Goal: Task Accomplishment & Management: Use online tool/utility

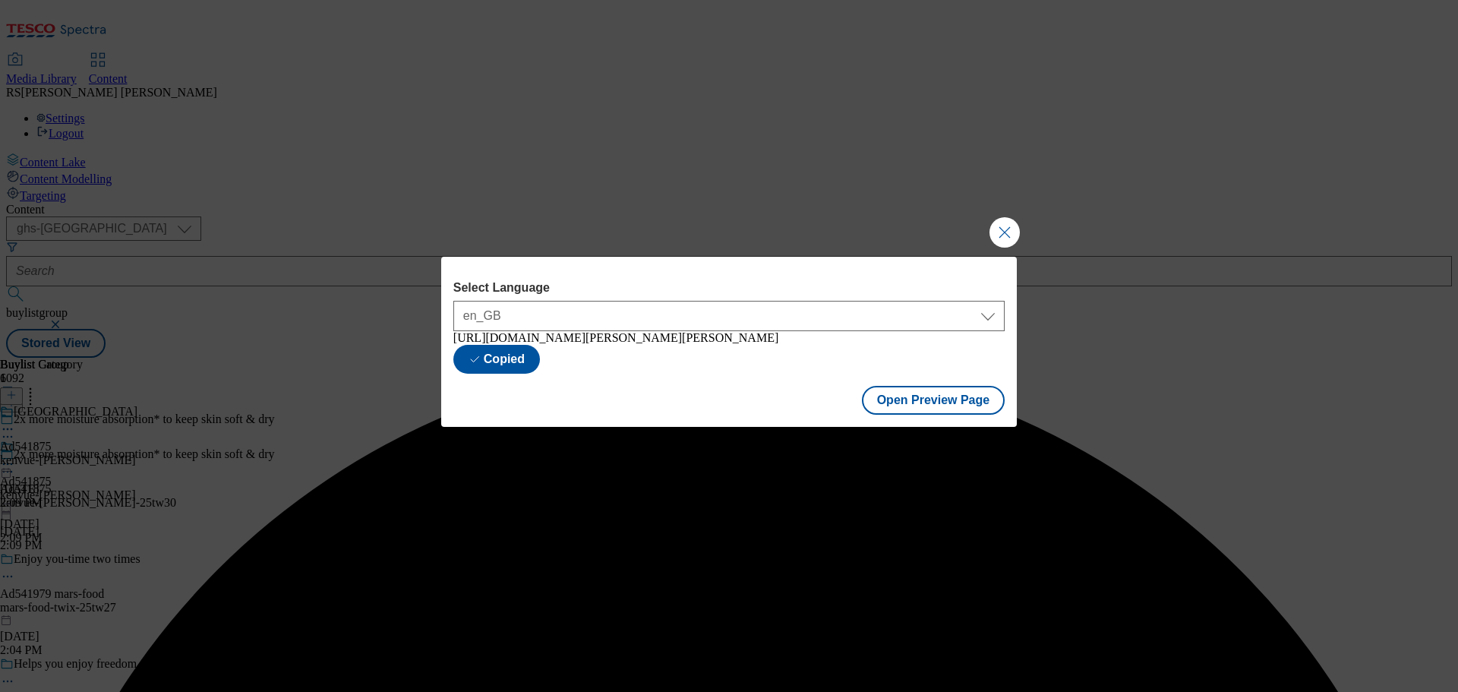
select select "ghs-[GEOGRAPHIC_DATA]"
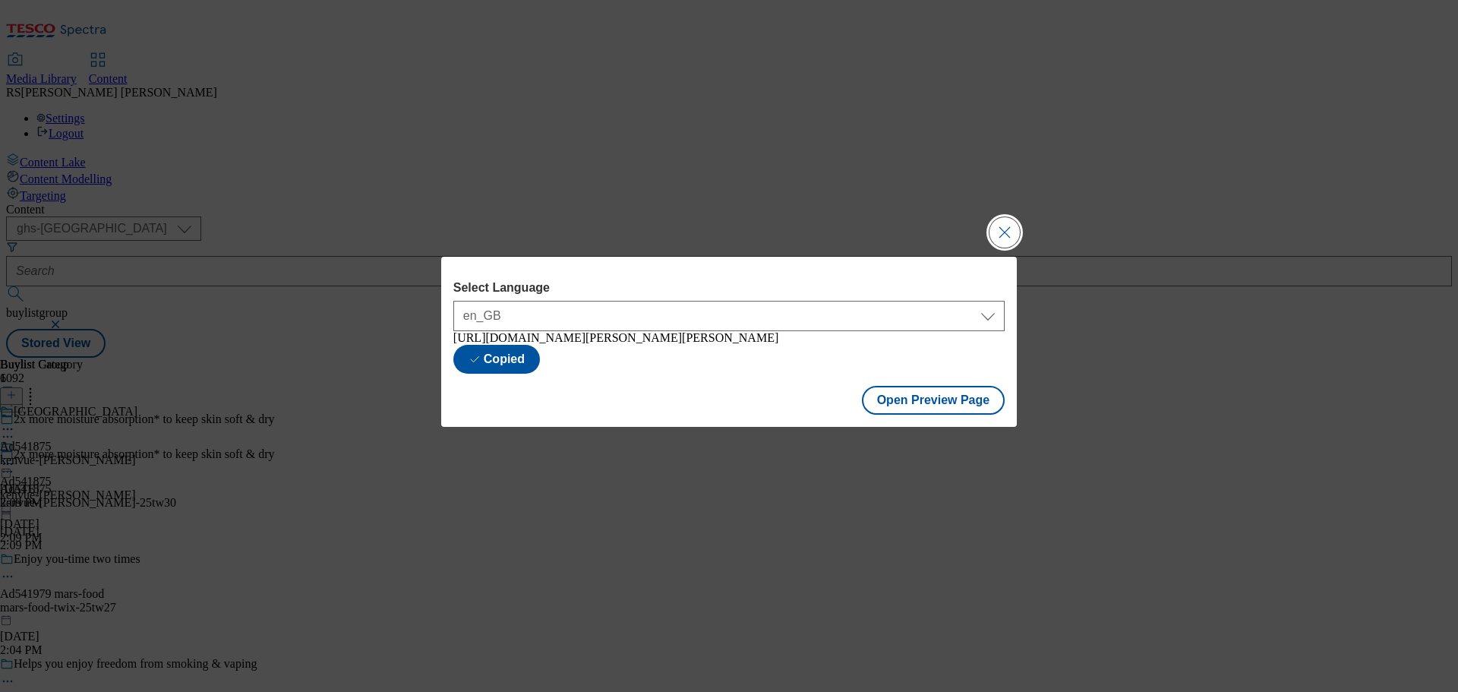
click at [1019, 222] on button "Close Modal" at bounding box center [1004, 232] width 30 height 30
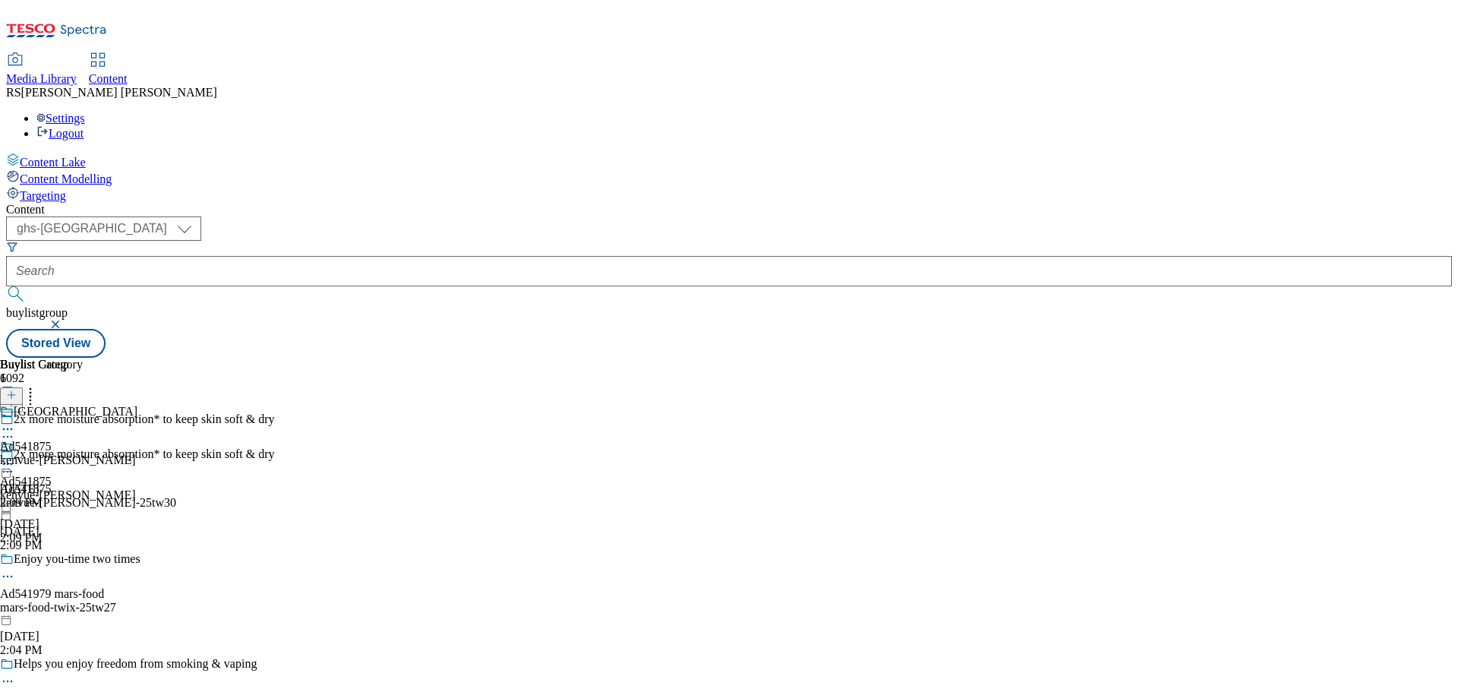
click at [107, 24] on icon at bounding box center [56, 35] width 101 height 32
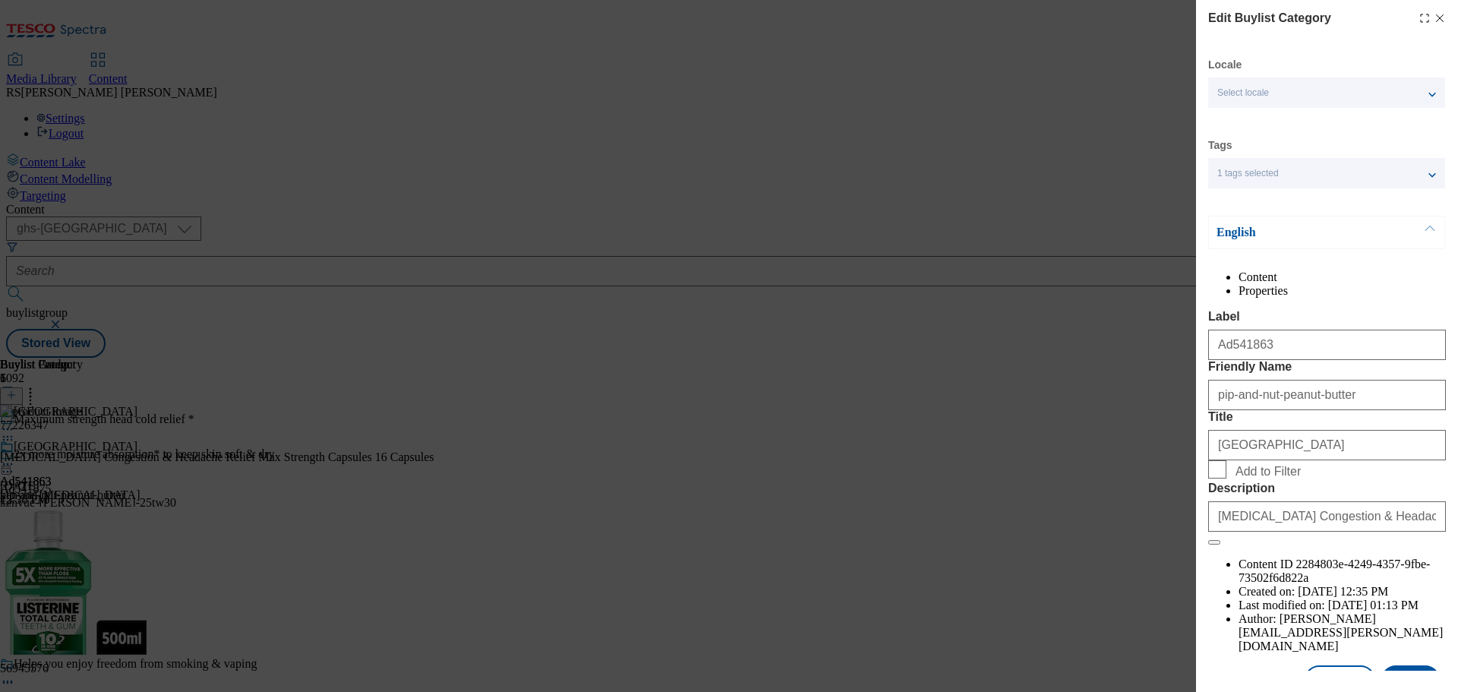
select select "ghs-[GEOGRAPHIC_DATA]"
click at [1434, 14] on icon "Modal" at bounding box center [1440, 18] width 12 height 12
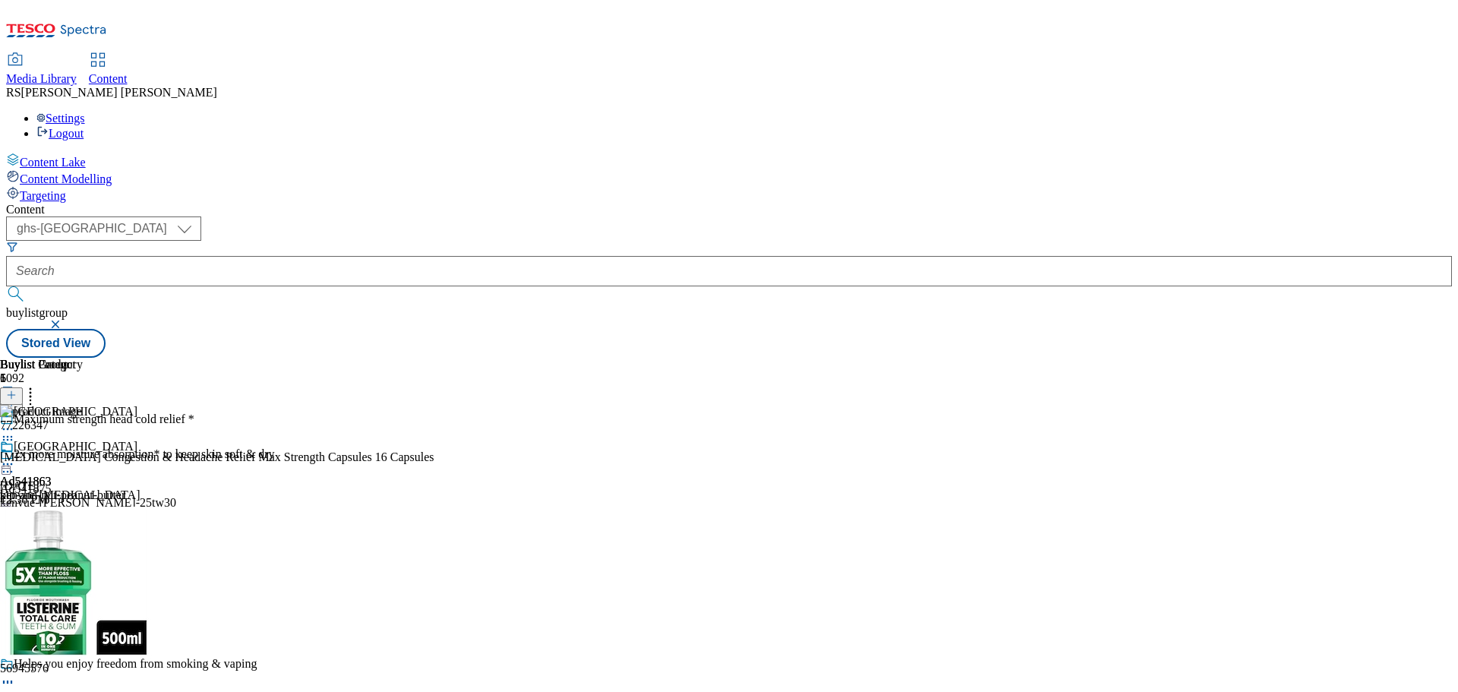
click at [65, 320] on button "button" at bounding box center [56, 324] width 15 height 9
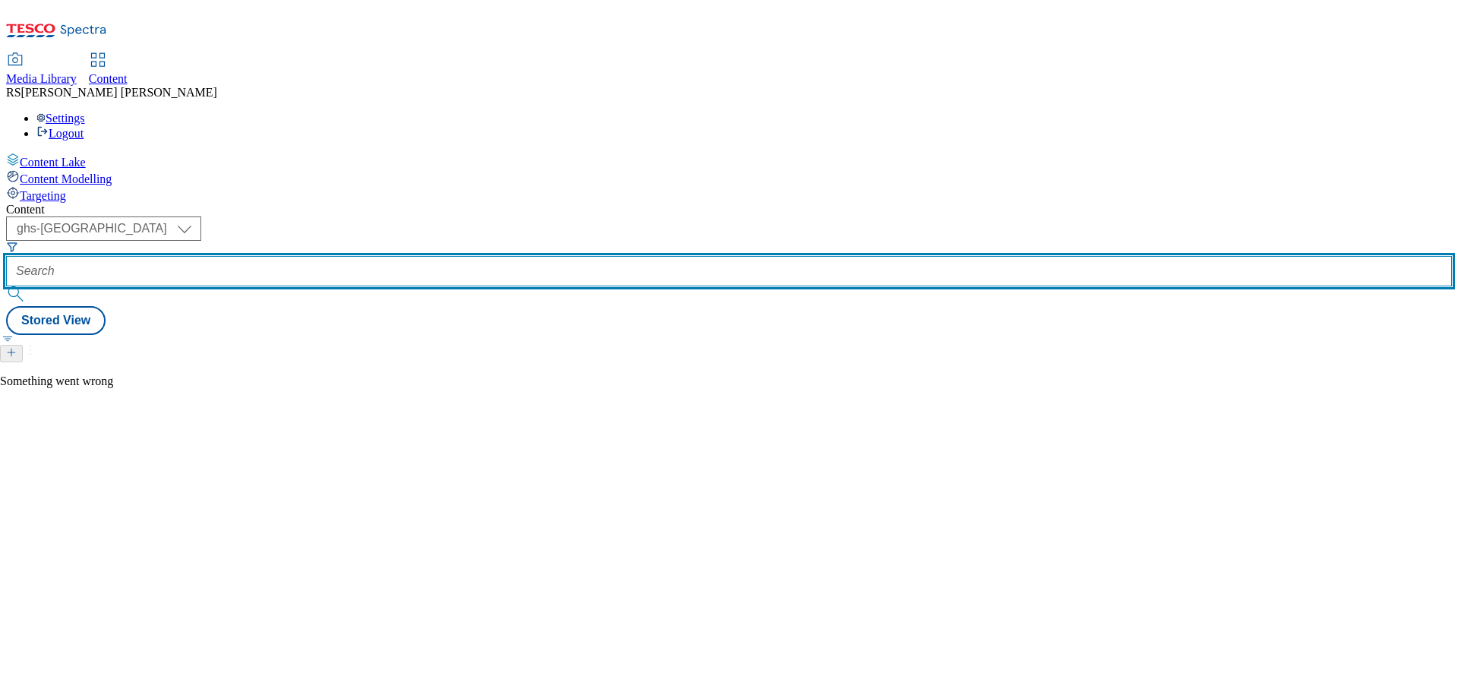
click at [378, 256] on input "text" at bounding box center [729, 271] width 1446 height 30
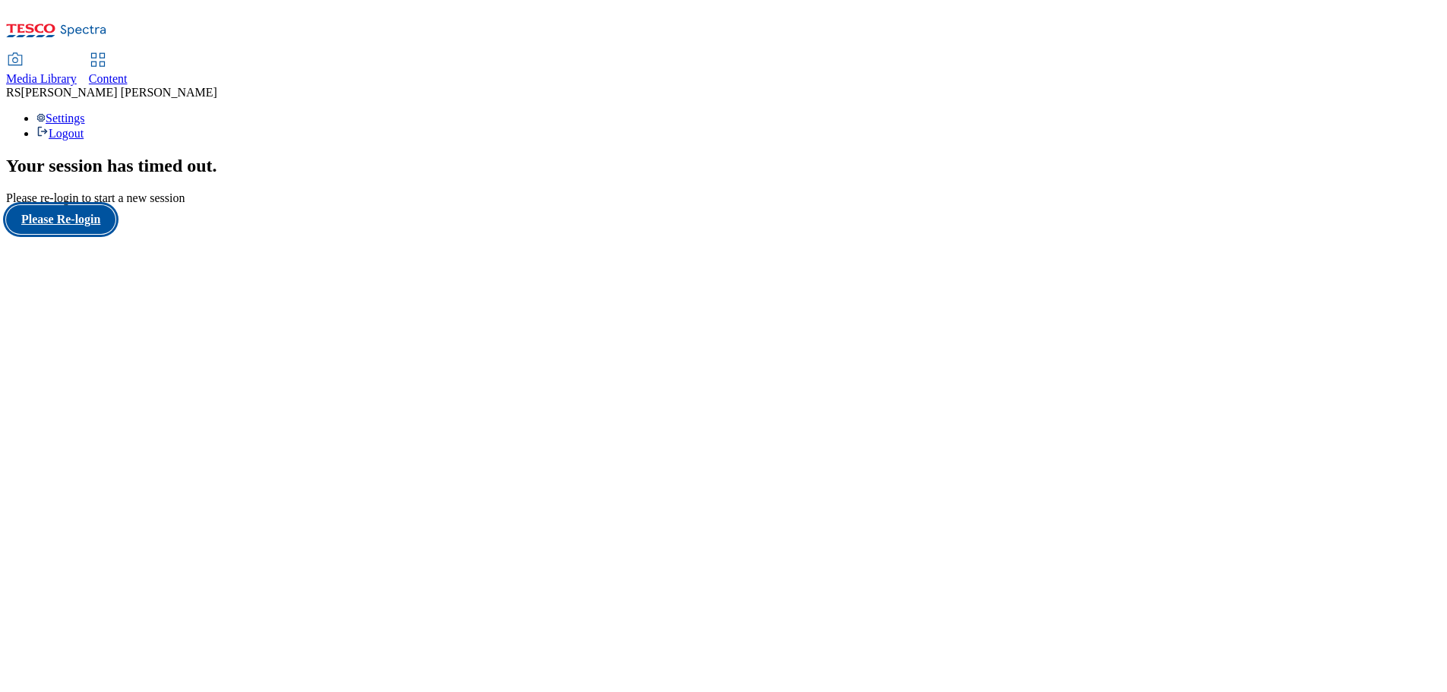
click at [94, 234] on button "Please Re-login" at bounding box center [60, 219] width 109 height 29
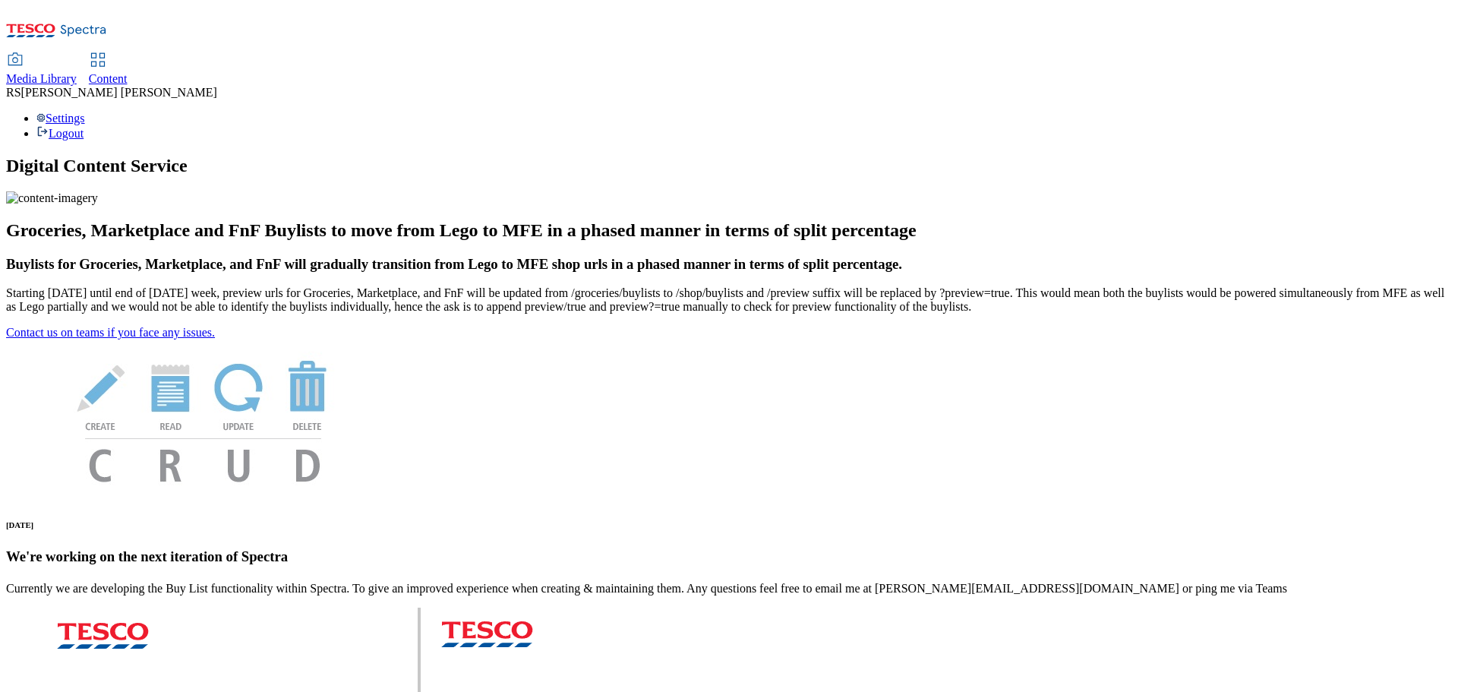
click at [128, 54] on link "Content" at bounding box center [108, 70] width 39 height 32
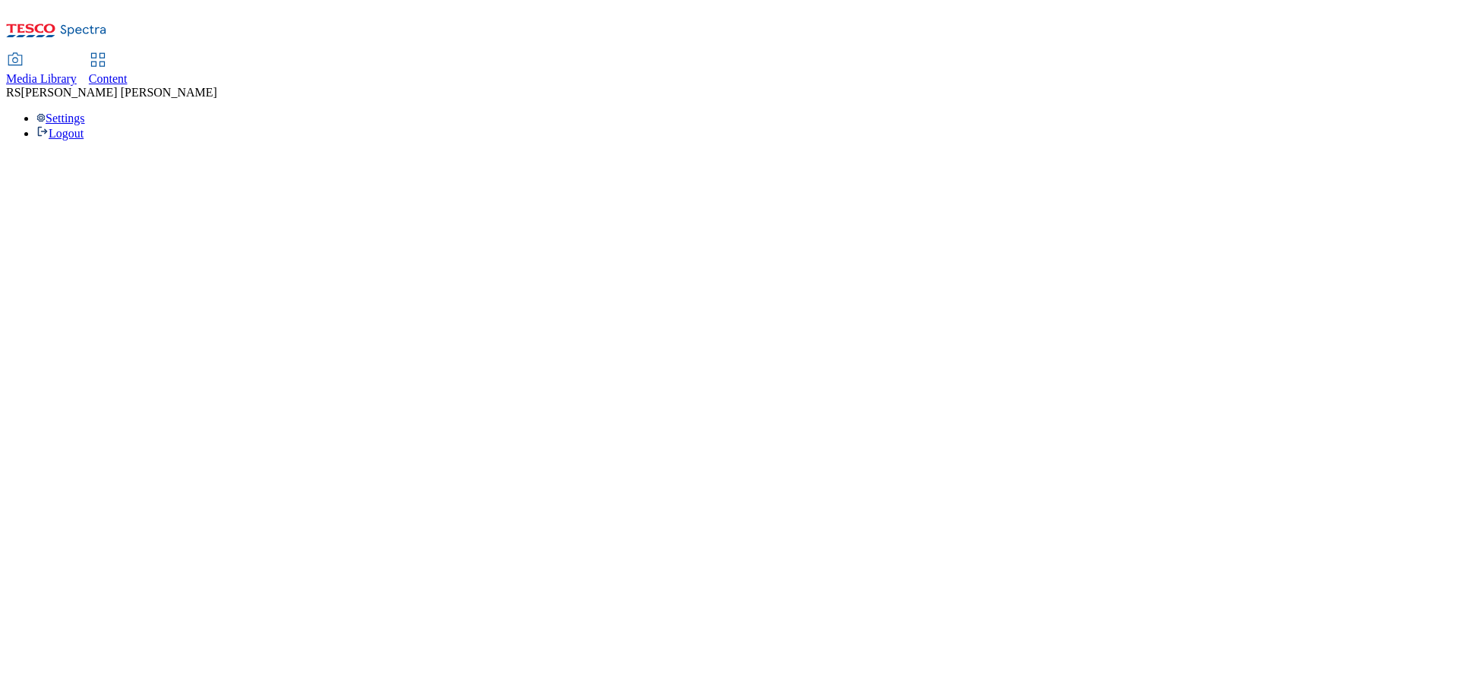
select select "ghs-[GEOGRAPHIC_DATA]"
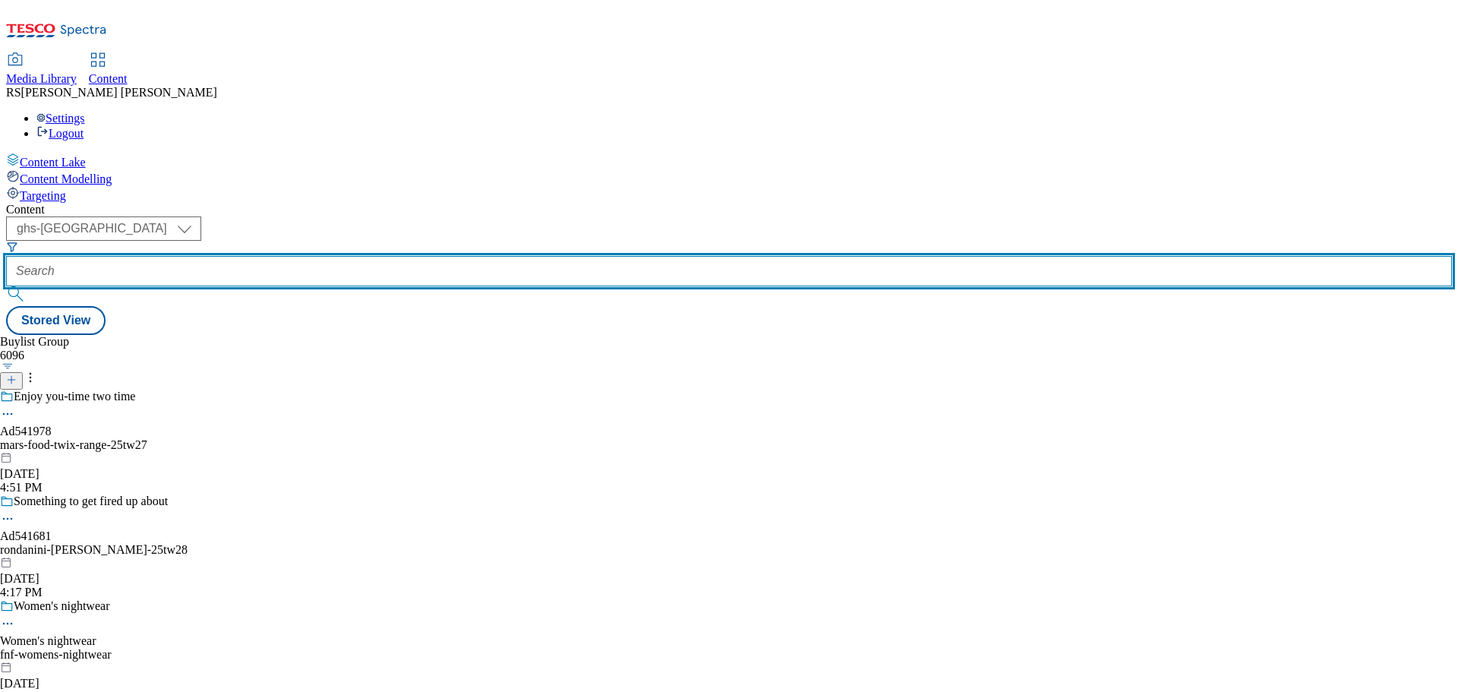
click at [384, 256] on input "text" at bounding box center [729, 271] width 1446 height 30
paste input "541658"
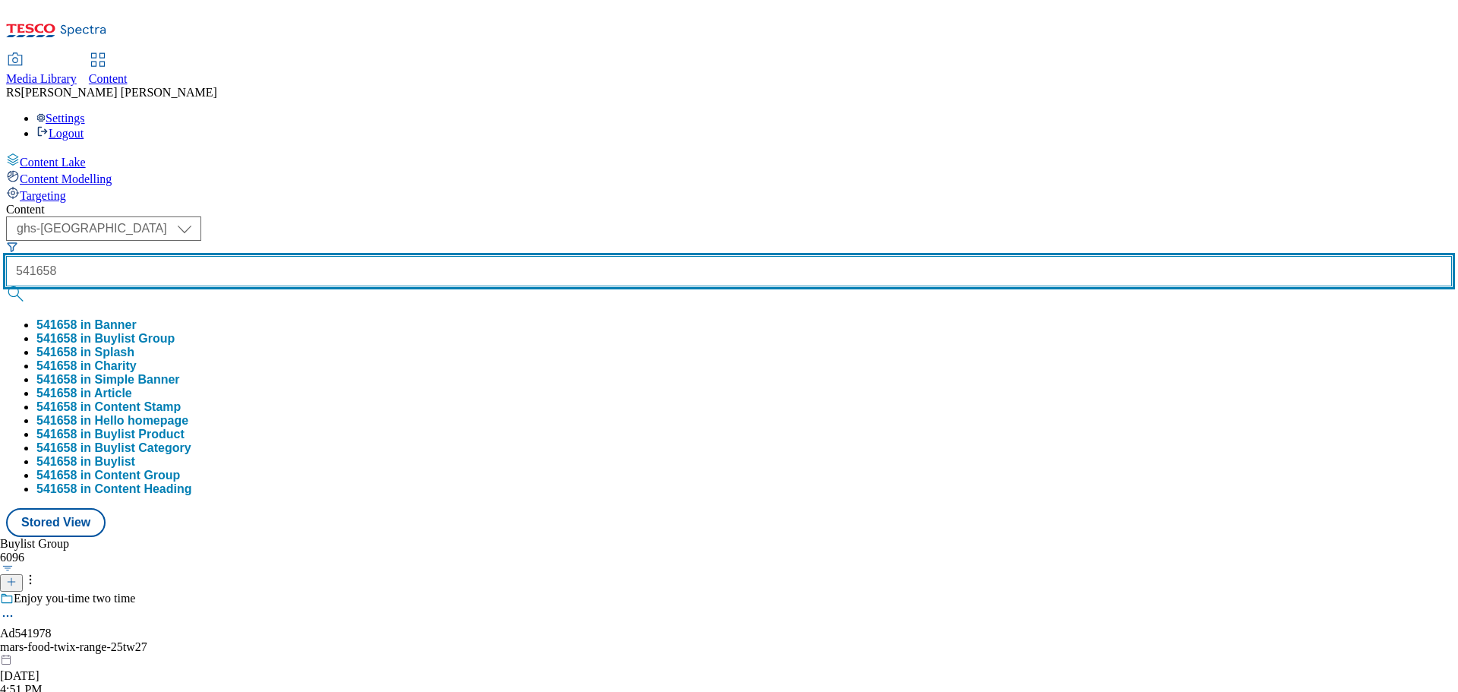
type input "541658"
click at [6, 286] on button "submit" at bounding box center [16, 293] width 21 height 15
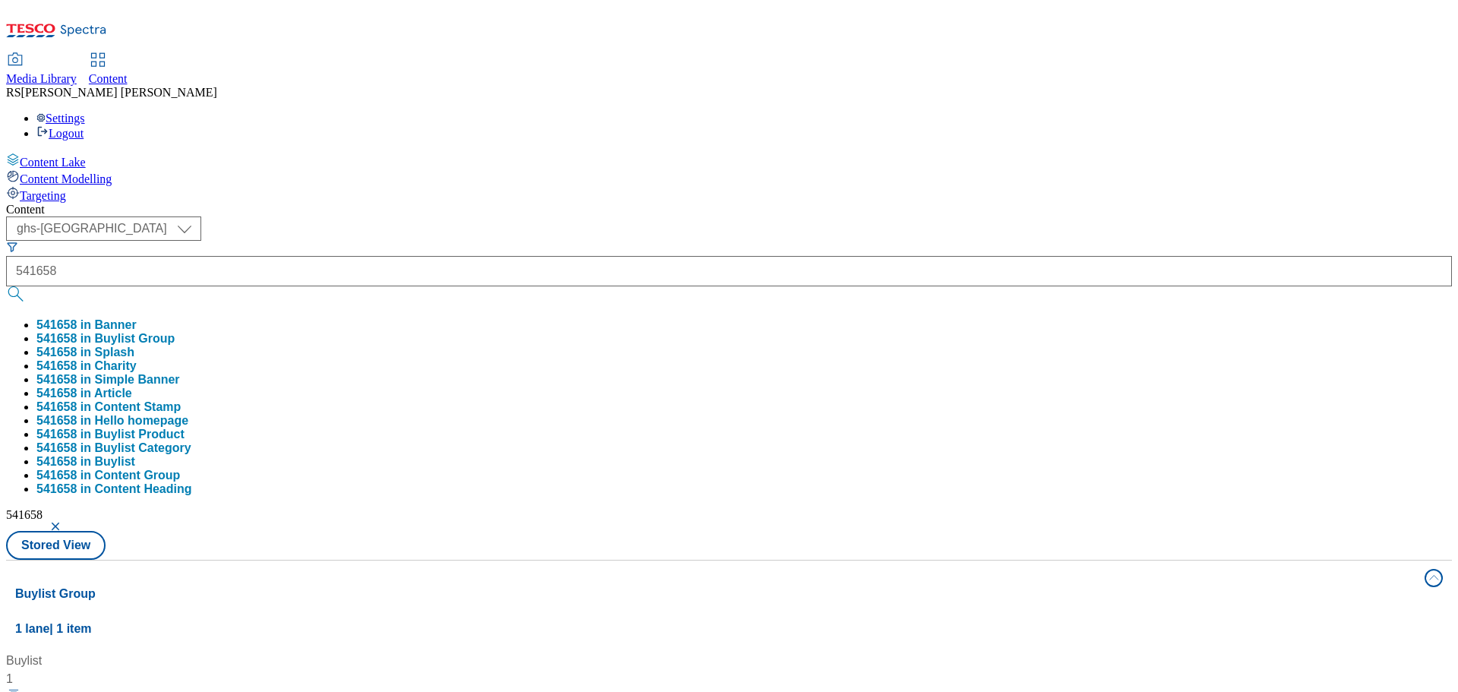
click at [842, 652] on div "Buylist 1 Enjoy a 4 pack of Asahi Super Dry with Kettle Chips Ad541658 / asahi-…" at bounding box center [729, 652] width 1428 height 0
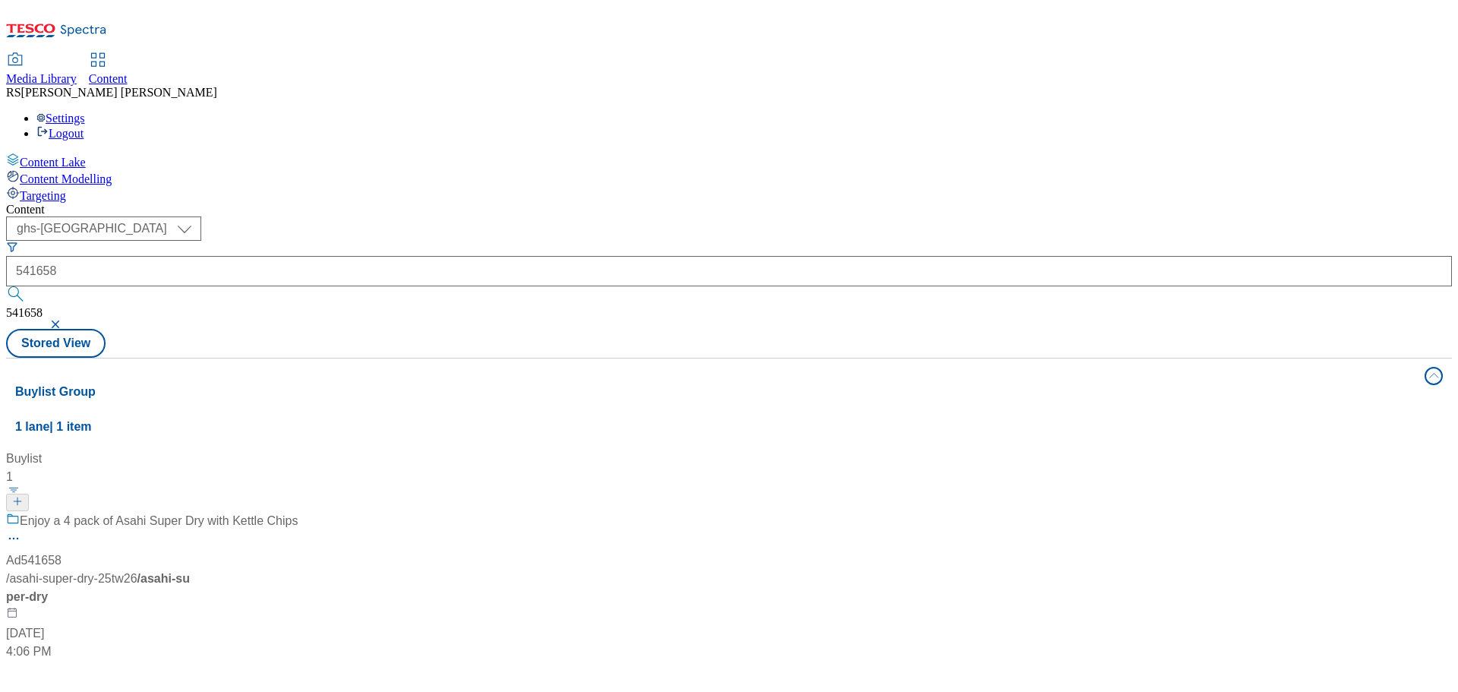
click at [196, 570] on div "/ asahi-super-dry-25tw26 / asahi-super-dry" at bounding box center [101, 588] width 190 height 36
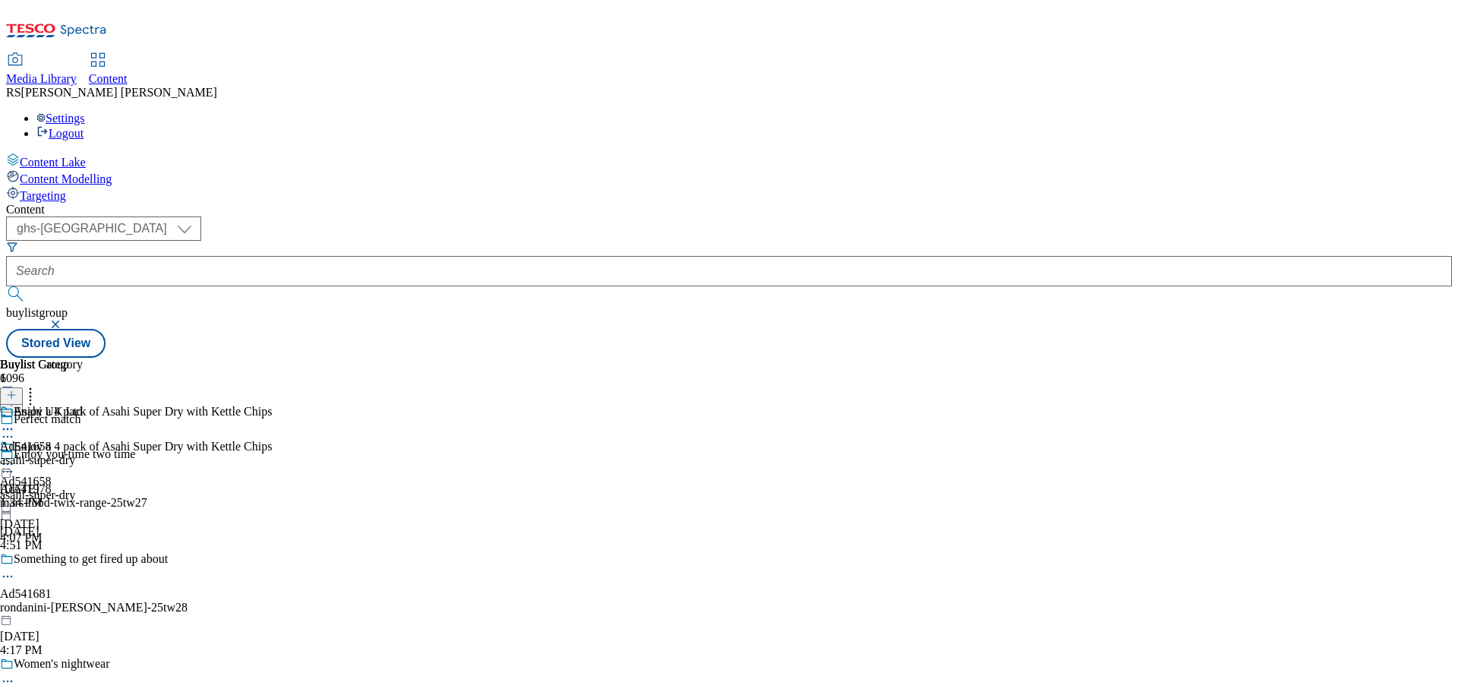
click at [15, 429] on icon at bounding box center [7, 436] width 15 height 15
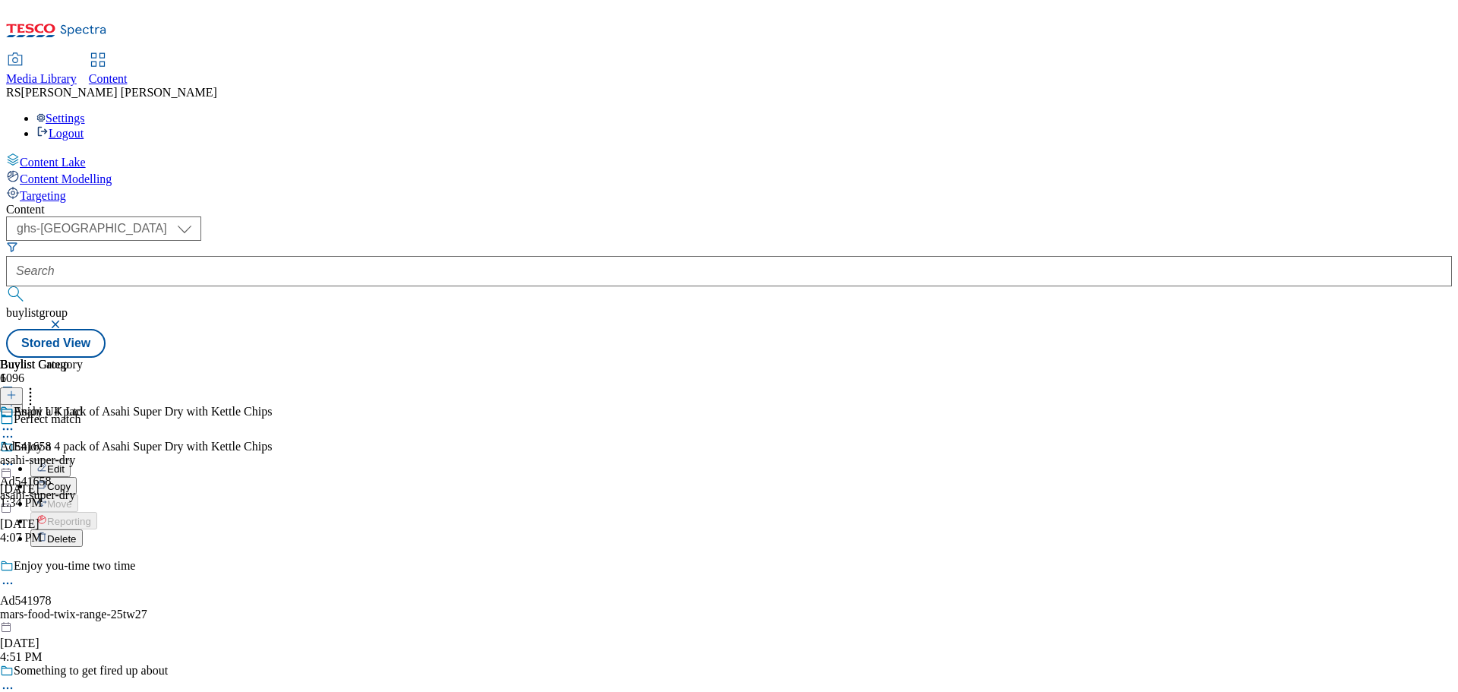
click at [71, 459] on button "Edit" at bounding box center [50, 467] width 40 height 17
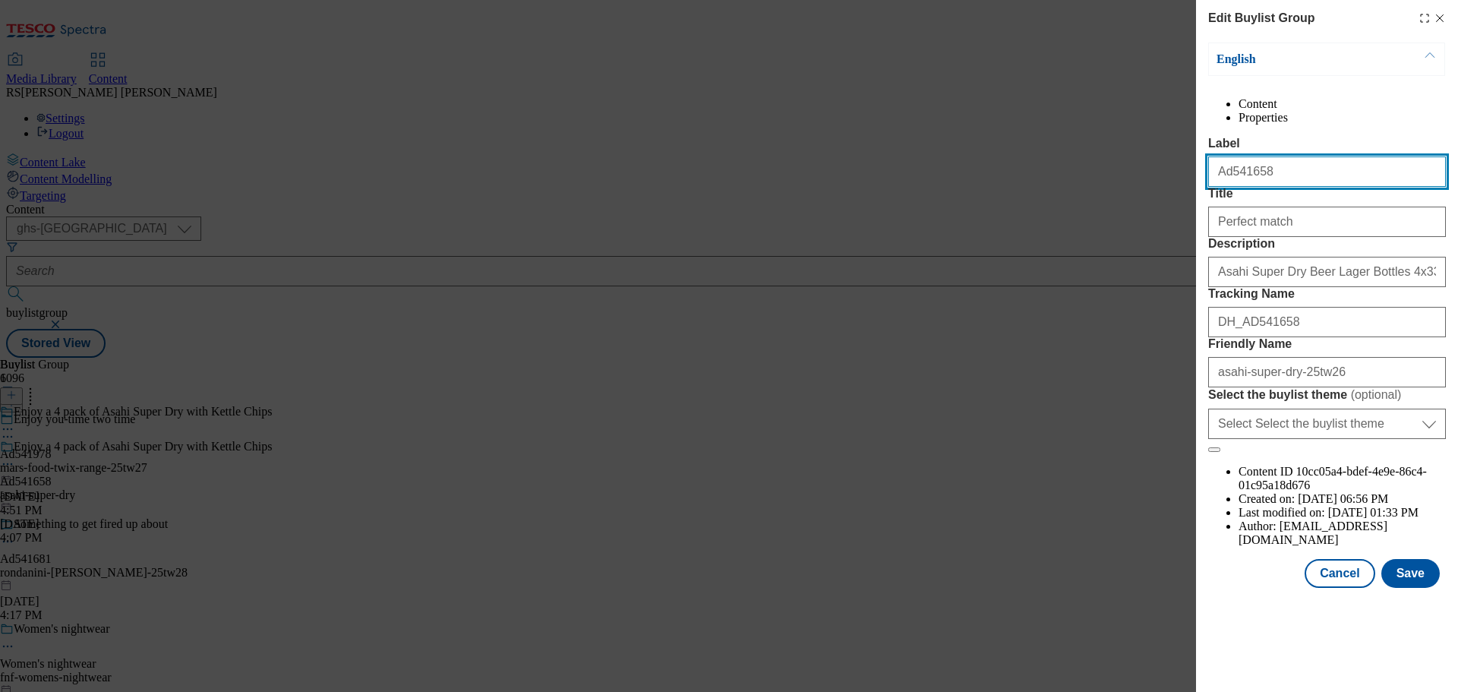
drag, startPoint x: 1281, startPoint y: 207, endPoint x: 1154, endPoint y: 207, distance: 126.8
click at [1154, 207] on div "Edit Buylist Group English Content Properties Label Ad541658 Title Perfect matc…" at bounding box center [729, 346] width 1458 height 692
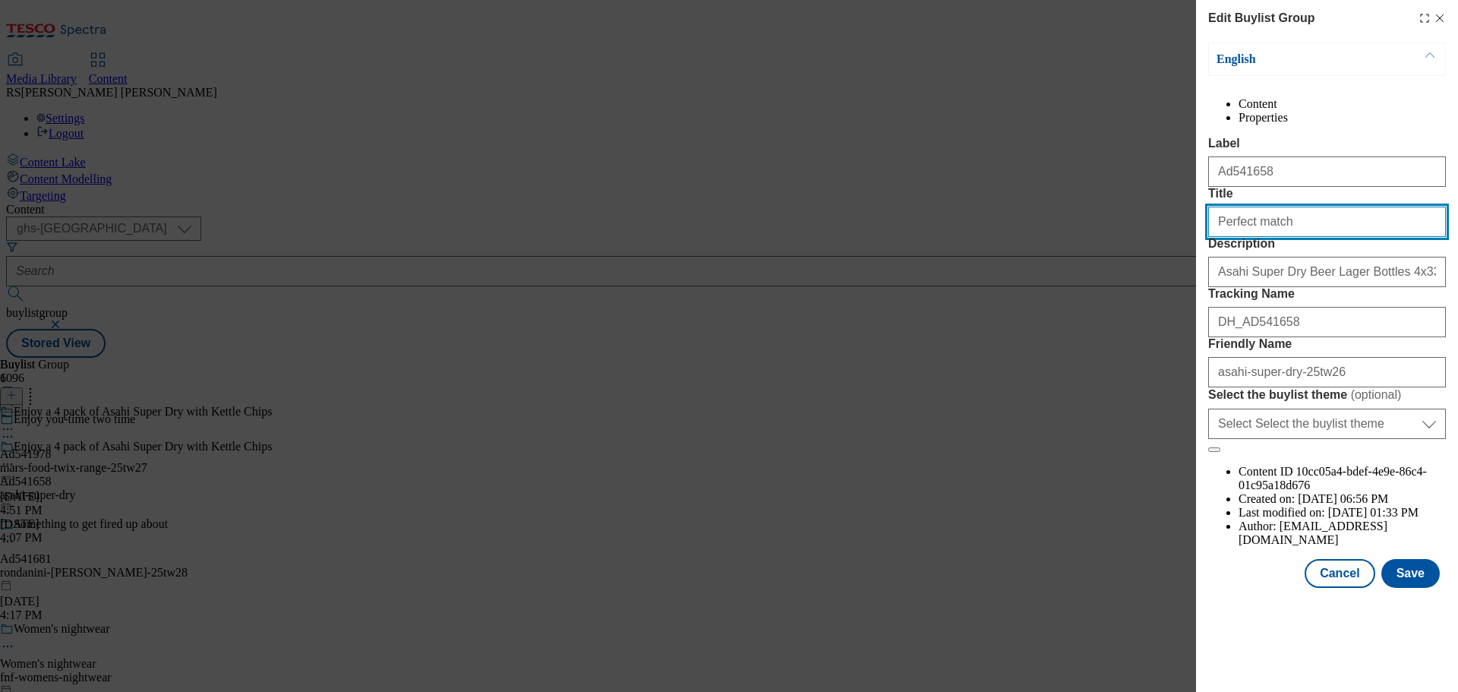
drag, startPoint x: 1342, startPoint y: 275, endPoint x: 1127, endPoint y: 284, distance: 215.1
click at [1133, 284] on div "Edit Buylist Group English Content Properties Label Ad541658 Title Perfect matc…" at bounding box center [729, 346] width 1458 height 692
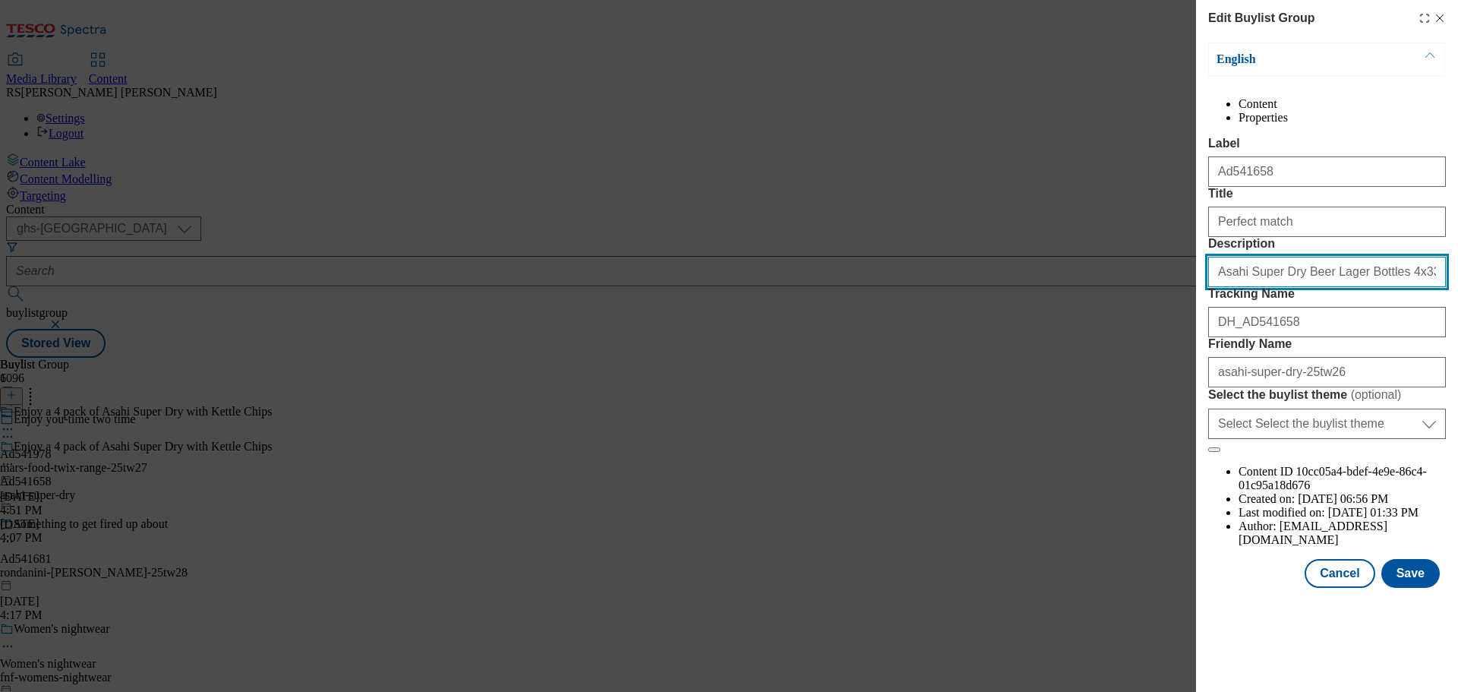
click at [1309, 287] on input "Asahi Super Dry Beer Lager Bottles 4x330ml" at bounding box center [1327, 272] width 238 height 30
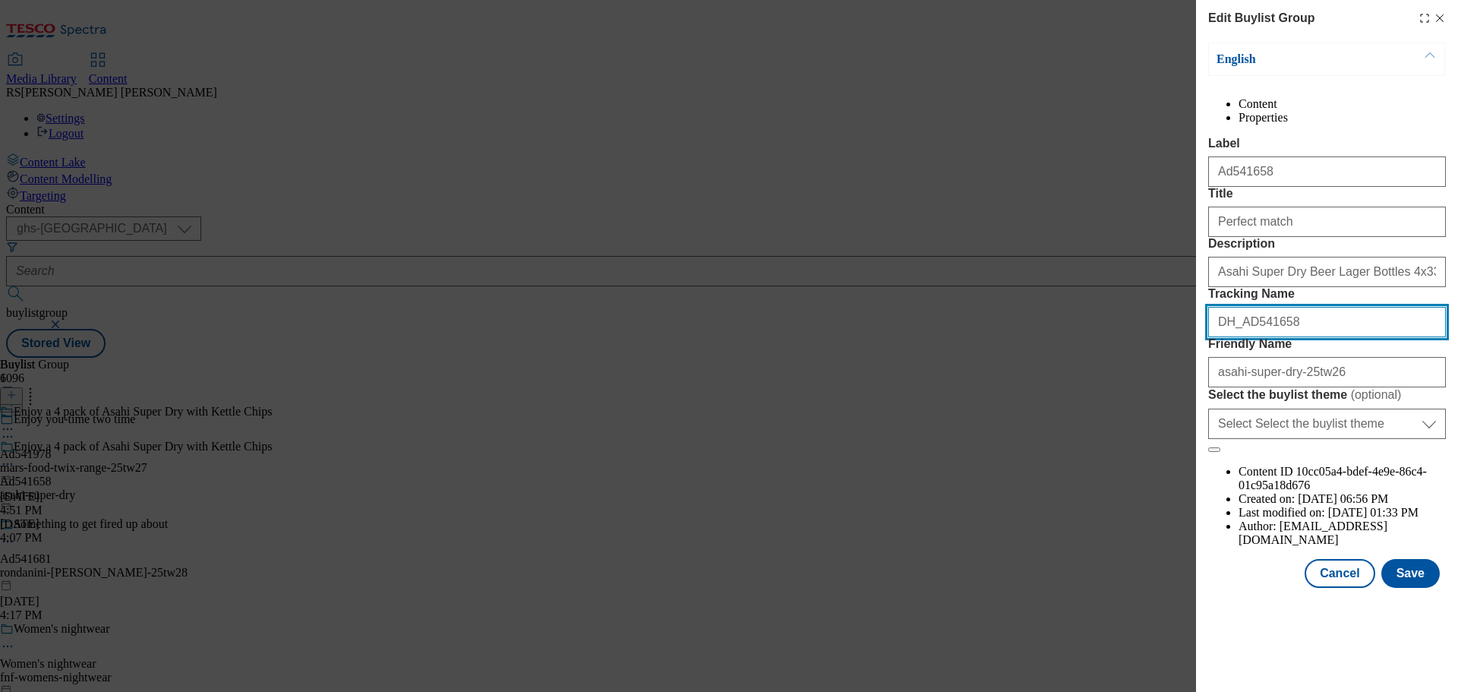
click at [1232, 337] on input "DH_AD541658" at bounding box center [1327, 322] width 238 height 30
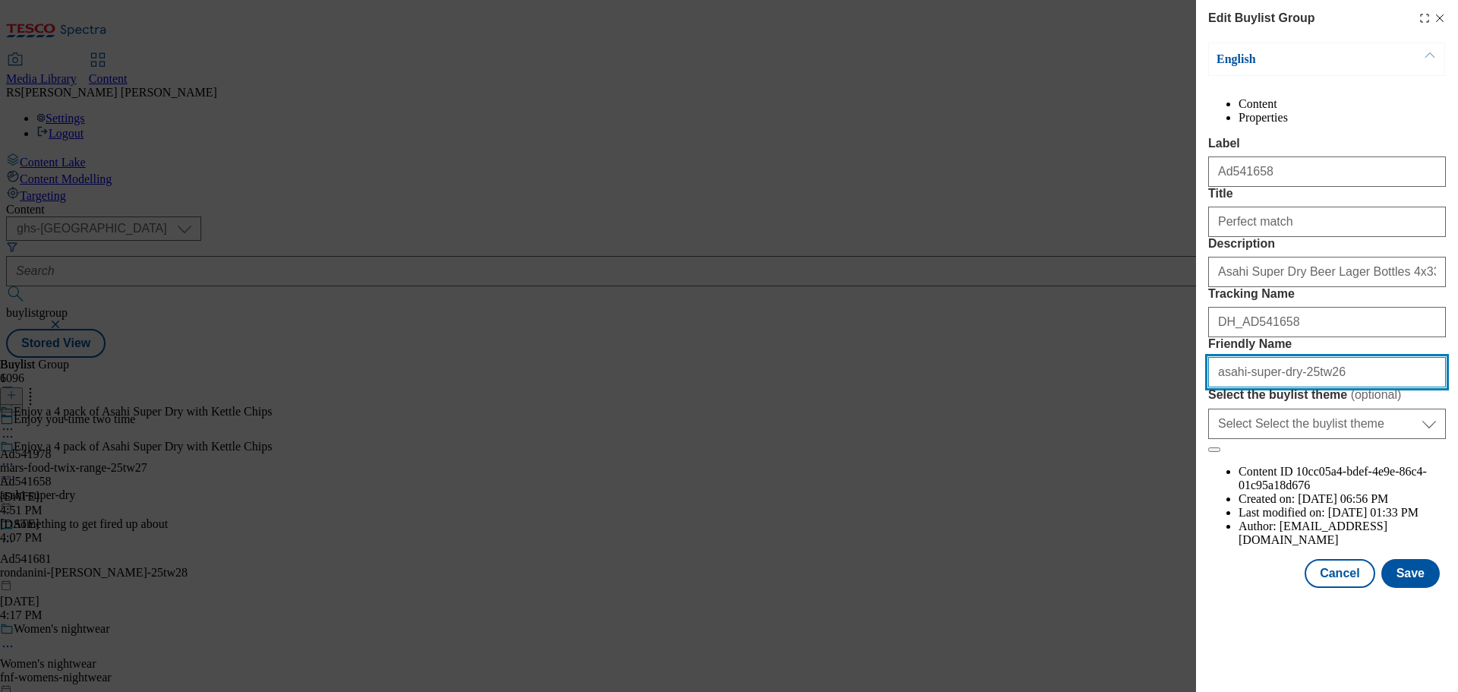
click at [1273, 387] on input "asahi-super-dry-25tw26" at bounding box center [1327, 372] width 238 height 30
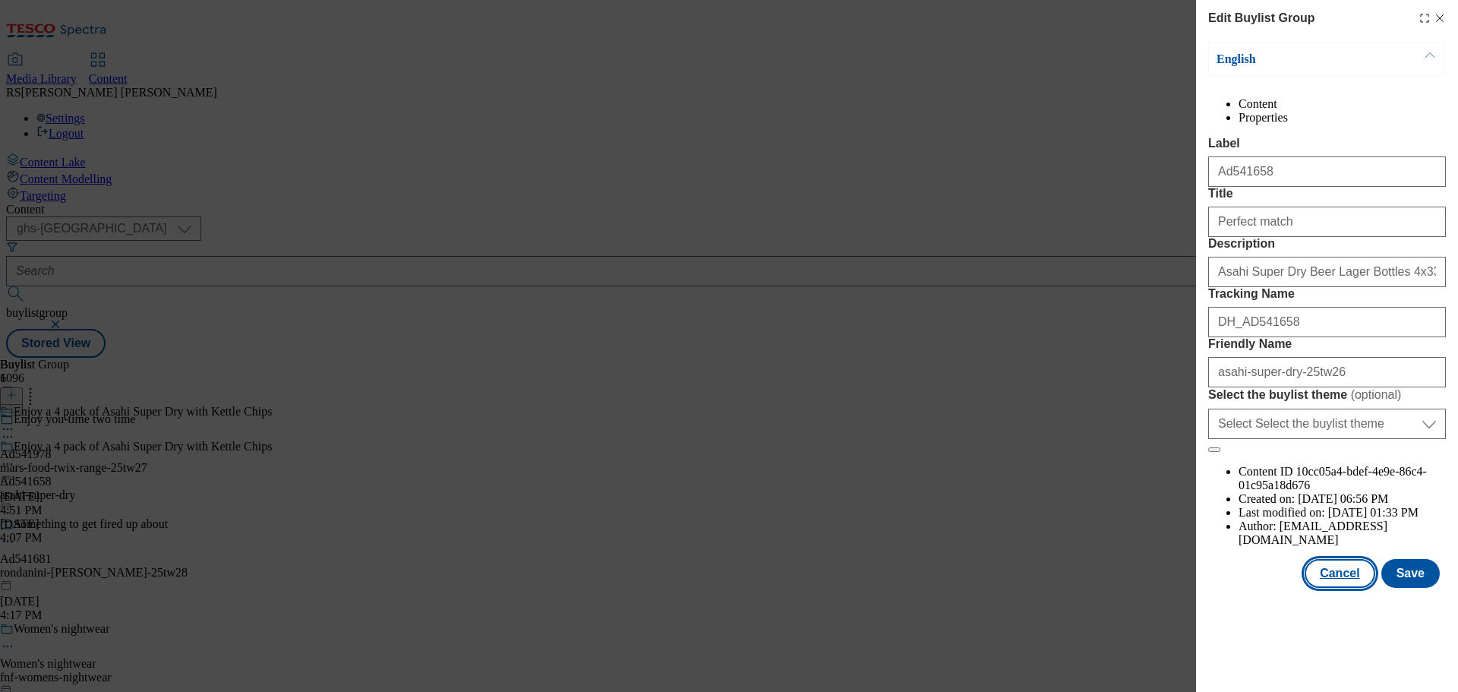
click at [1360, 588] on button "Cancel" at bounding box center [1340, 573] width 70 height 29
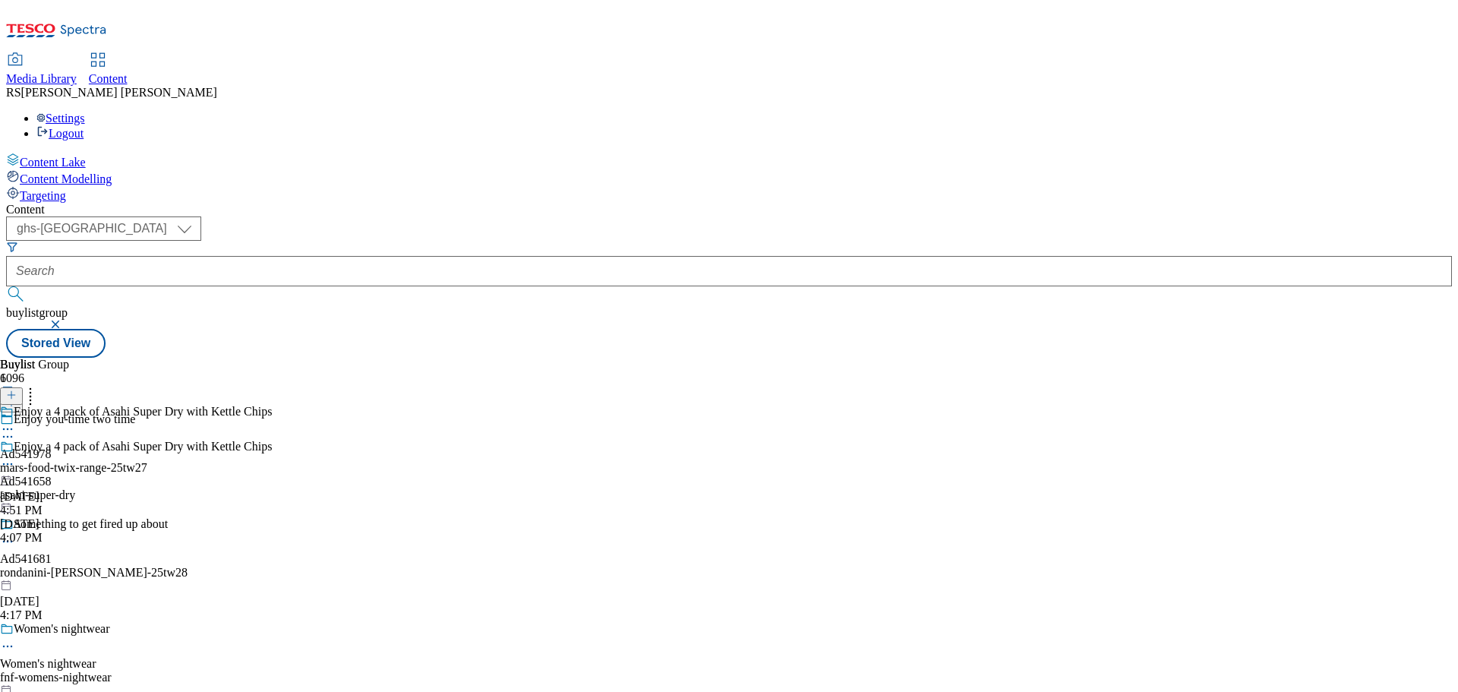
click at [15, 456] on icon at bounding box center [7, 463] width 15 height 15
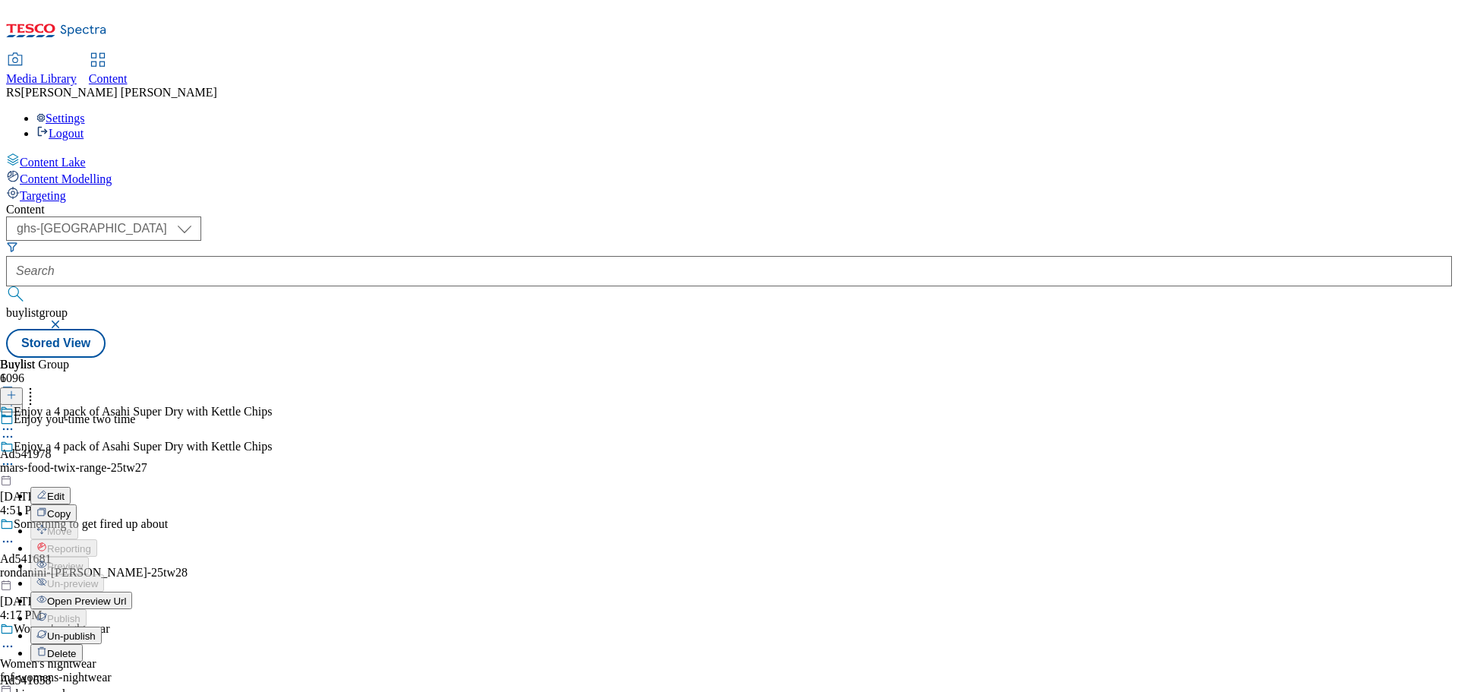
click at [71, 487] on button "Edit" at bounding box center [50, 495] width 40 height 17
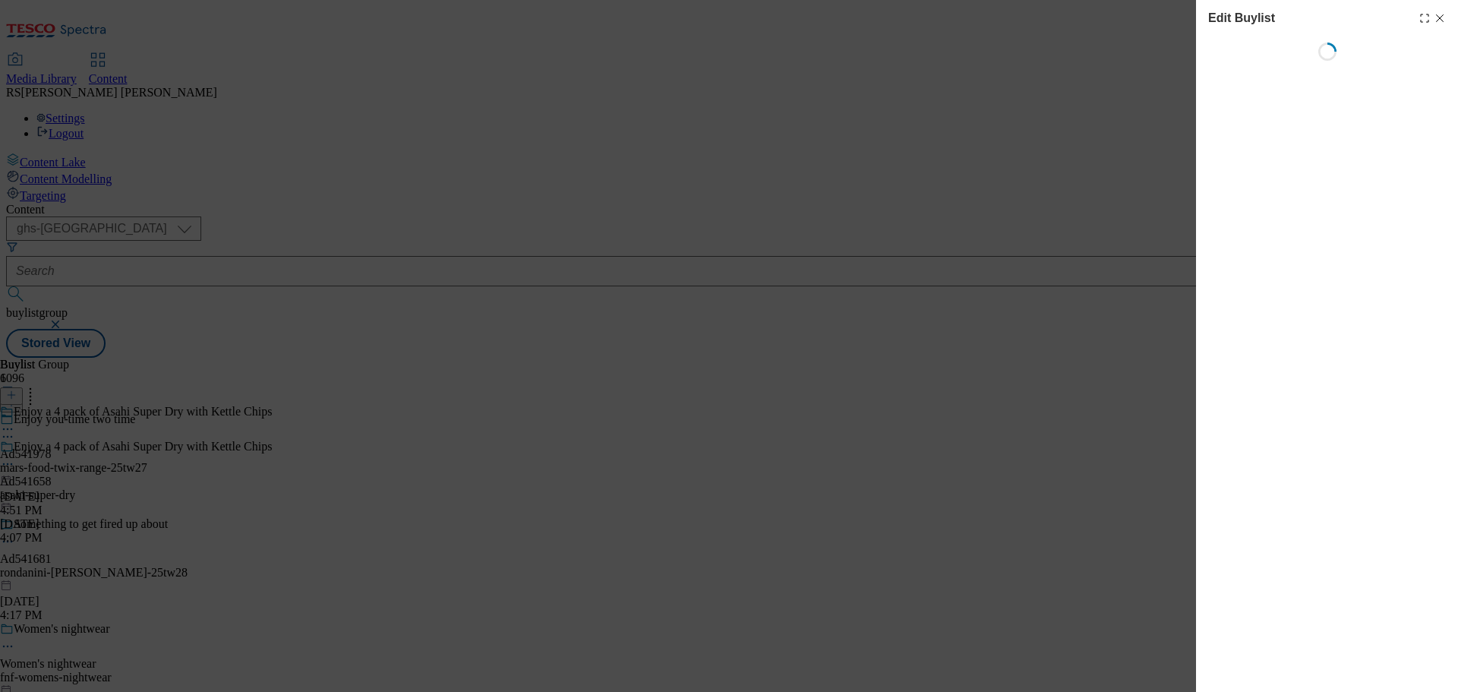
select select "tactical"
select select "supplier funded short term 1-3 weeks"
select select "dunnhumby"
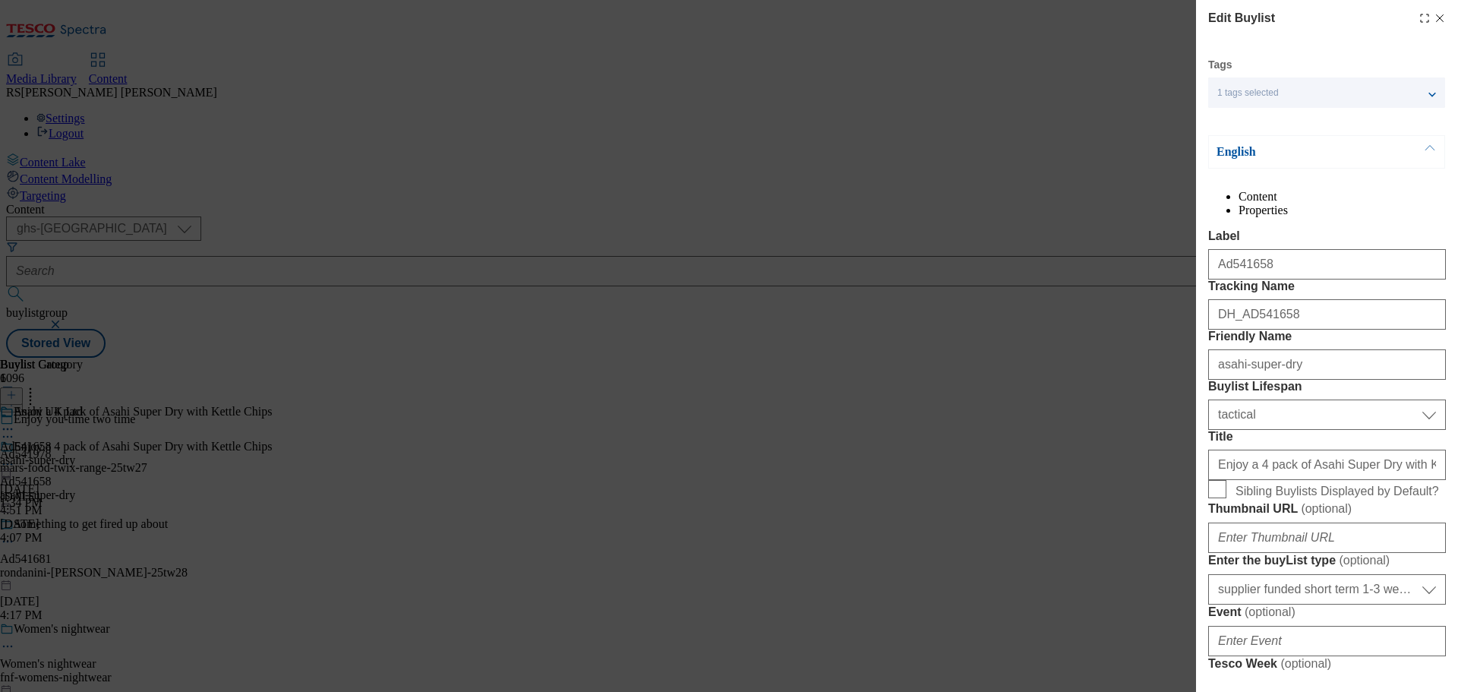
select select "Banner"
drag, startPoint x: 1224, startPoint y: 287, endPoint x: 1169, endPoint y: 286, distance: 54.7
click at [1169, 286] on div "Edit Buylist Tags 1 tags selected buylist English Content Properties Label Ad54…" at bounding box center [729, 346] width 1458 height 692
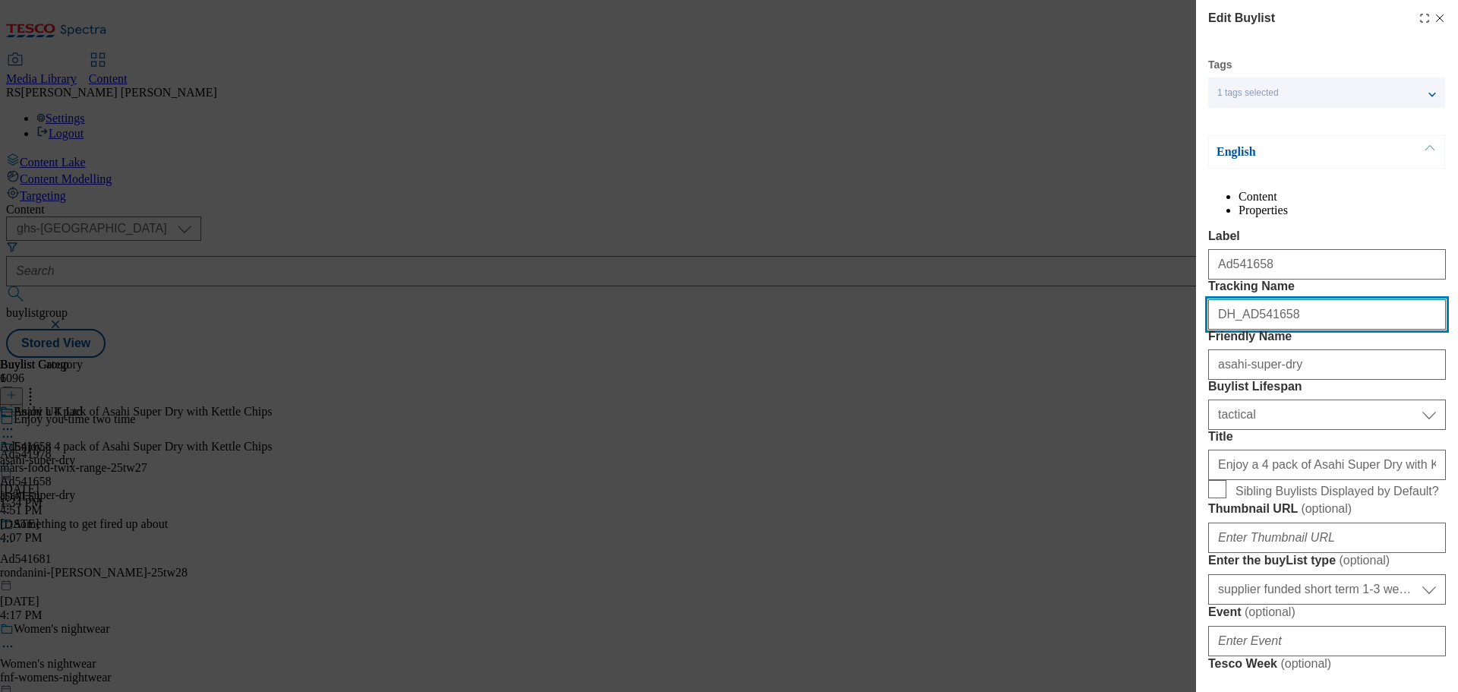
drag, startPoint x: 1215, startPoint y: 364, endPoint x: 1107, endPoint y: 358, distance: 108.0
click at [1107, 358] on div "Edit Buylist Tags 1 tags selected buylist English Content Properties Label Ad54…" at bounding box center [729, 346] width 1458 height 692
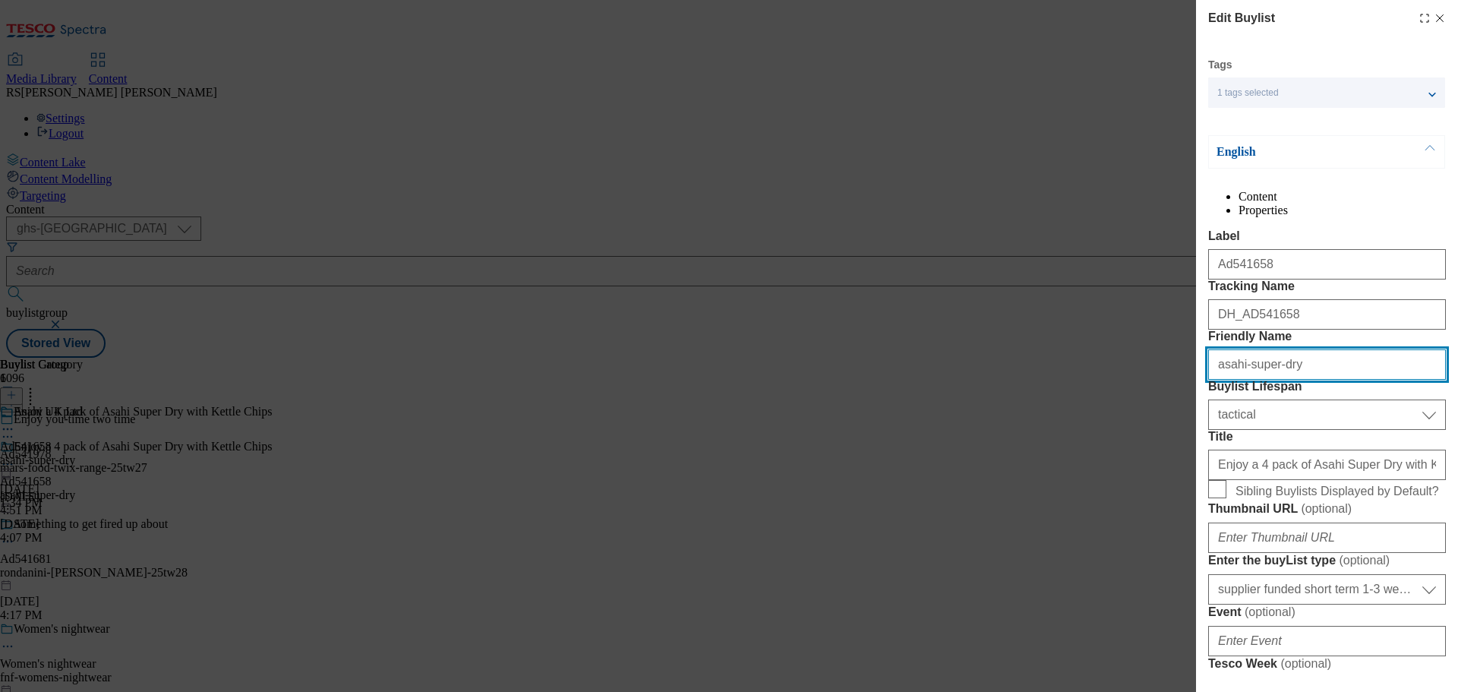
drag, startPoint x: 1336, startPoint y: 447, endPoint x: 1103, endPoint y: 426, distance: 234.8
click at [1103, 426] on div "Edit Buylist Tags 1 tags selected buylist English Content Properties Label Ad54…" at bounding box center [729, 346] width 1458 height 692
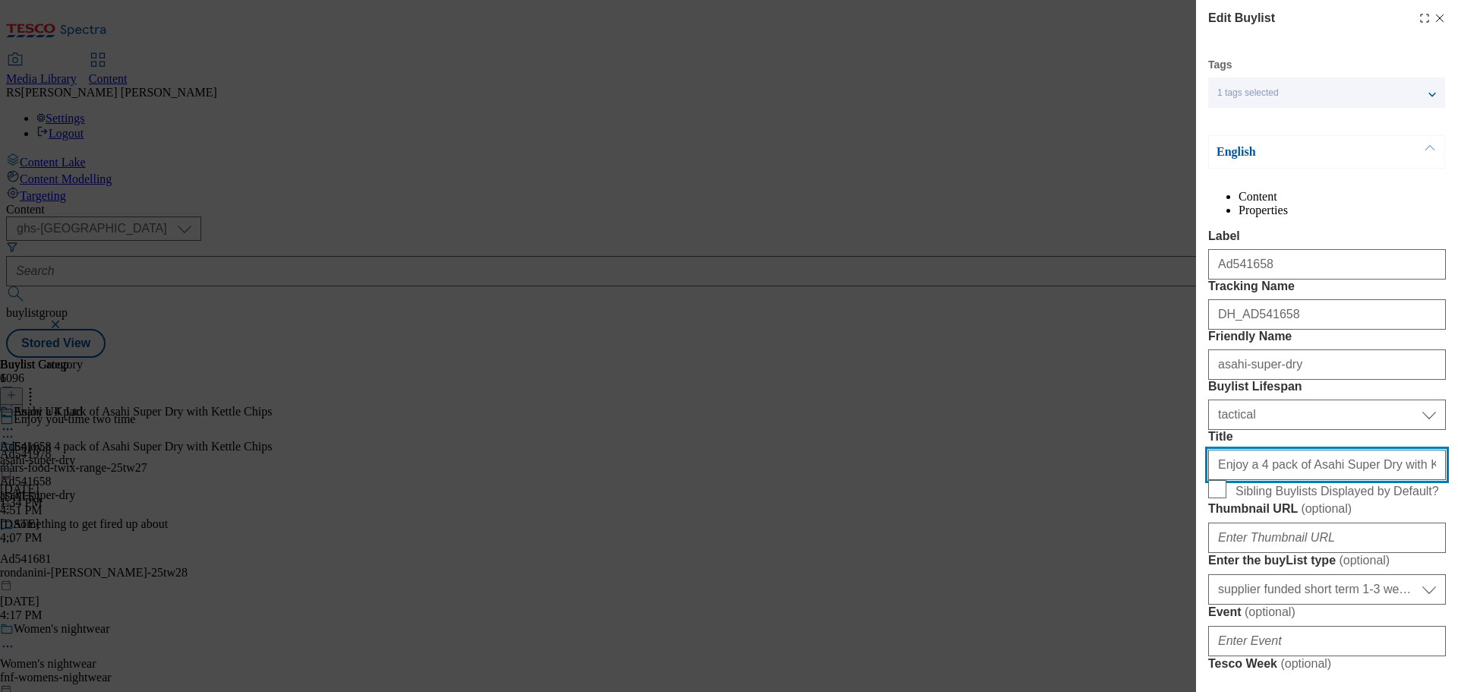
click at [1286, 480] on input "Enjoy a 4 pack of Asahi Super Dry with Kettle Chips" at bounding box center [1327, 465] width 238 height 30
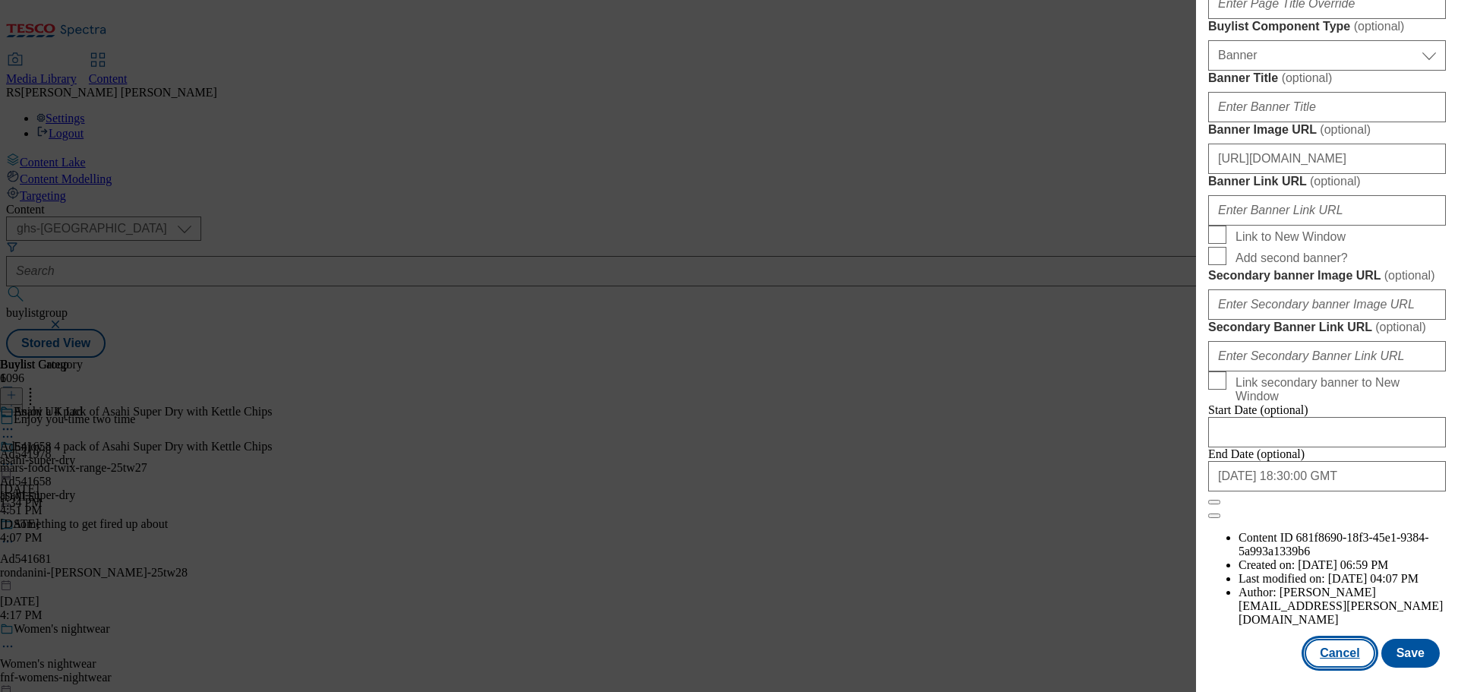
click at [1331, 647] on button "Cancel" at bounding box center [1340, 653] width 70 height 29
select select "tactical"
select select "supplier funded short term 1-3 weeks"
select select "dunnhumby"
select select "Banner"
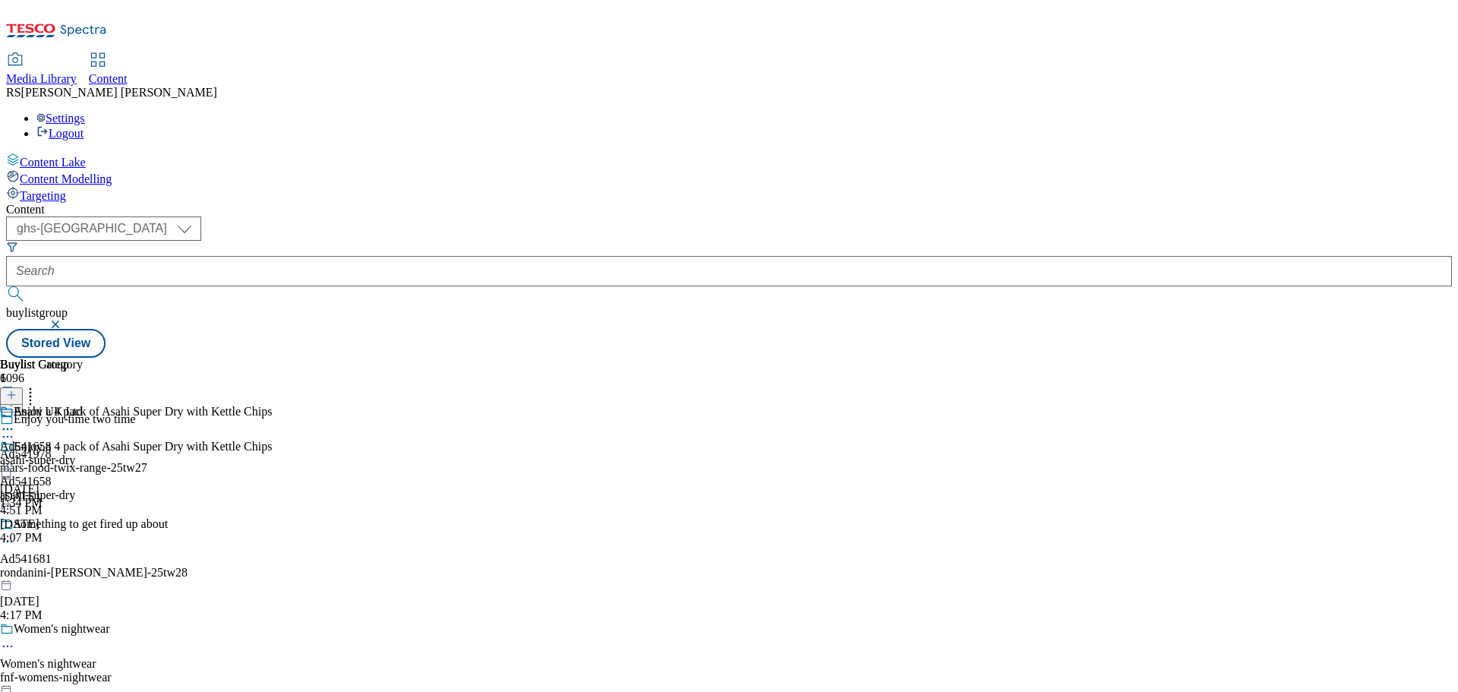
scroll to position [1176, 0]
click at [15, 421] on icon at bounding box center [7, 428] width 15 height 15
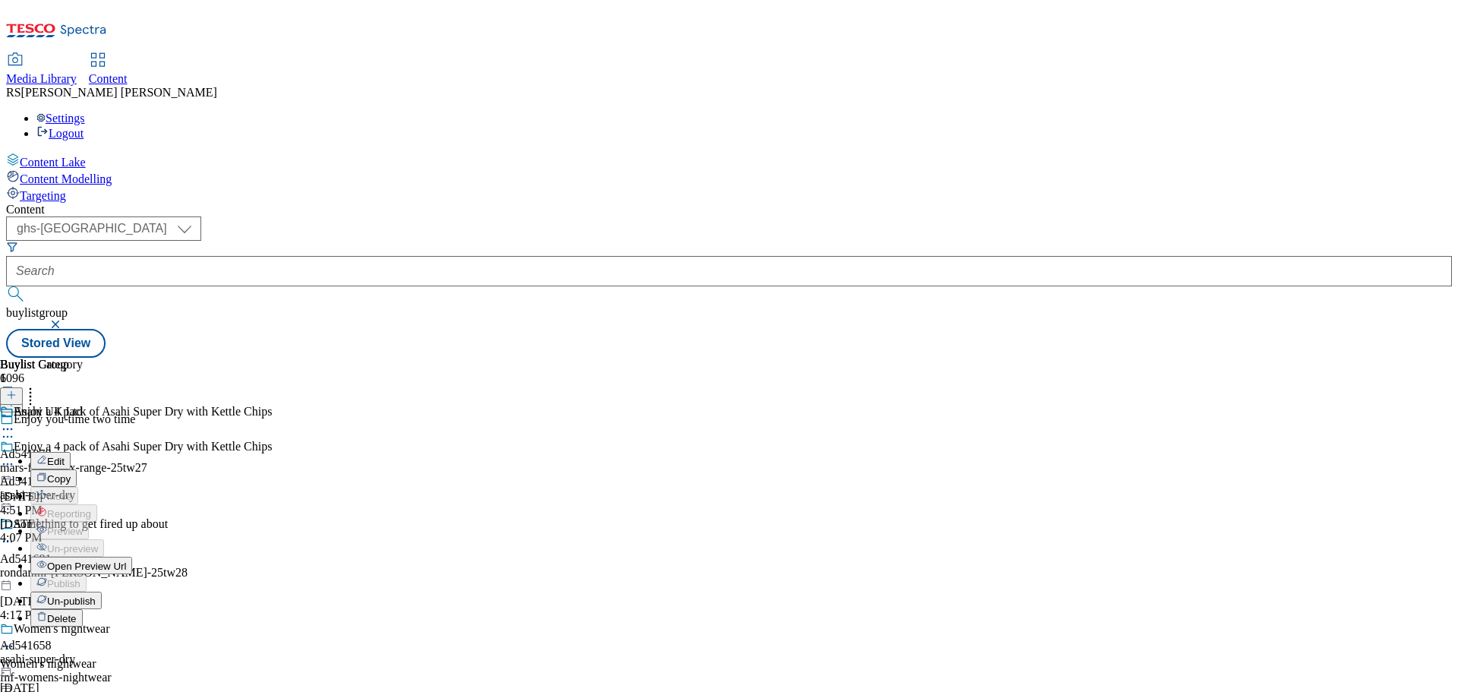
click at [71, 452] on button "Edit" at bounding box center [50, 460] width 40 height 17
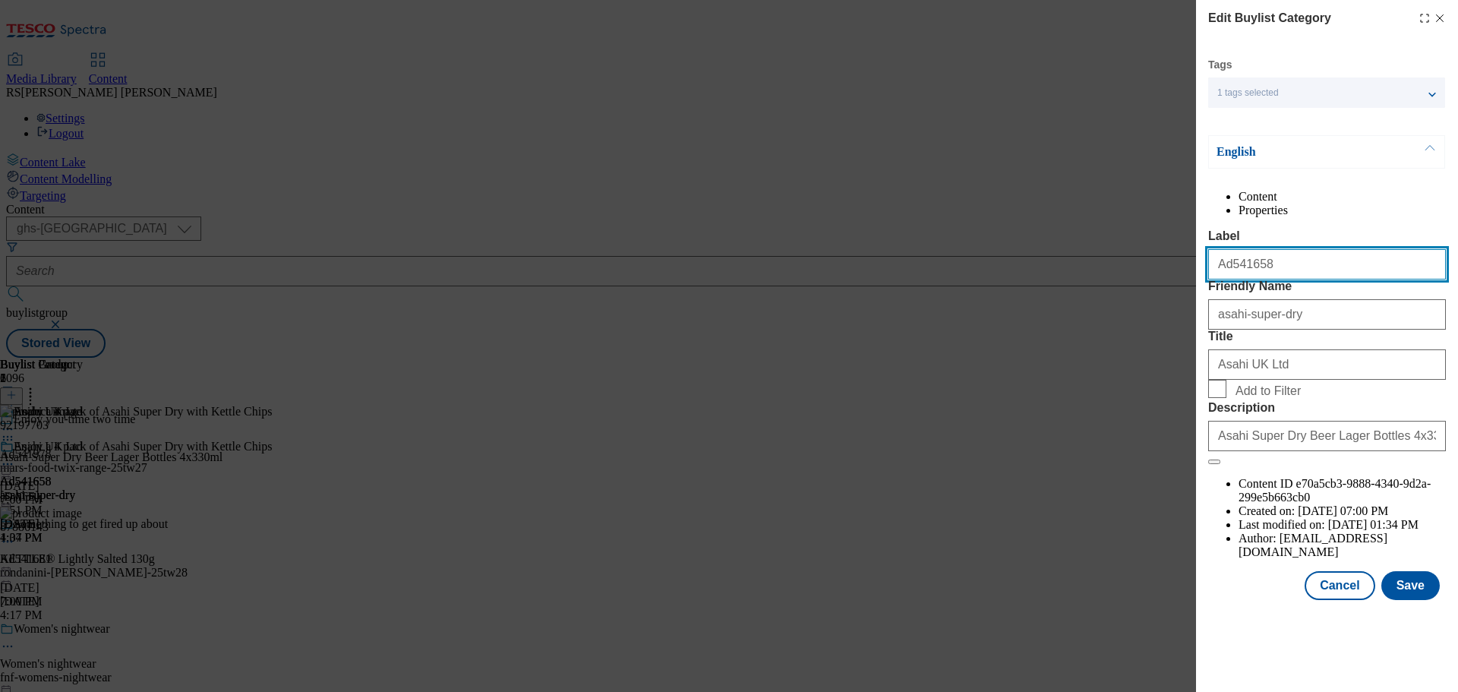
drag, startPoint x: 1302, startPoint y: 290, endPoint x: 1056, endPoint y: 286, distance: 246.8
click at [1056, 286] on div "Edit Buylist Category Tags 1 tags selected buylist category English Content Pro…" at bounding box center [729, 346] width 1458 height 692
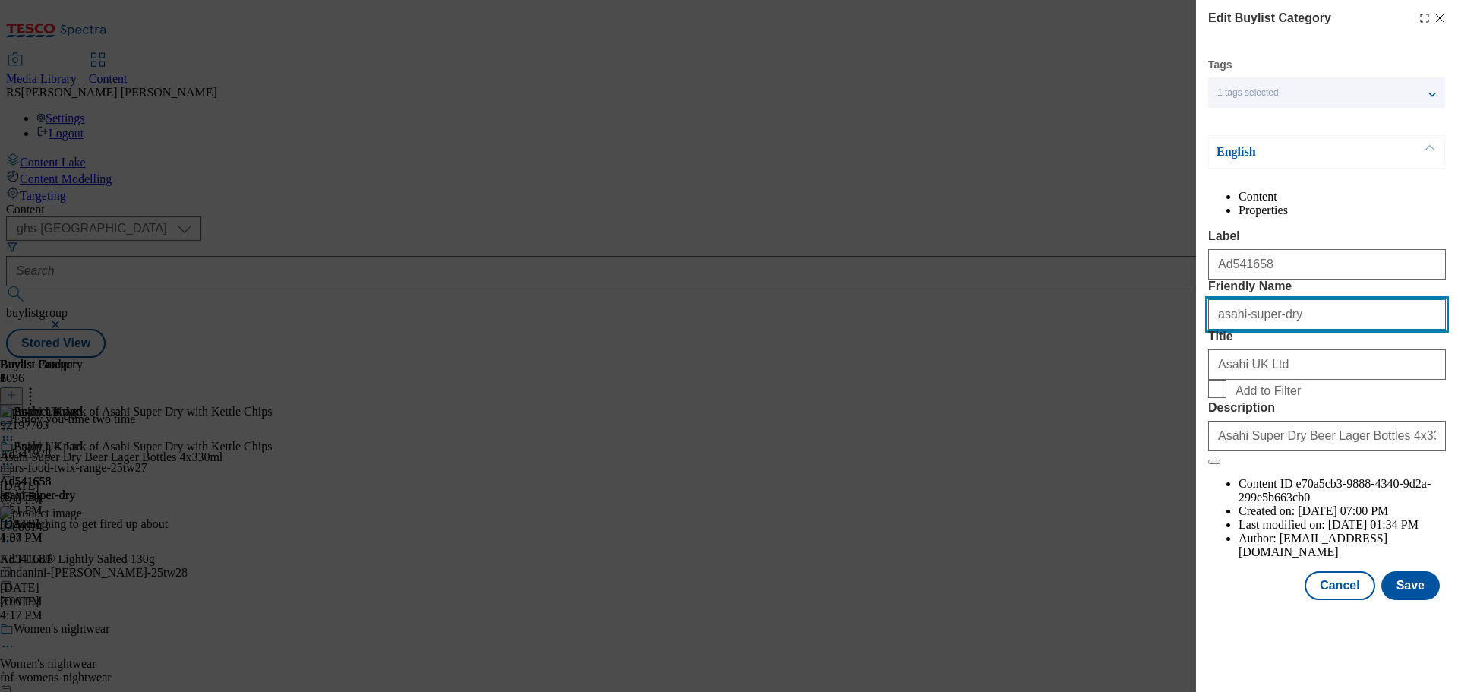
drag, startPoint x: 1312, startPoint y: 380, endPoint x: 1178, endPoint y: 371, distance: 134.7
click at [1178, 371] on div "Edit Buylist Category Tags 1 tags selected buylist category English Content Pro…" at bounding box center [729, 346] width 1458 height 692
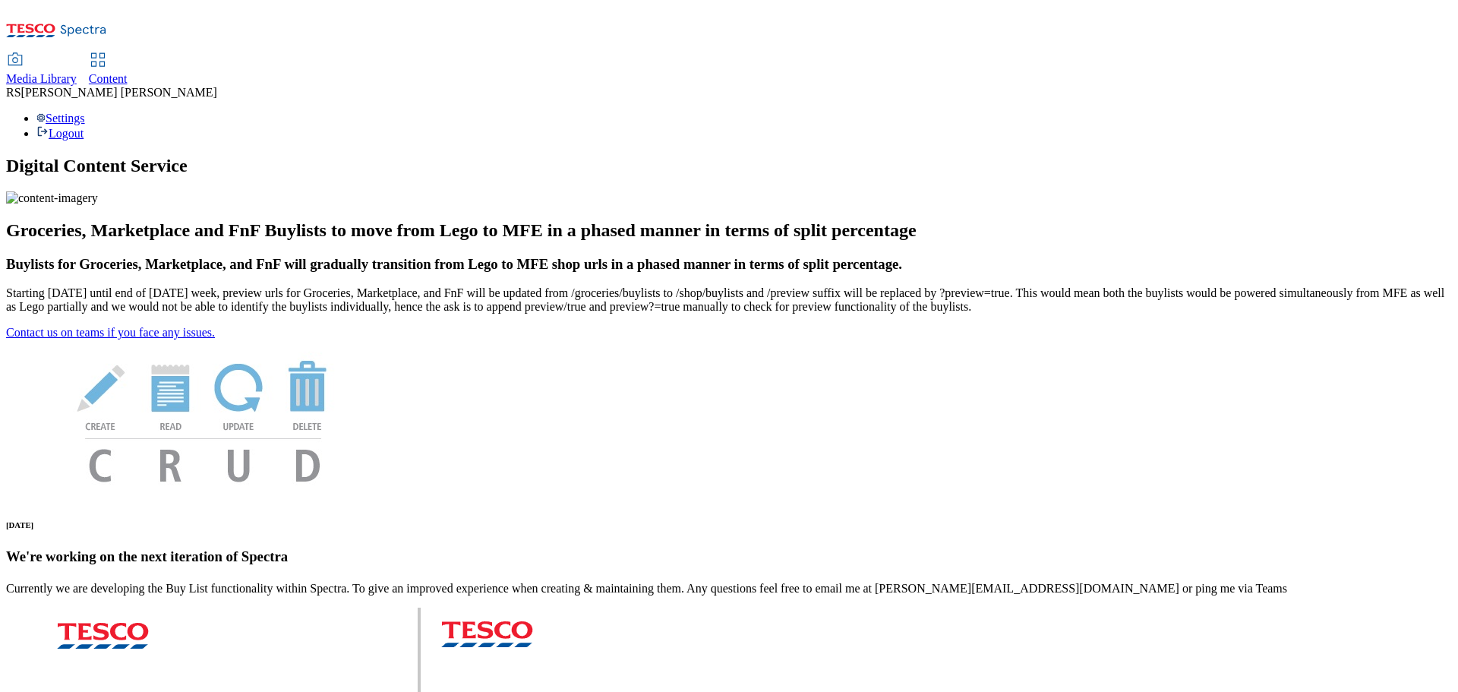
click at [128, 72] on span "Content" at bounding box center [108, 78] width 39 height 13
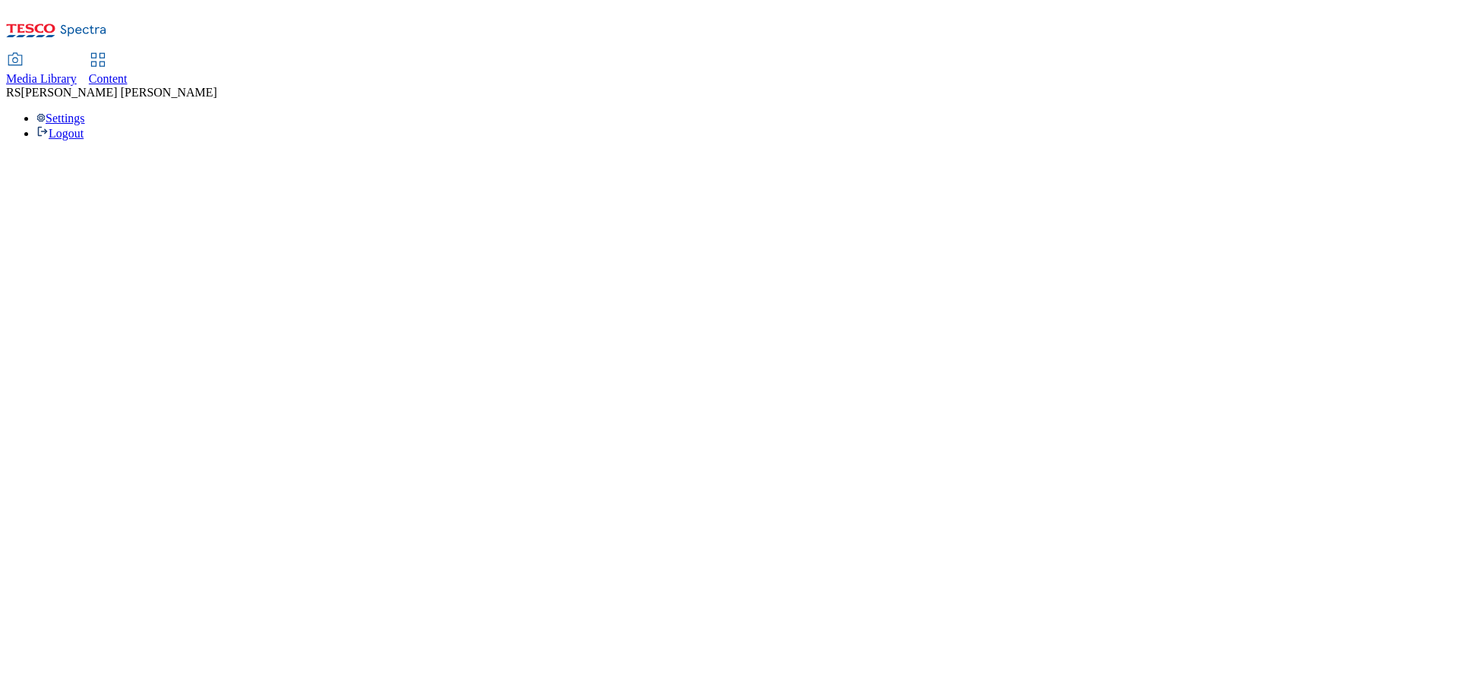
select select "ghs-[GEOGRAPHIC_DATA]"
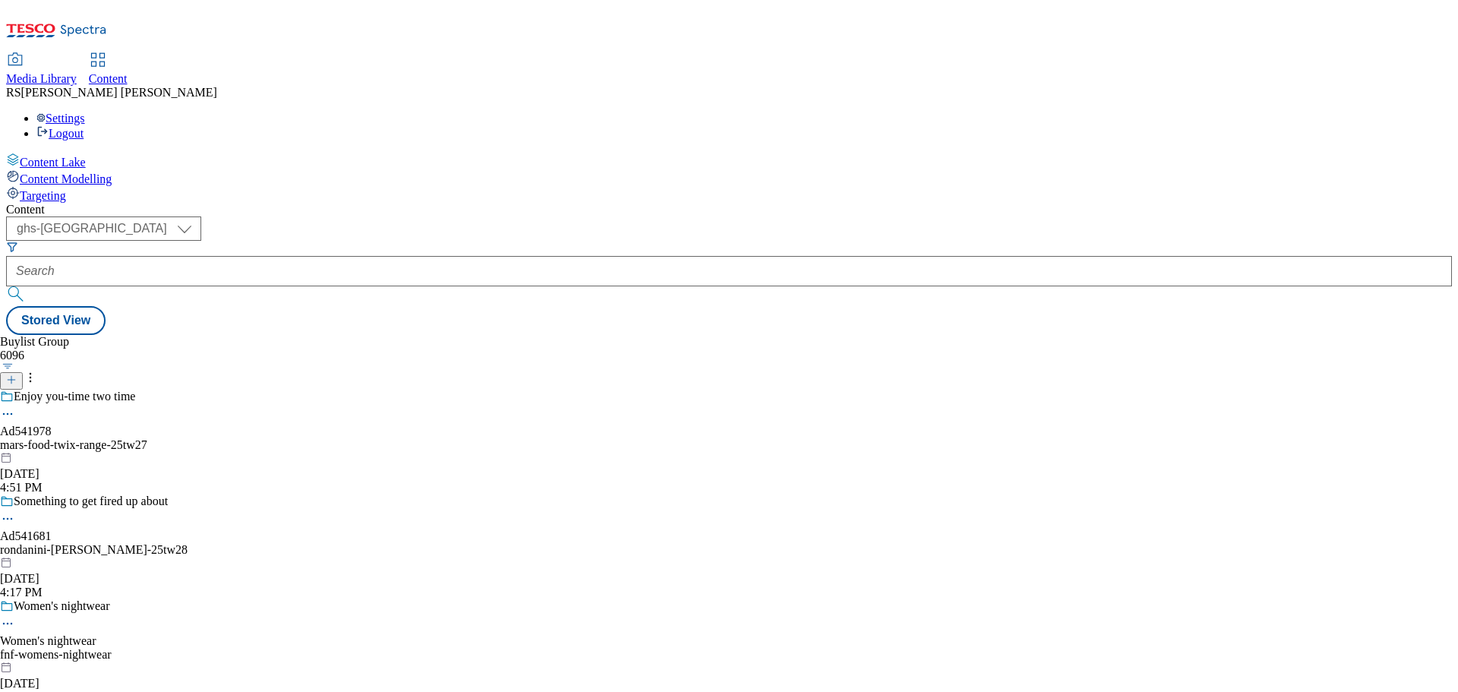
click at [23, 372] on button at bounding box center [11, 380] width 23 height 17
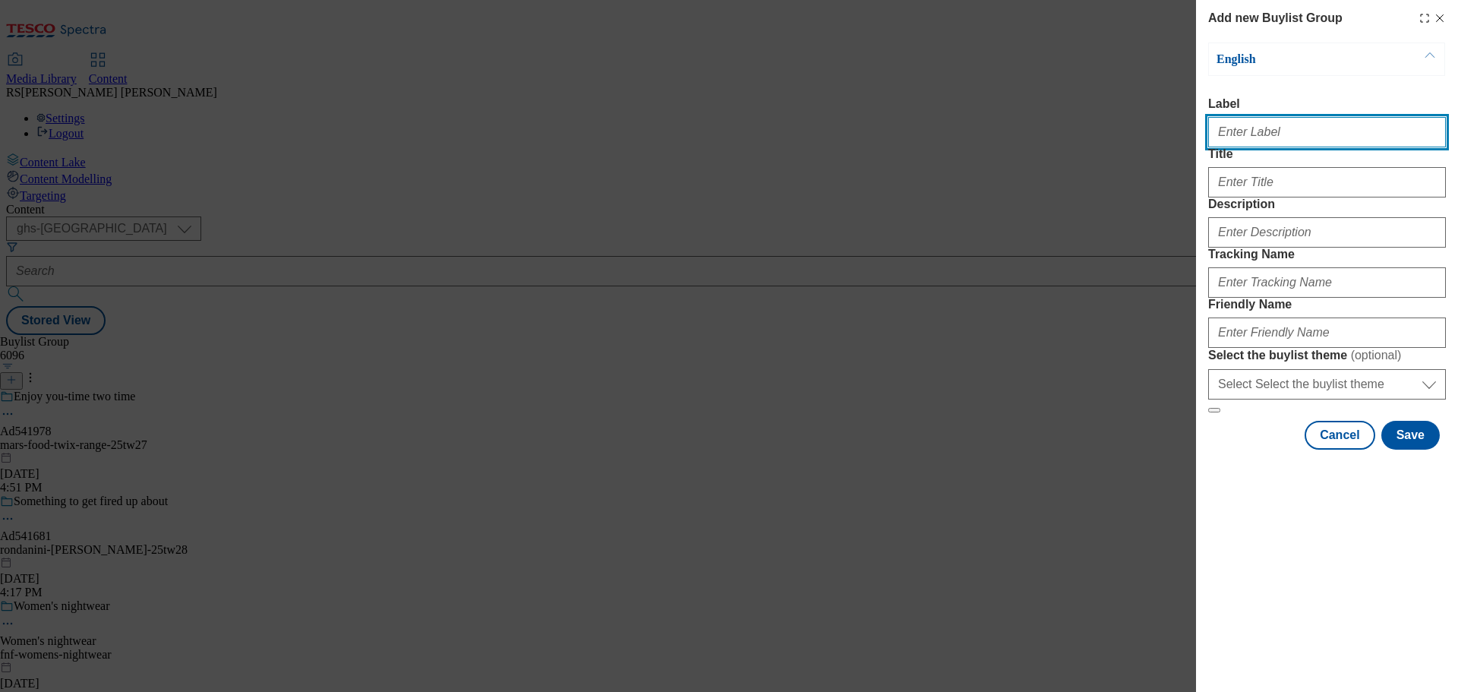
click at [1245, 140] on input "Label" at bounding box center [1327, 132] width 238 height 30
paste input "Ad541658"
type input "Ad541658"
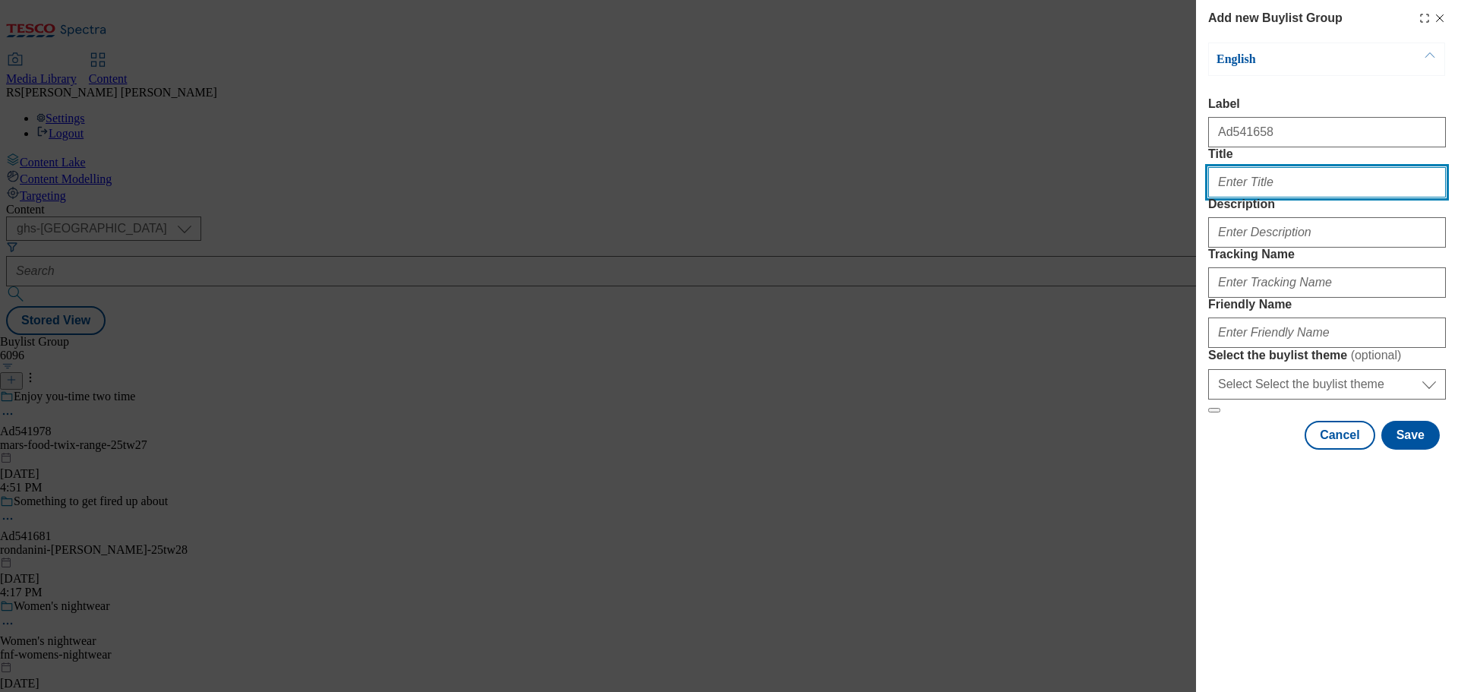
click at [1239, 197] on input "Title" at bounding box center [1327, 182] width 238 height 30
paste input "Perfect match"
type input "Perfect match"
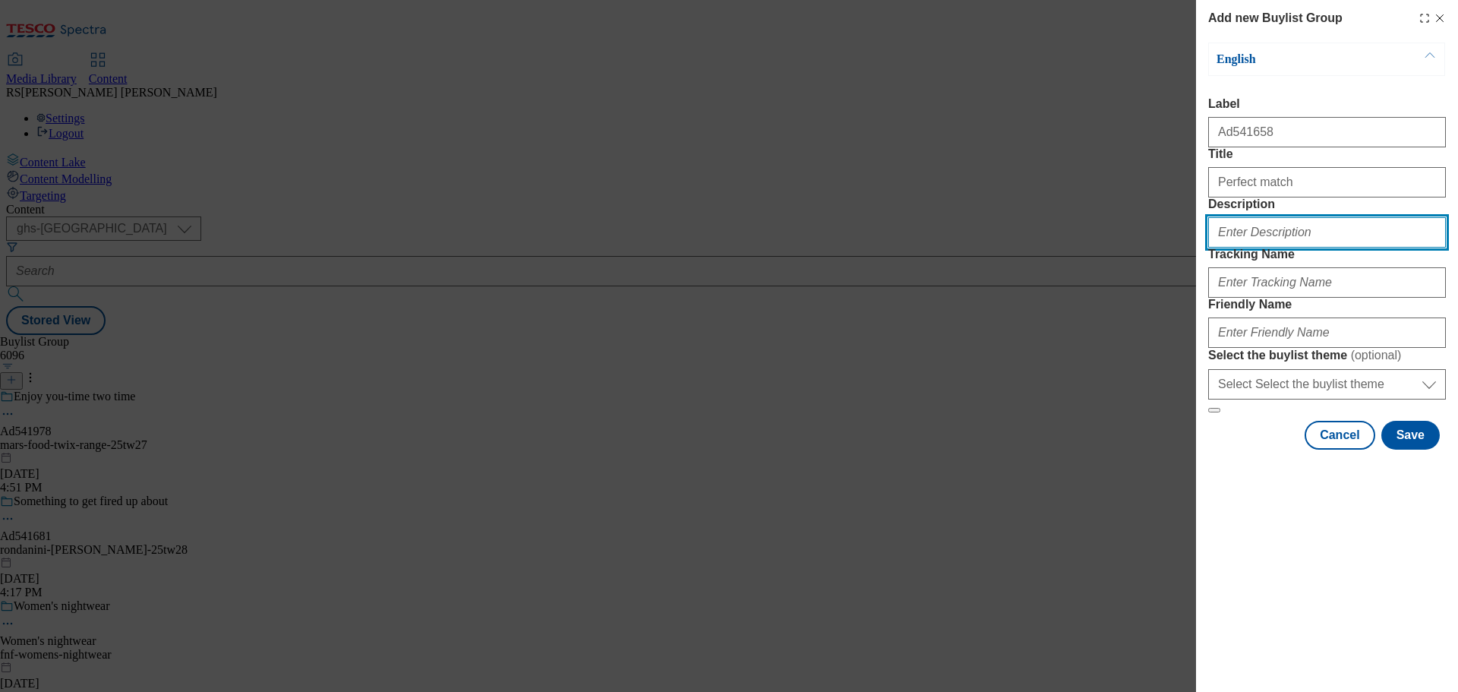
click at [1245, 248] on input "Description" at bounding box center [1327, 232] width 238 height 30
paste input "Asahi Super Dry Beer Lager Bottles 4x330ml"
type input "Asahi Super Dry Beer Lager Bottles 4x330ml"
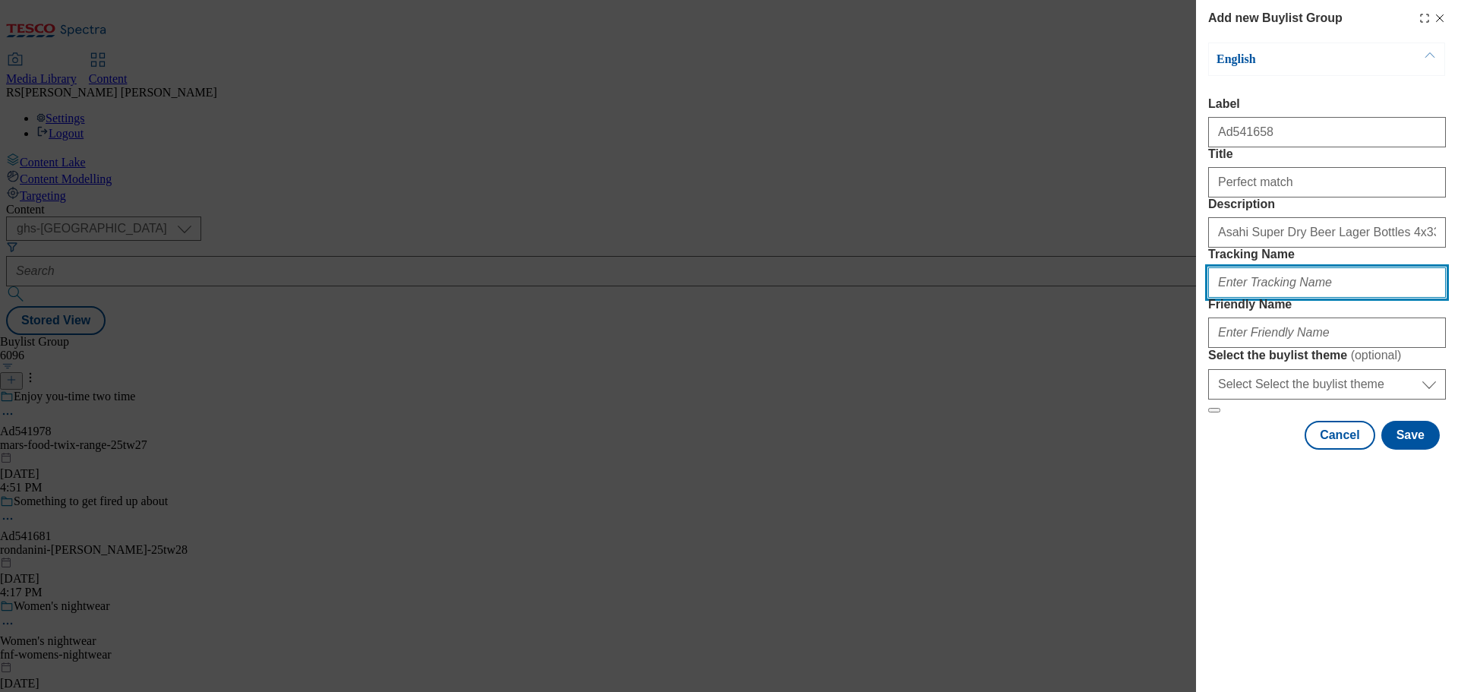
click at [1250, 298] on input "Tracking Name" at bounding box center [1327, 282] width 238 height 30
paste input "DH_AD541658"
type input "DH_AD541658"
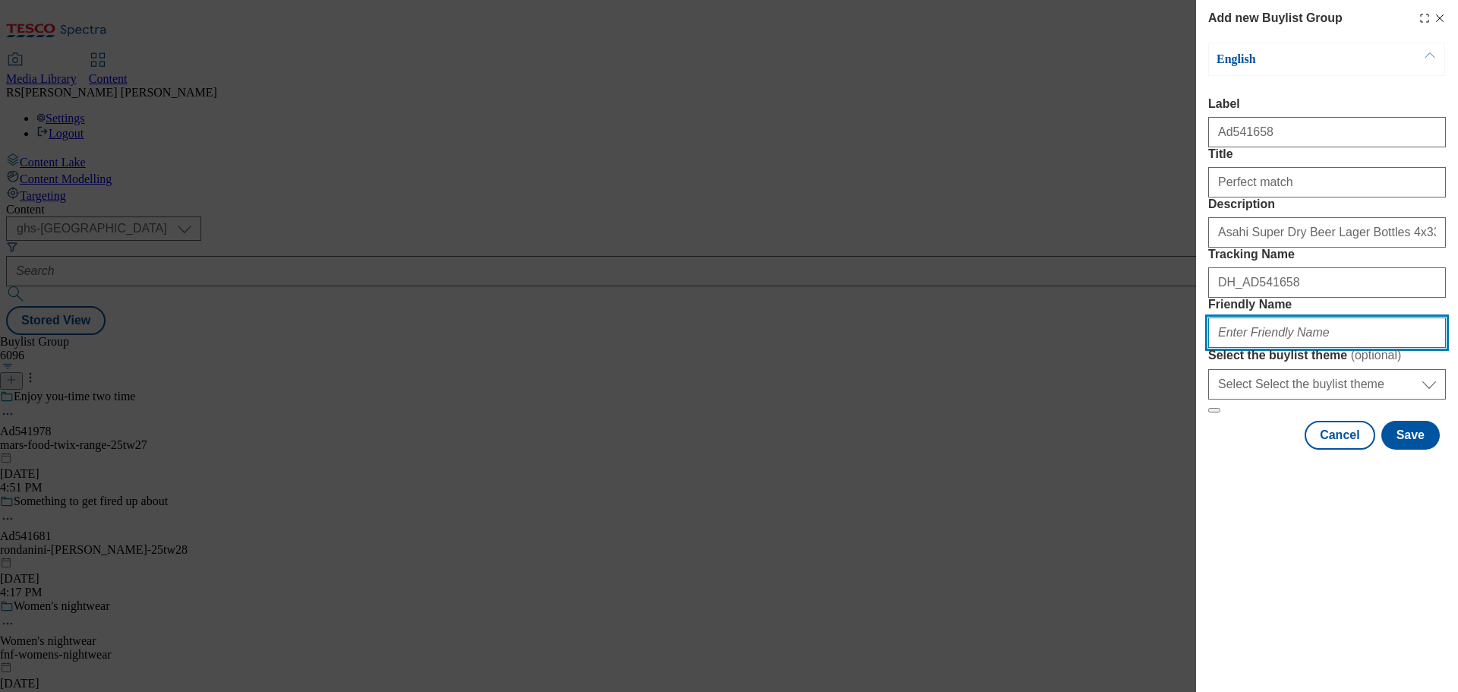
click at [1239, 348] on input "Friendly Name" at bounding box center [1327, 332] width 238 height 30
paste input "asahi-super-dry-25tw26"
type input "asahi-super-dry-25tw26"
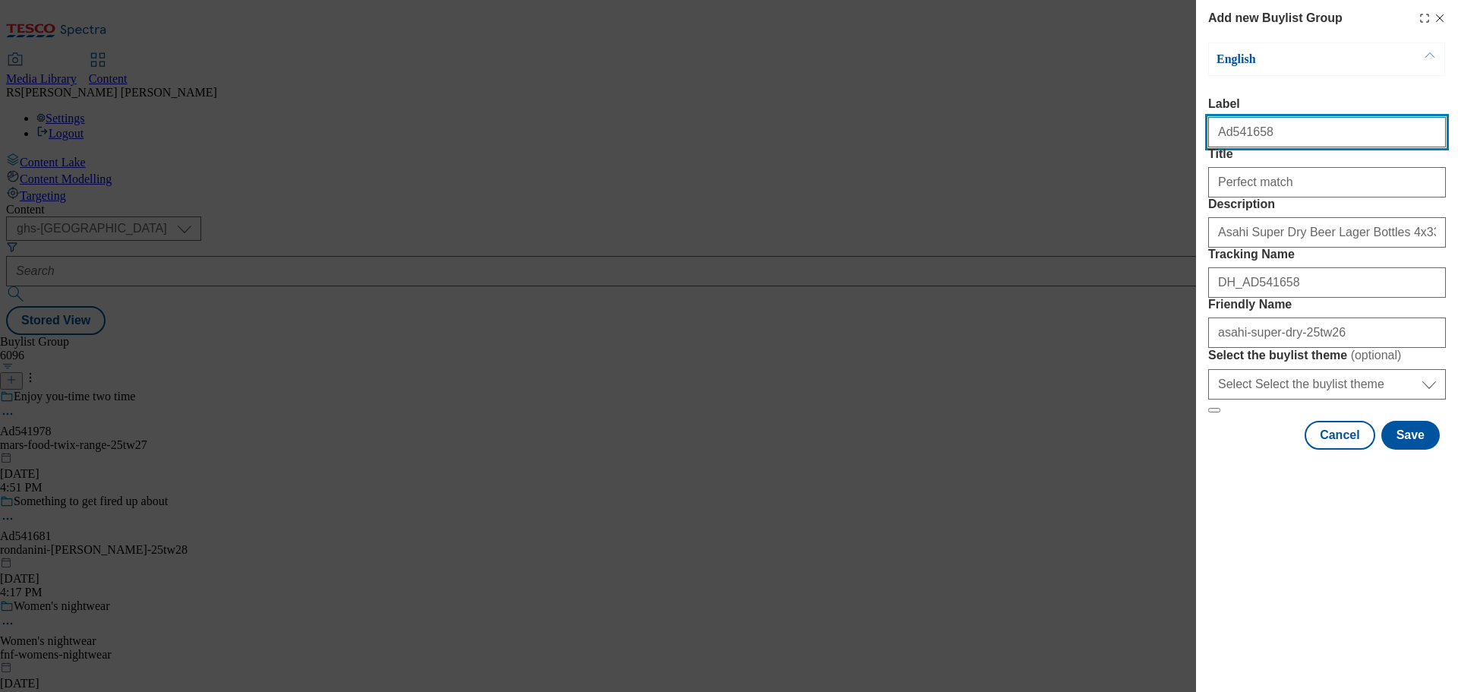
drag, startPoint x: 1277, startPoint y: 141, endPoint x: 1229, endPoint y: 159, distance: 51.6
click at [1229, 159] on form "Label Ad541658 Title Perfect match Description Asahi Super Dry Beer Lager Bottl…" at bounding box center [1327, 255] width 238 height 316
paste input "753"
type input "Ad541753"
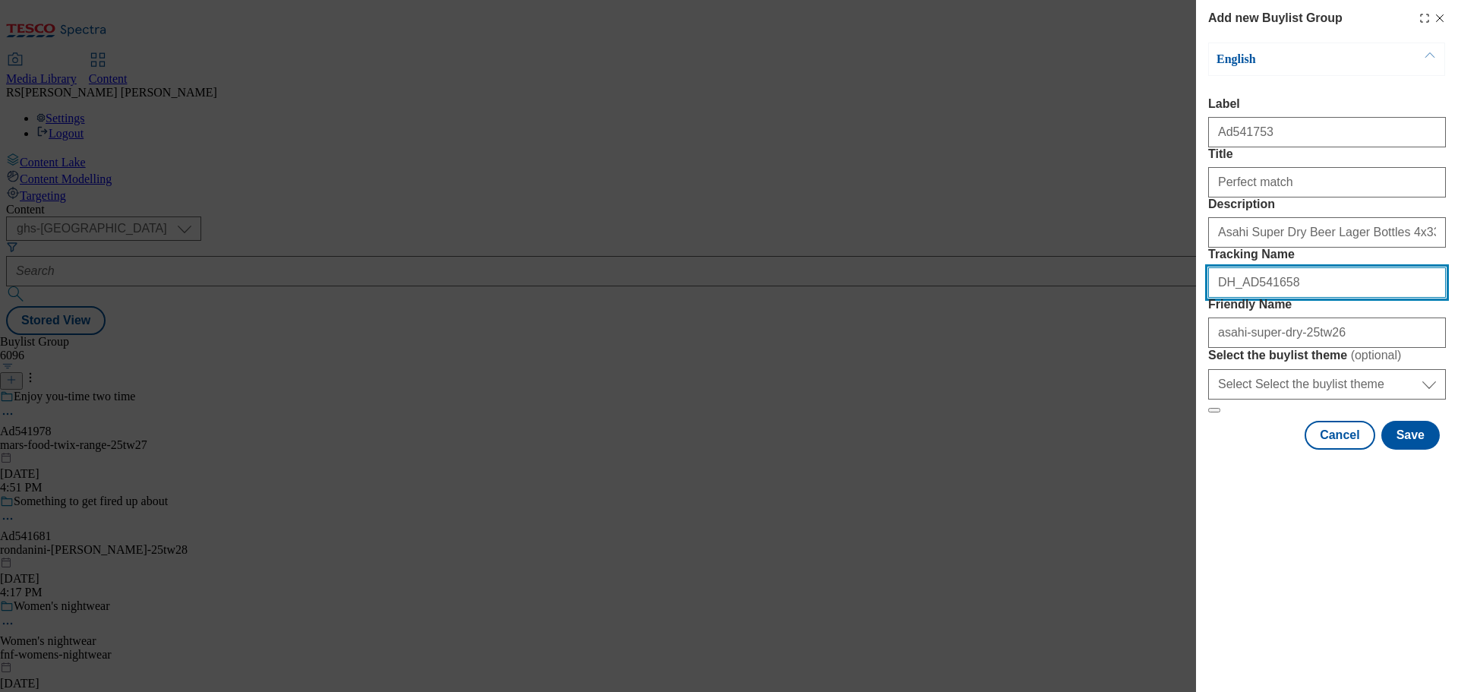
drag, startPoint x: 1282, startPoint y: 372, endPoint x: 1247, endPoint y: 383, distance: 36.7
click at [1247, 383] on form "Label Ad541753 Title Perfect match Description Asahi Super Dry Beer Lager Bottl…" at bounding box center [1327, 255] width 238 height 316
paste input "753"
type input "DH_AD541753"
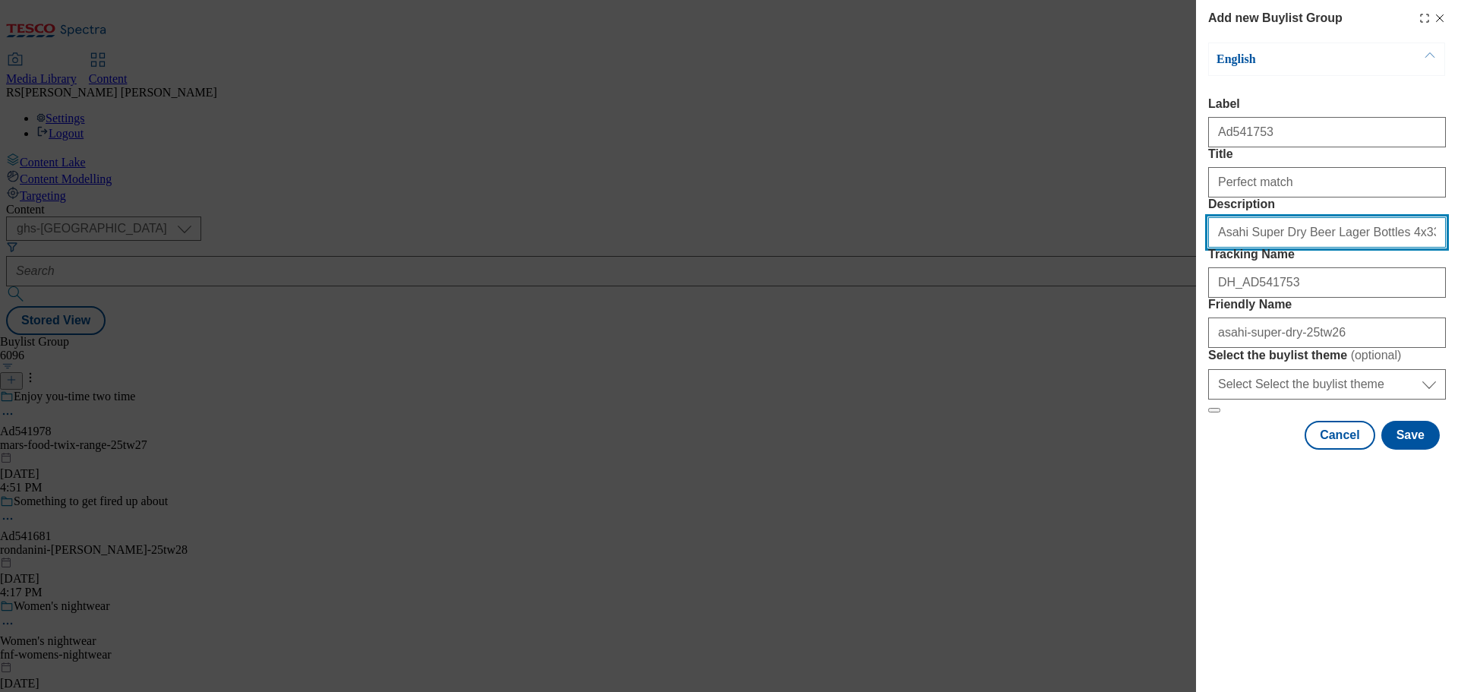
drag, startPoint x: 1162, startPoint y: 289, endPoint x: 1134, endPoint y: 292, distance: 27.4
click at [1134, 292] on div "Add new Buylist Group English Label Ad541753 Title Perfect match Description As…" at bounding box center [729, 346] width 1458 height 692
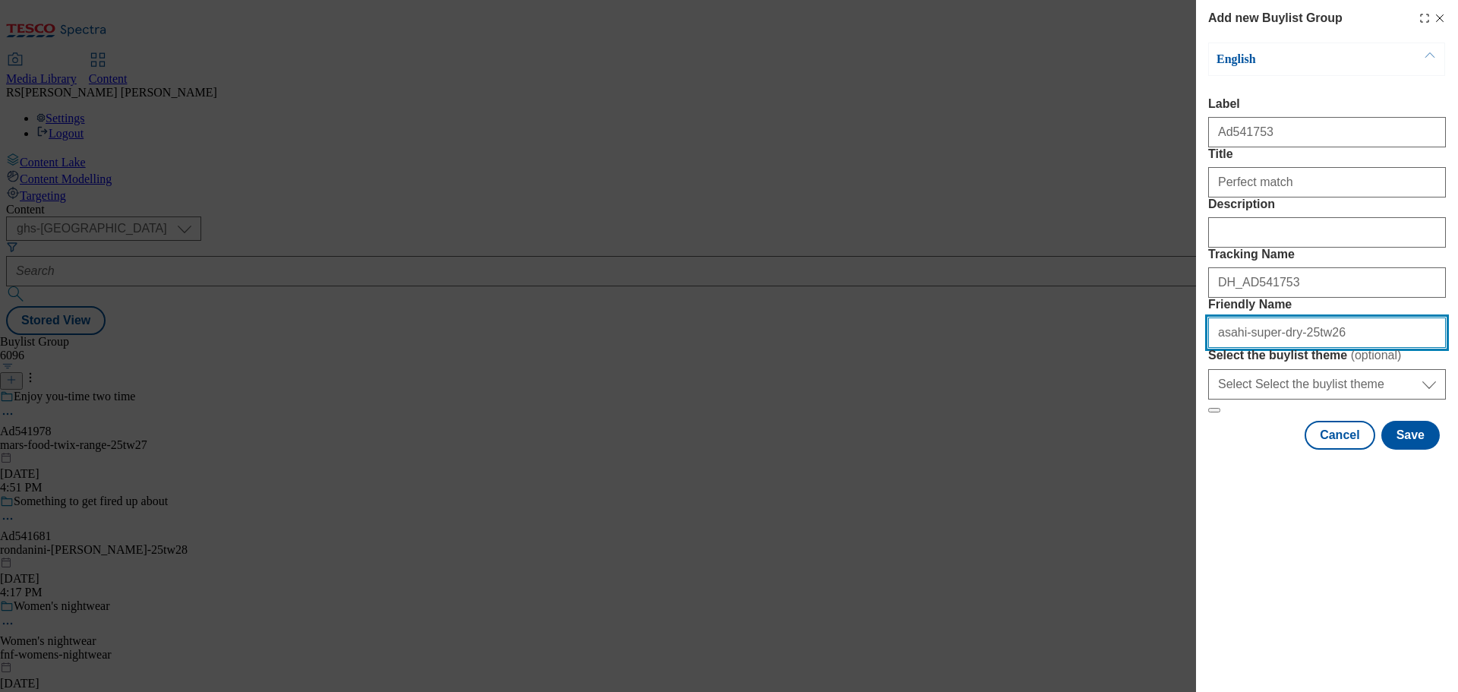
click at [1285, 348] on input "asahi-super-dry-25tw26" at bounding box center [1327, 332] width 238 height 30
click at [1362, 348] on input "asahi-super-dry-kettle-25tw26" at bounding box center [1327, 332] width 238 height 30
type input "asahi-super-dry-kettle-25tw29"
click at [871, 405] on div "Add new Buylist Group English Label Ad541753 Title Perfect match Description Tr…" at bounding box center [729, 346] width 1458 height 692
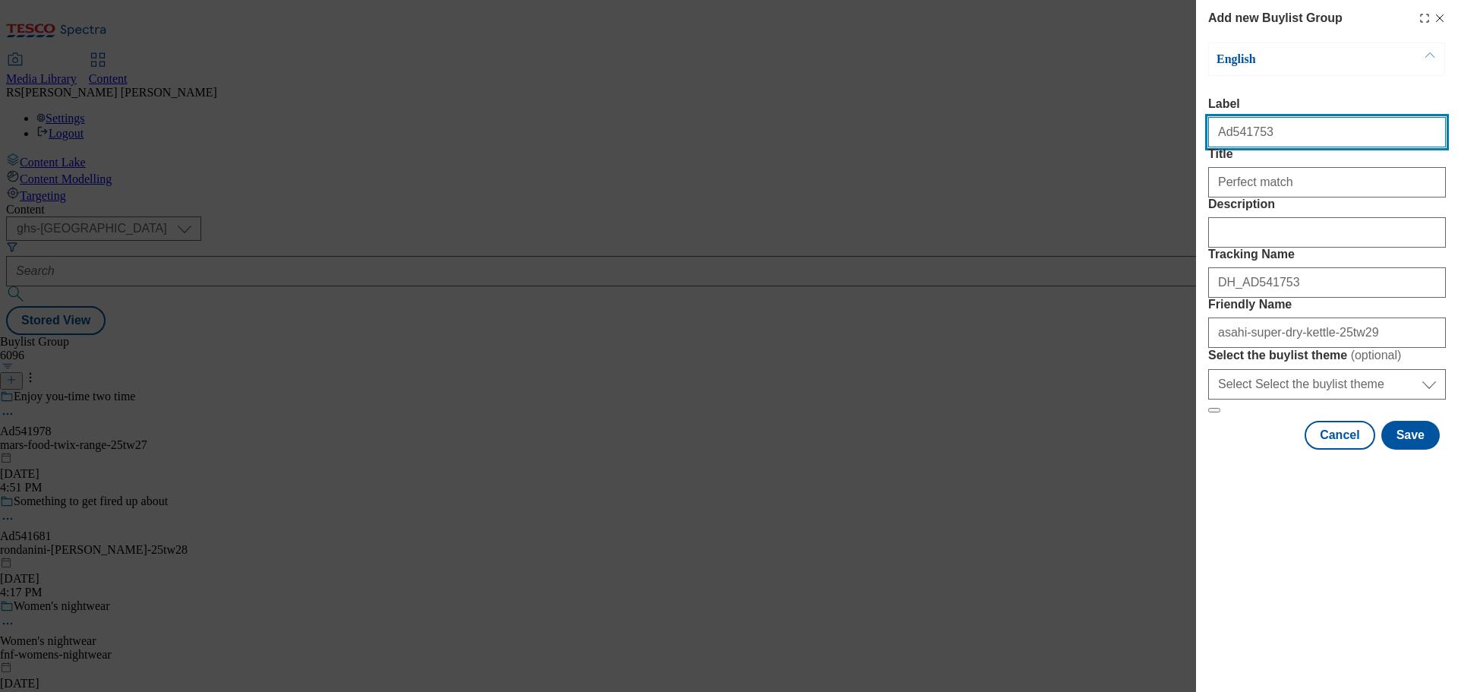
drag, startPoint x: 1267, startPoint y: 127, endPoint x: 1227, endPoint y: 153, distance: 48.2
click at [1227, 147] on div "Ad541753" at bounding box center [1327, 129] width 238 height 36
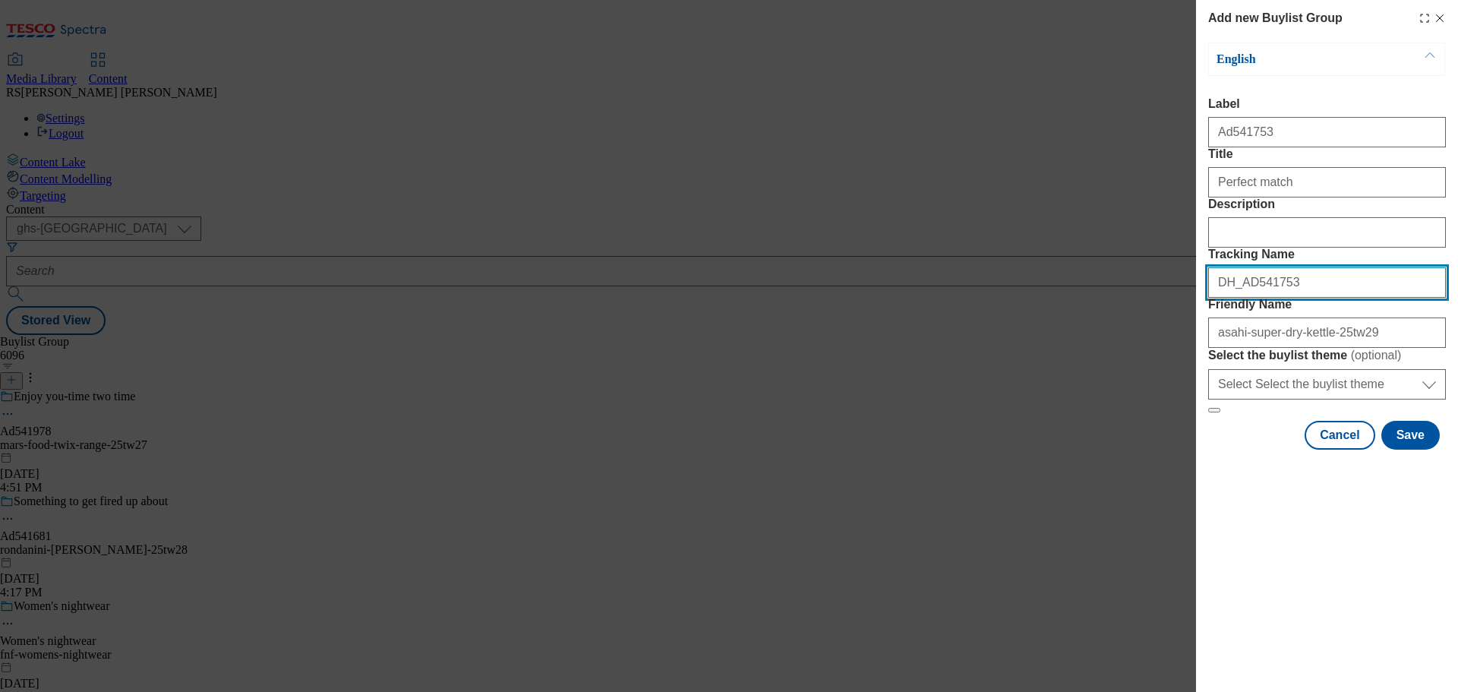
drag, startPoint x: 1286, startPoint y: 362, endPoint x: 1248, endPoint y: 371, distance: 39.8
click at [1248, 298] on input "DH_AD541753" at bounding box center [1327, 282] width 238 height 30
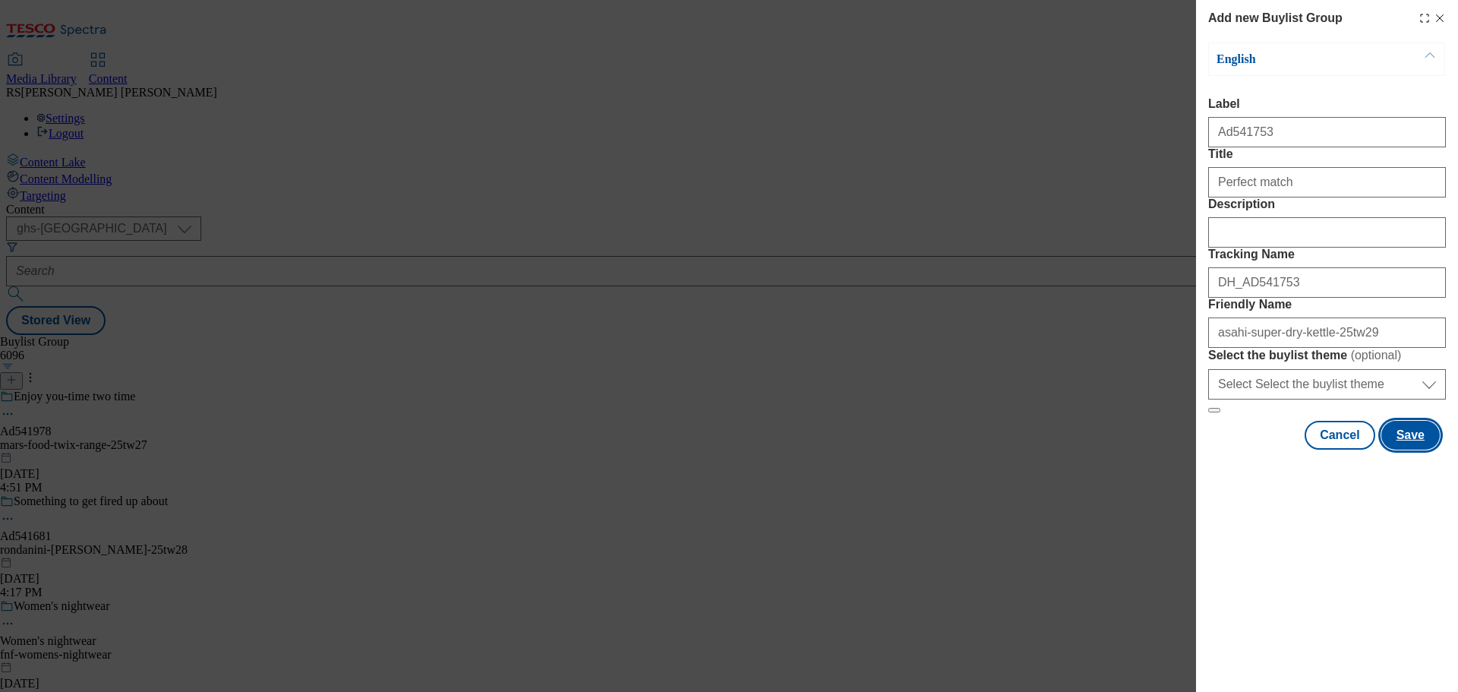
click at [1411, 450] on button "Save" at bounding box center [1410, 435] width 58 height 29
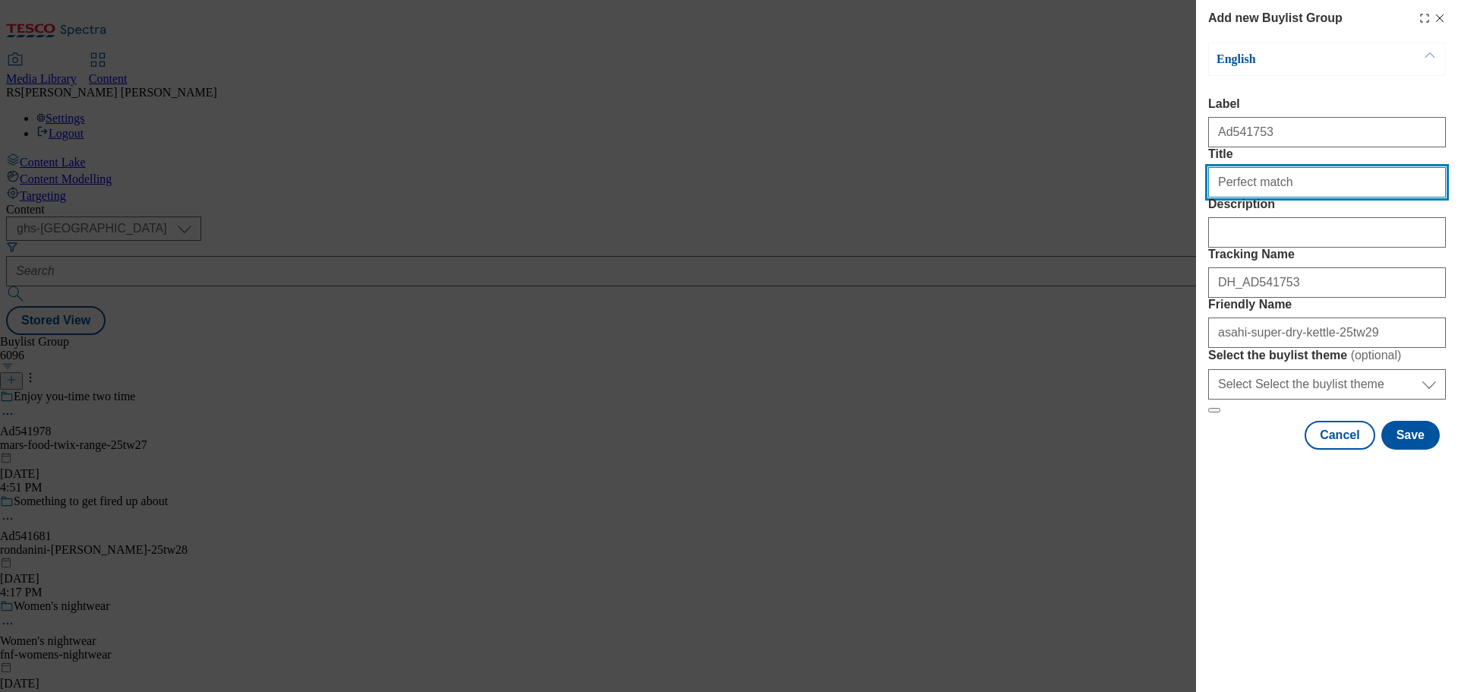
click at [1305, 197] on input "Title" at bounding box center [1327, 182] width 238 height 30
type input "Perfect match"
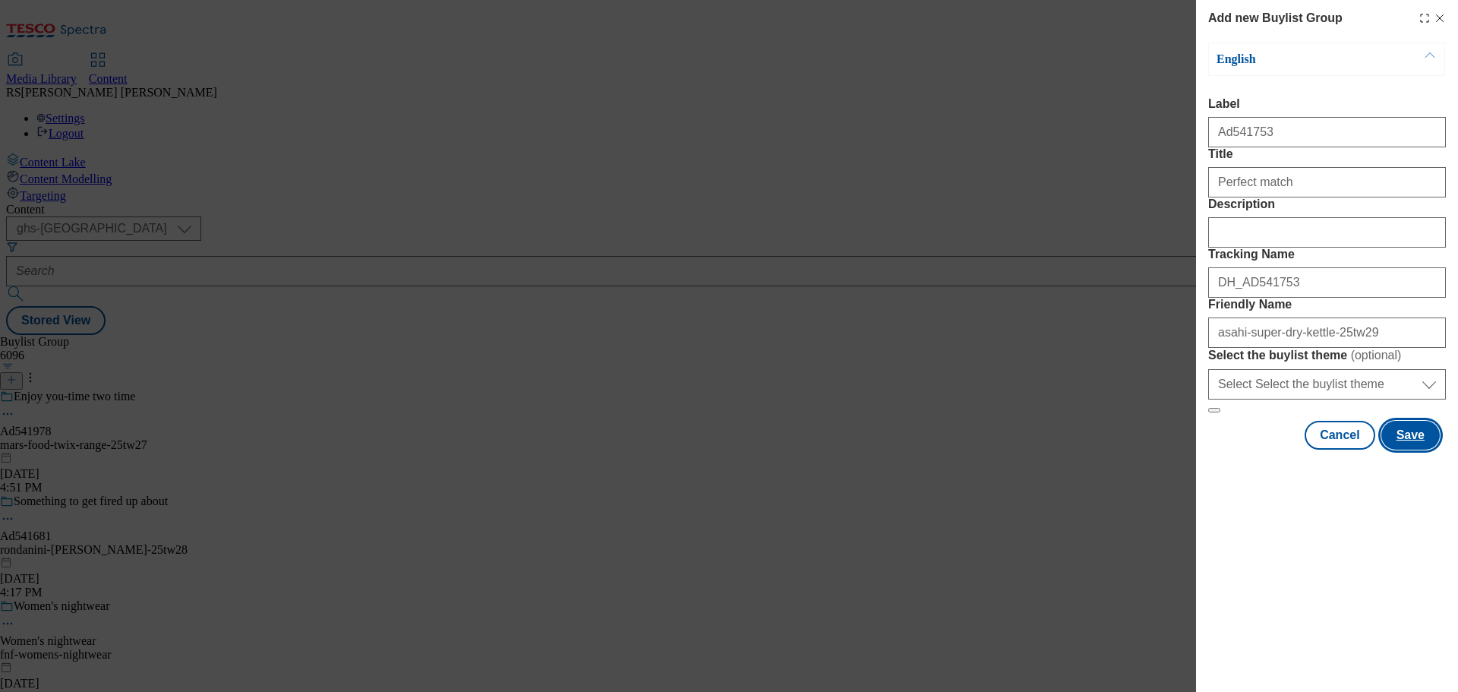
click at [1404, 450] on button "Save" at bounding box center [1410, 435] width 58 height 29
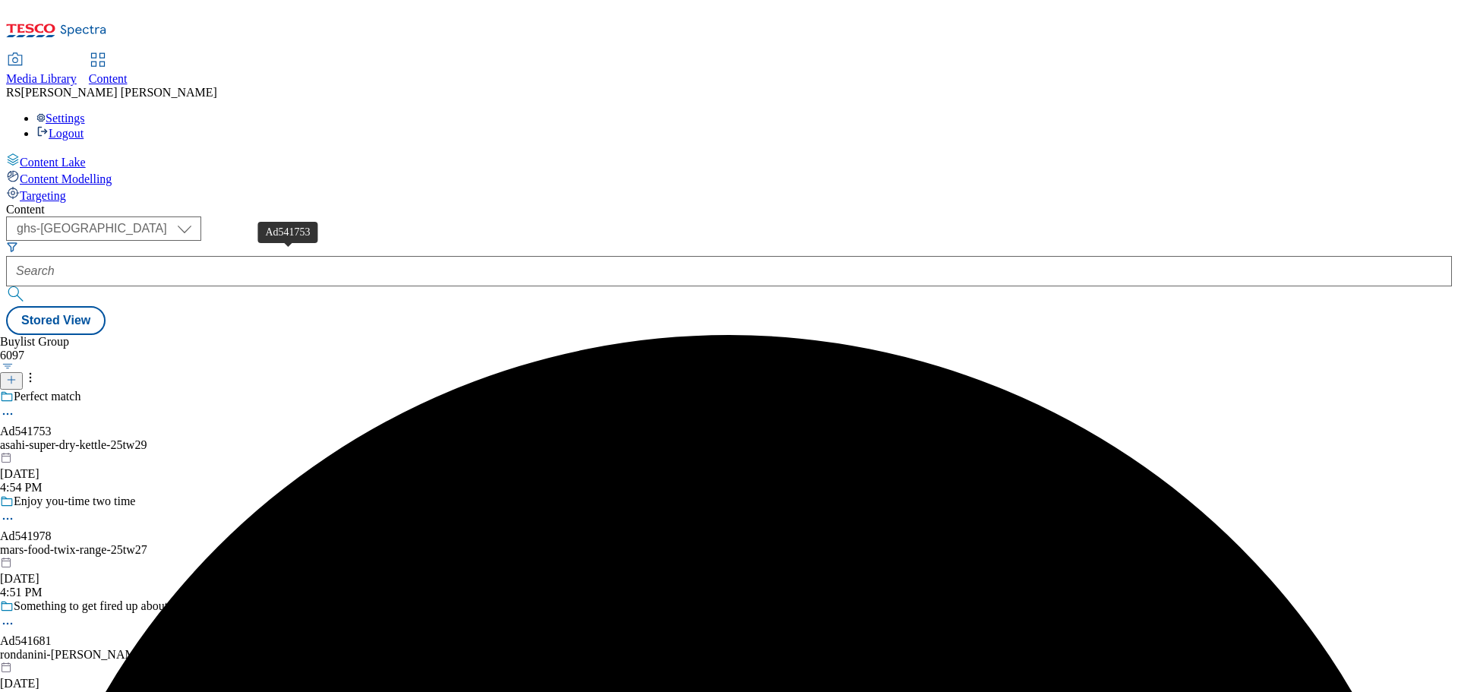
click at [275, 390] on div "Perfect match Ad541753 asahi-super-dry-kettle-25tw29 [DATE] 4:54 PM" at bounding box center [137, 442] width 275 height 105
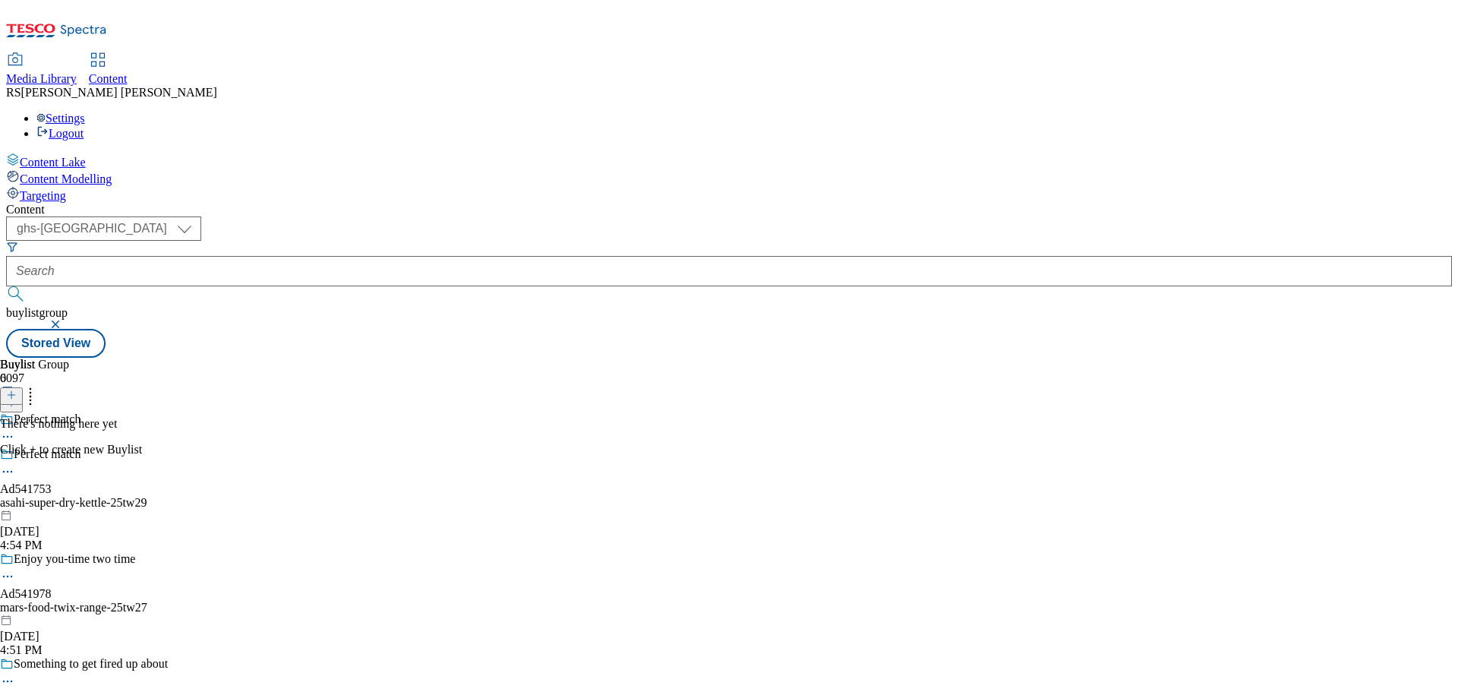
click at [17, 390] on icon at bounding box center [11, 395] width 11 height 11
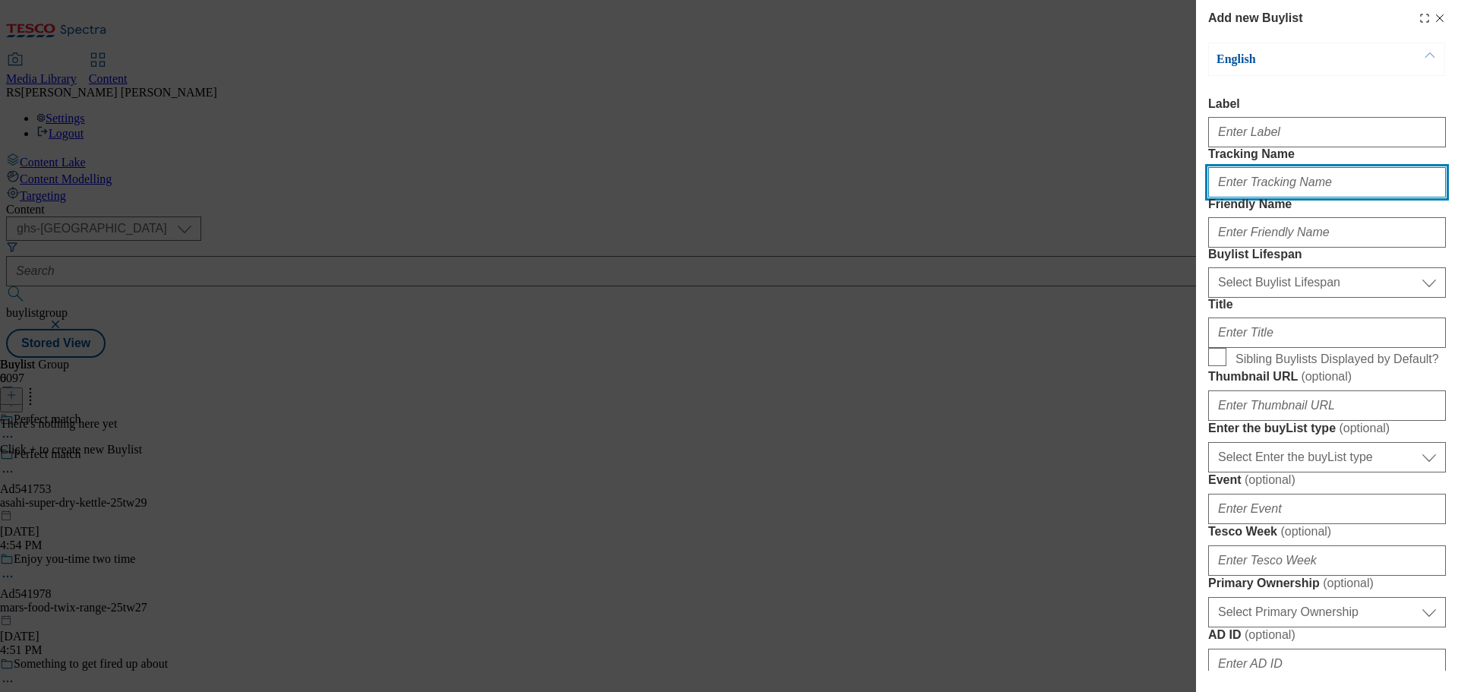
click at [1248, 197] on input "Tracking Name" at bounding box center [1327, 182] width 238 height 30
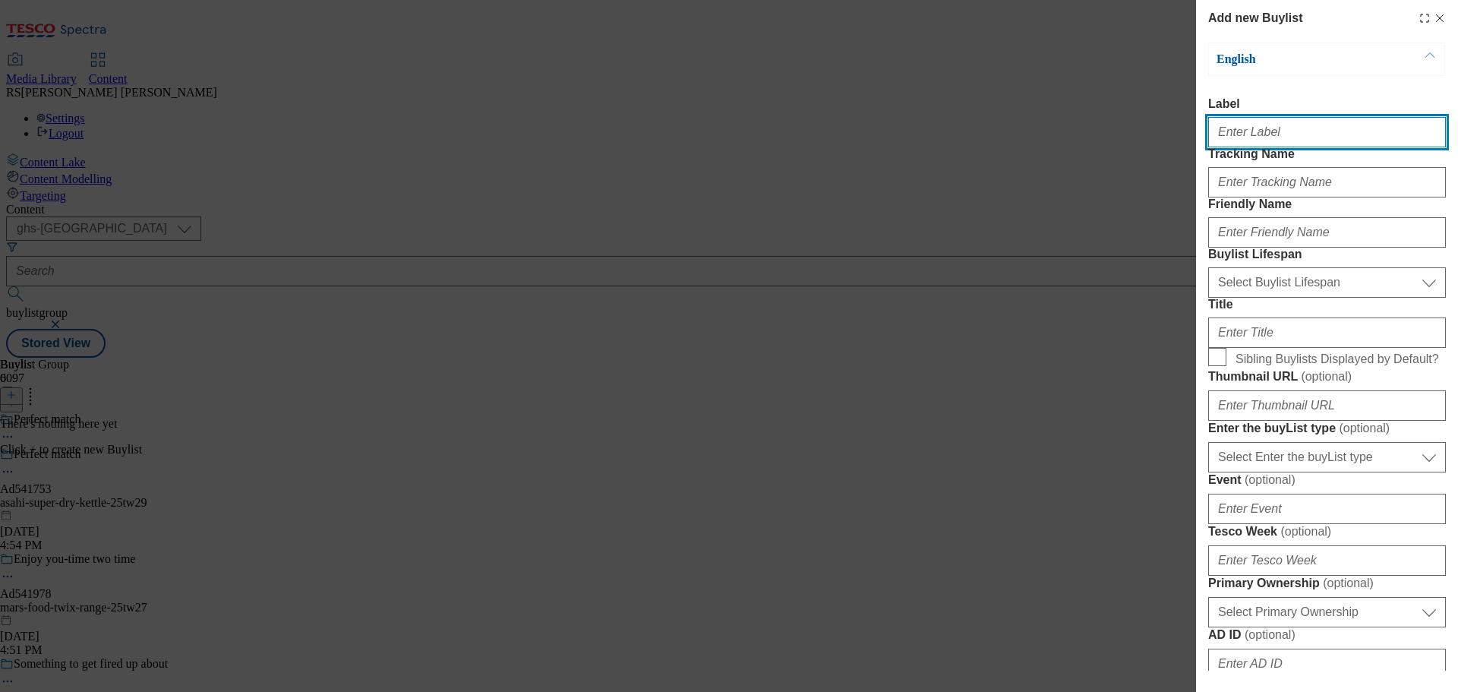
click at [1226, 125] on input "Label" at bounding box center [1327, 132] width 238 height 30
paste input "Ad541658"
type input "Ad541658"
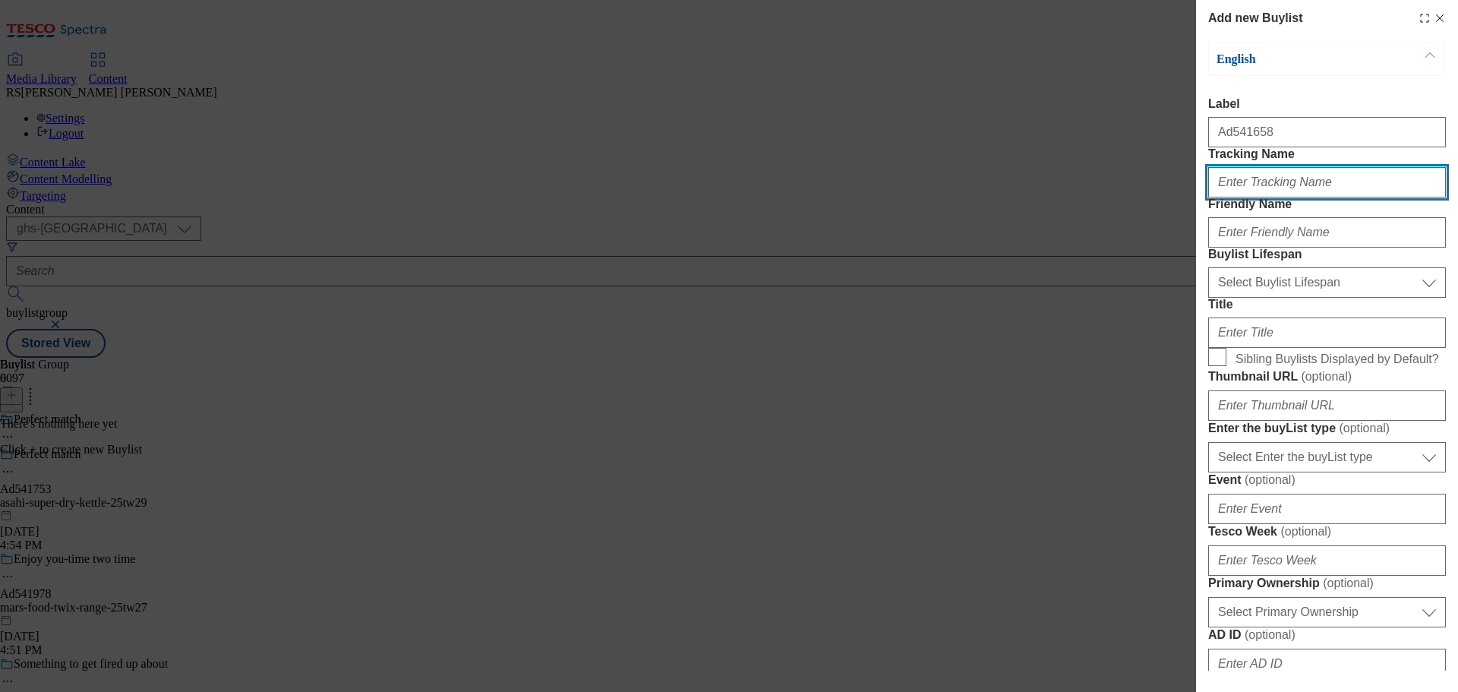
click at [1232, 197] on input "Tracking Name" at bounding box center [1327, 182] width 238 height 30
paste input "DH_AD541658"
type input "DH_AD541658"
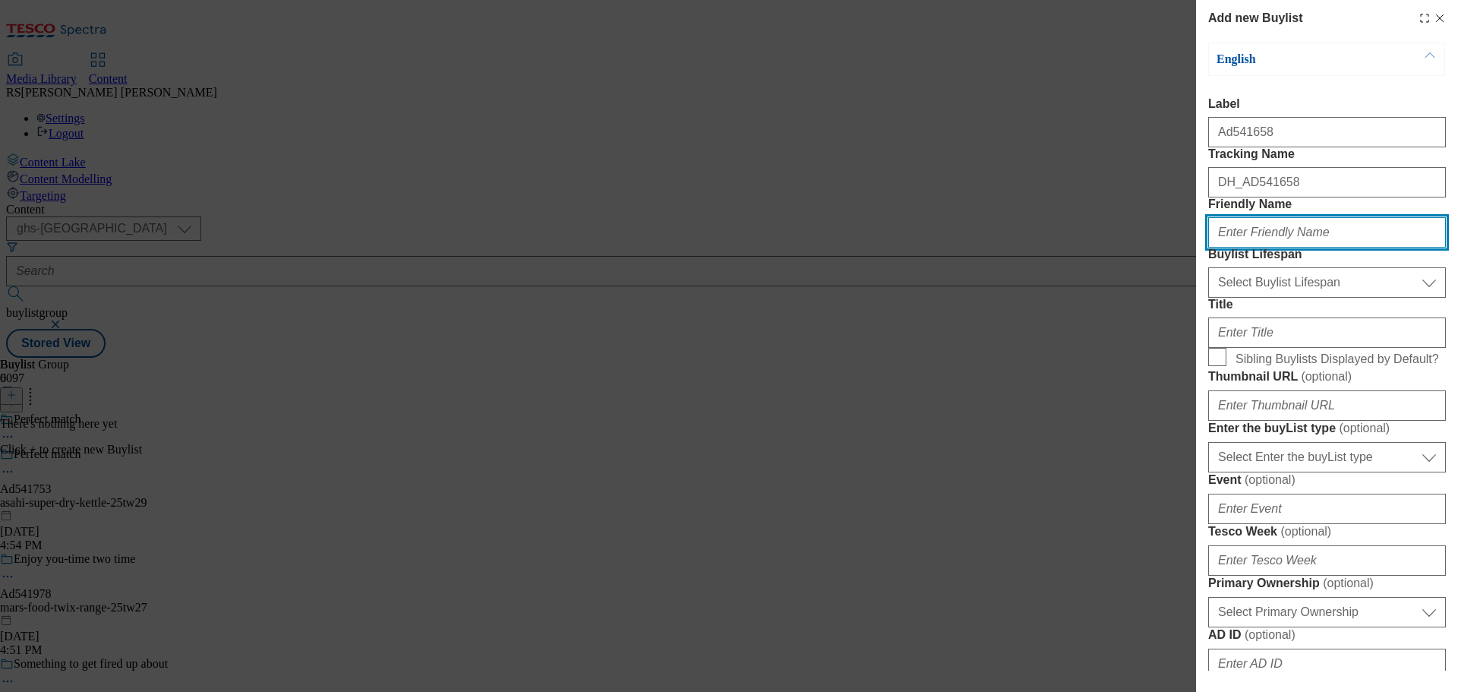
click at [1235, 248] on input "Friendly Name" at bounding box center [1327, 232] width 238 height 30
paste input "asahi-super-dry"
type input "asahi-super-dry"
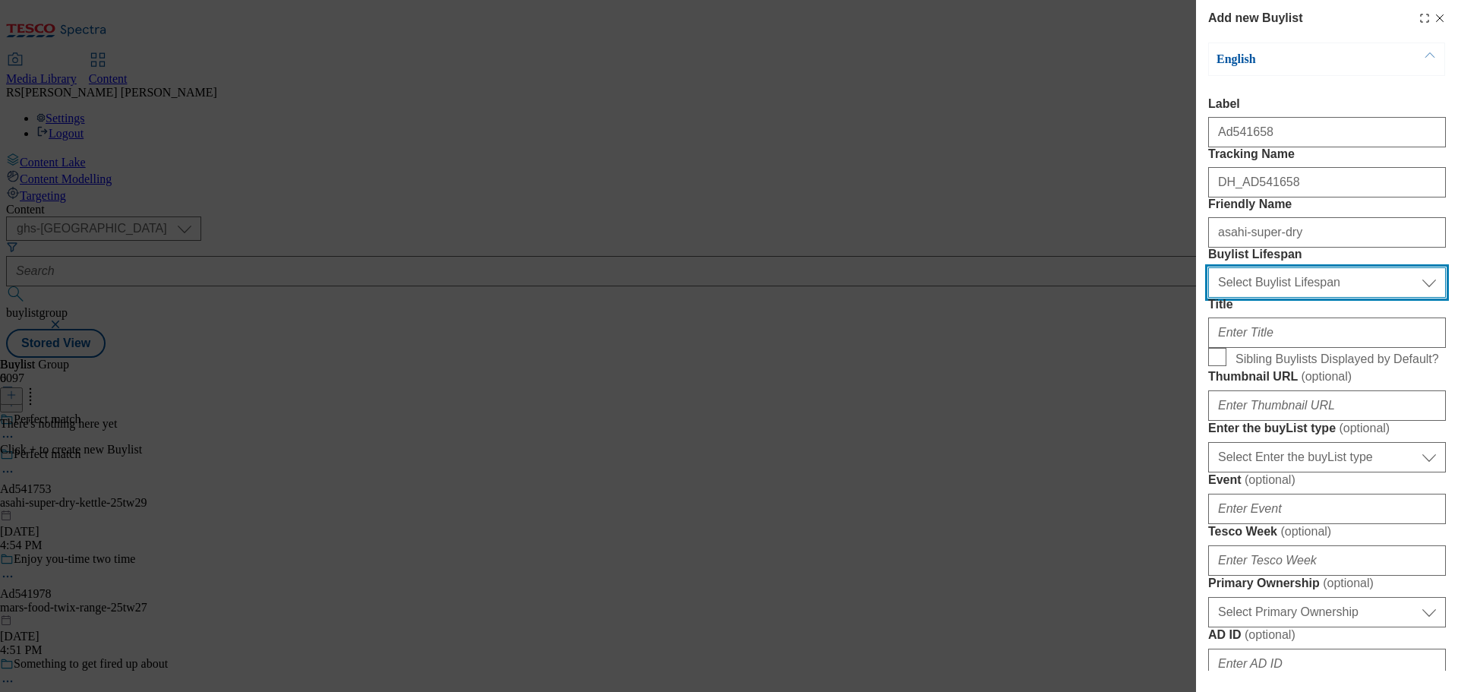
click at [1295, 298] on select "Select Buylist Lifespan evergreen seasonal tactical" at bounding box center [1327, 282] width 238 height 30
select select "tactical"
click at [1208, 298] on select "Select Buylist Lifespan evergreen seasonal tactical" at bounding box center [1327, 282] width 238 height 30
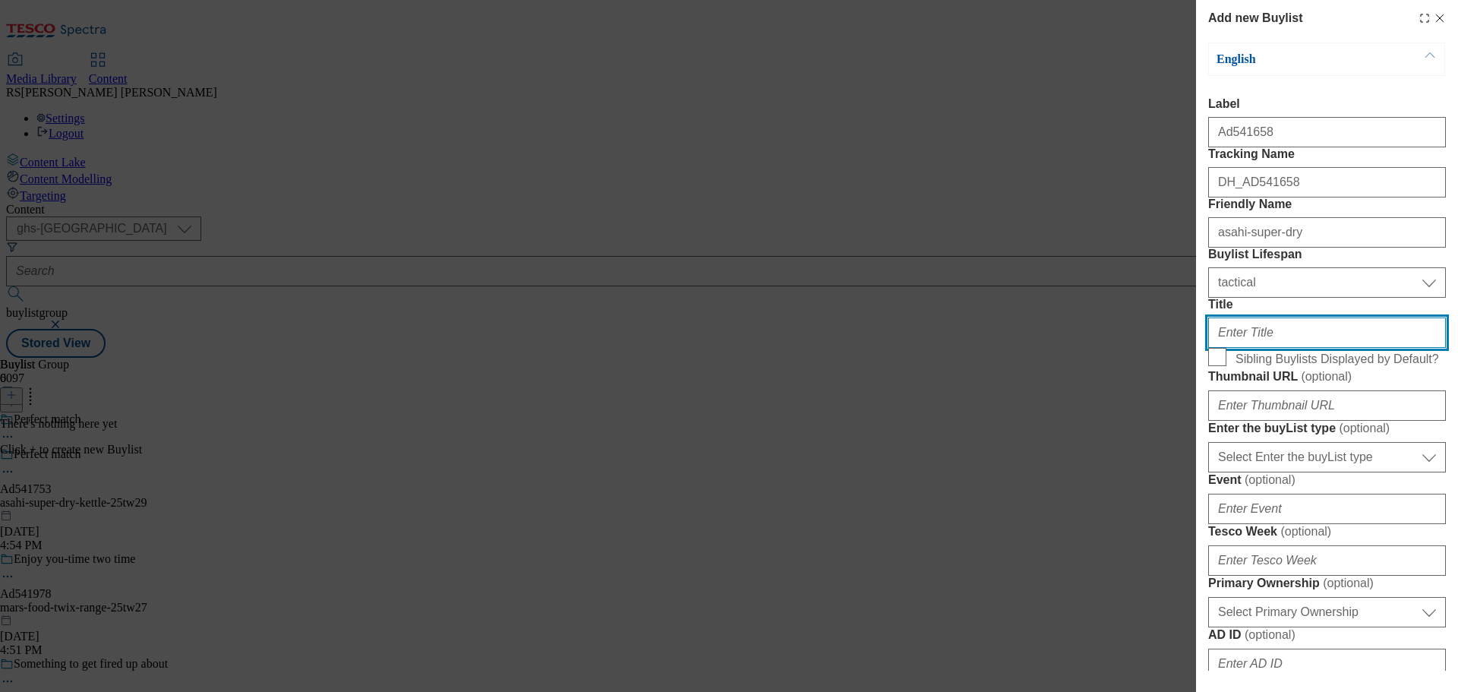
click at [1270, 348] on input "Title" at bounding box center [1327, 332] width 238 height 30
paste input "Enjoy a 4 pack of Asahi Super Dry with Kettle Chips"
type input "Enjoy a 4 pack of Asahi Super Dry with Kettle Chips"
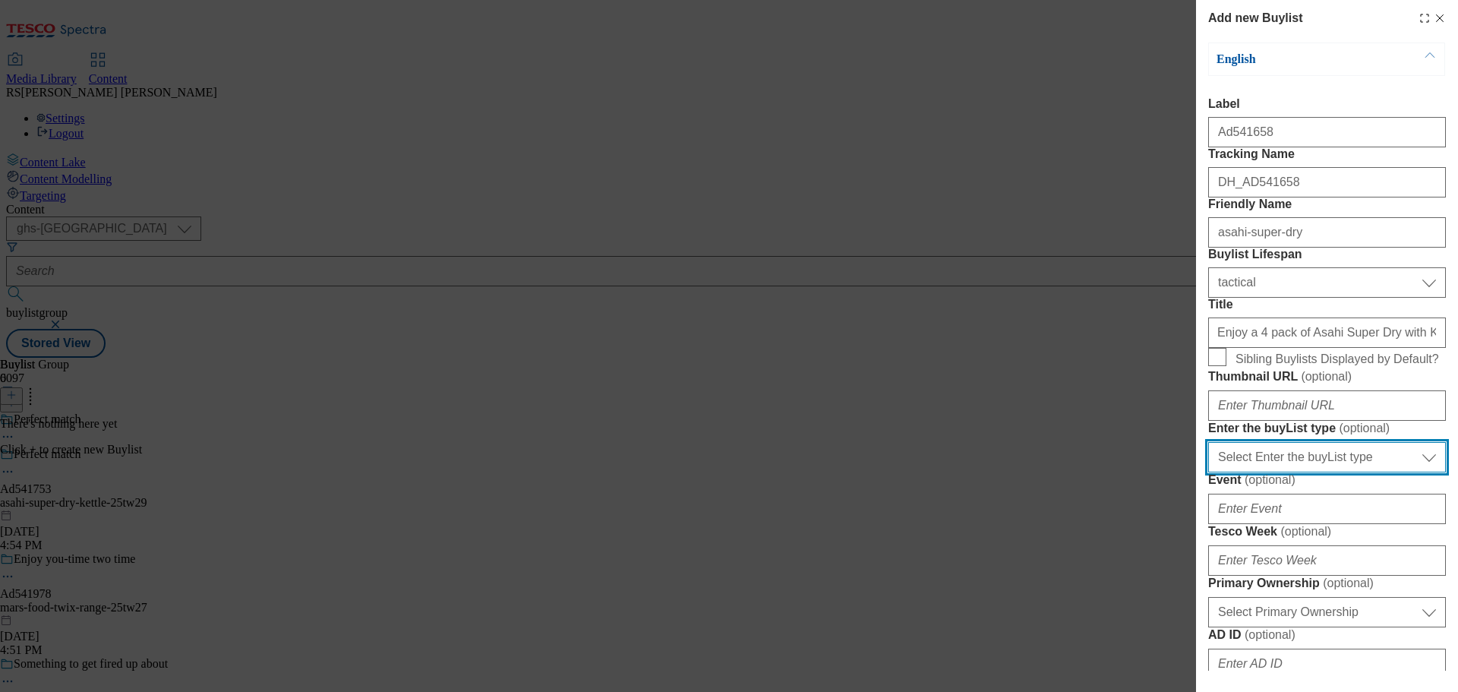
click at [1330, 472] on select "Select Enter the buyList type event supplier funded long term >4 weeks supplier…" at bounding box center [1327, 457] width 238 height 30
select select "supplier funded short term 1-3 weeks"
click at [1208, 472] on select "Select Enter the buyList type event supplier funded long term >4 weeks supplier…" at bounding box center [1327, 457] width 238 height 30
click at [1319, 472] on select "Select Enter the buyList type event supplier funded long term >4 weeks supplier…" at bounding box center [1327, 457] width 238 height 30
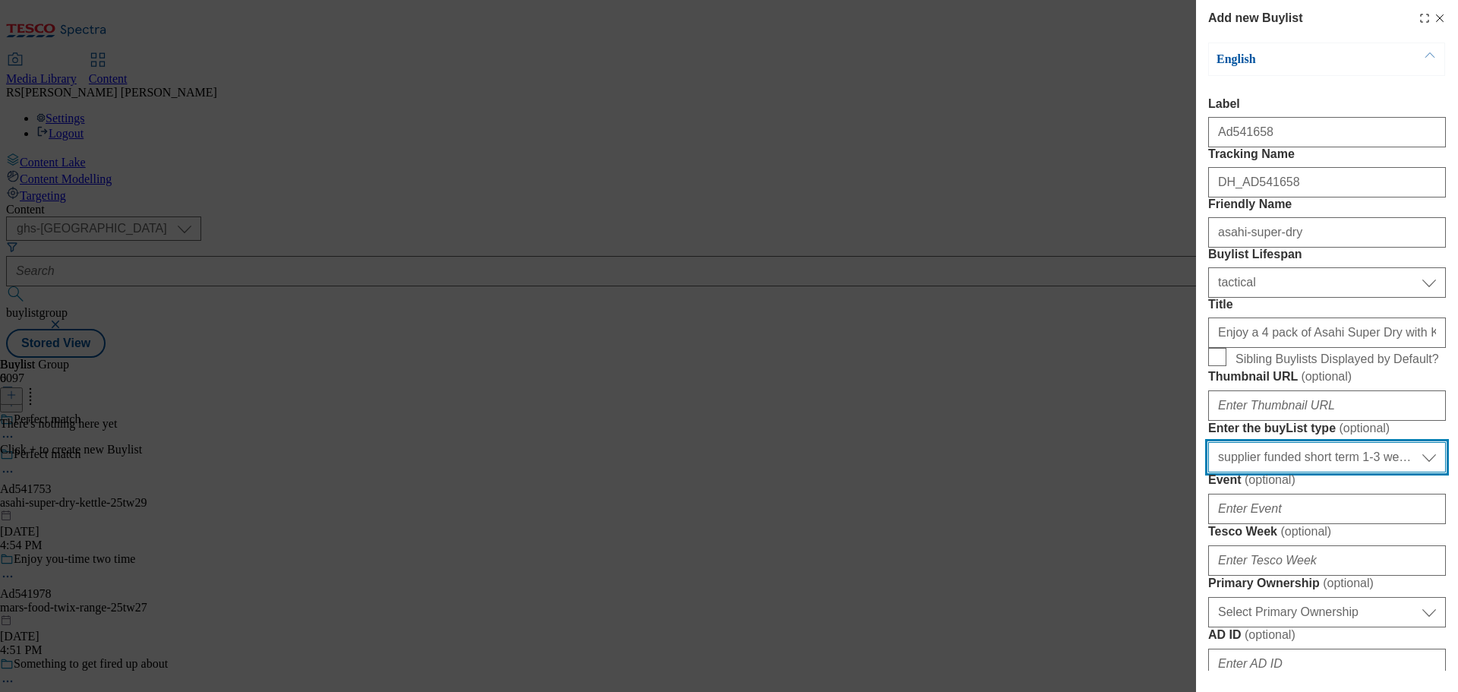
click at [1319, 472] on select "Select Enter the buyList type event supplier funded long term >4 weeks supplier…" at bounding box center [1327, 457] width 238 height 30
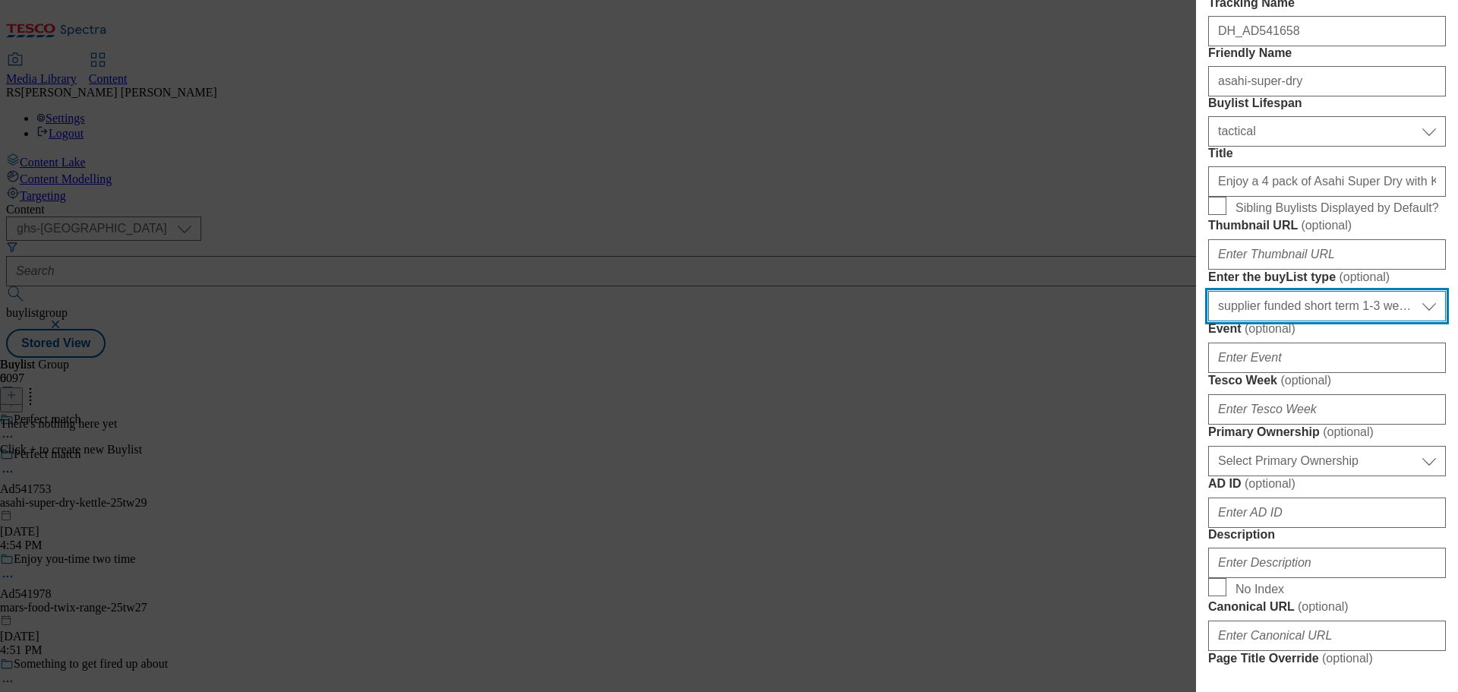
scroll to position [152, 0]
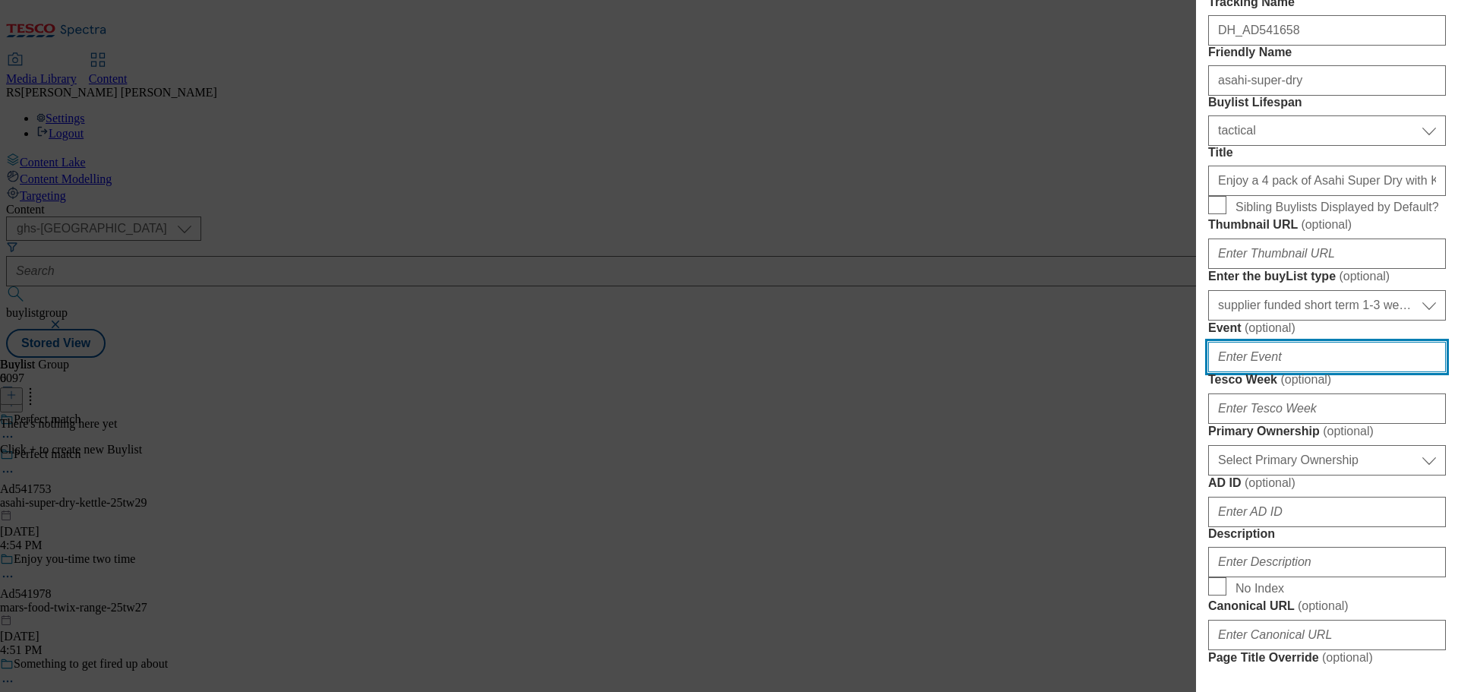
click at [1311, 372] on input "Event ( optional )" at bounding box center [1327, 357] width 238 height 30
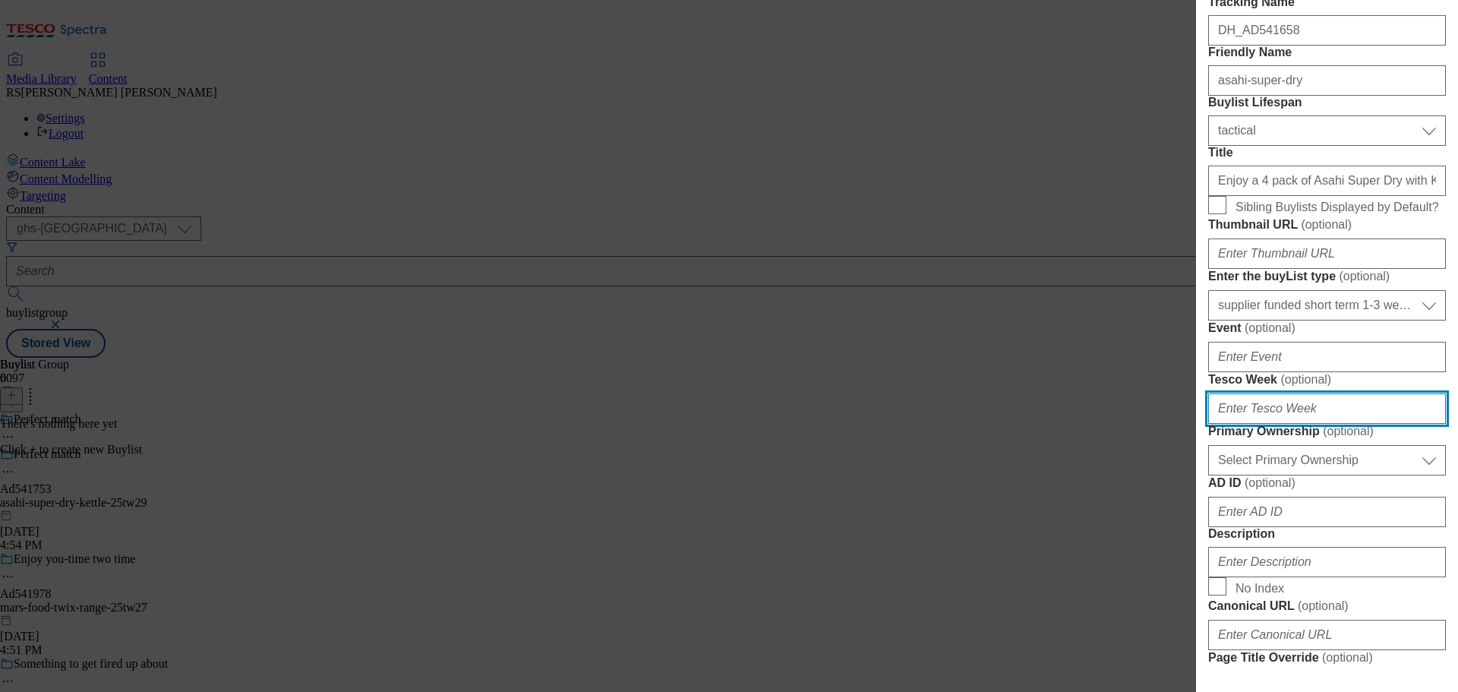
click at [1299, 424] on input "Tesco Week ( optional )" at bounding box center [1327, 408] width 238 height 30
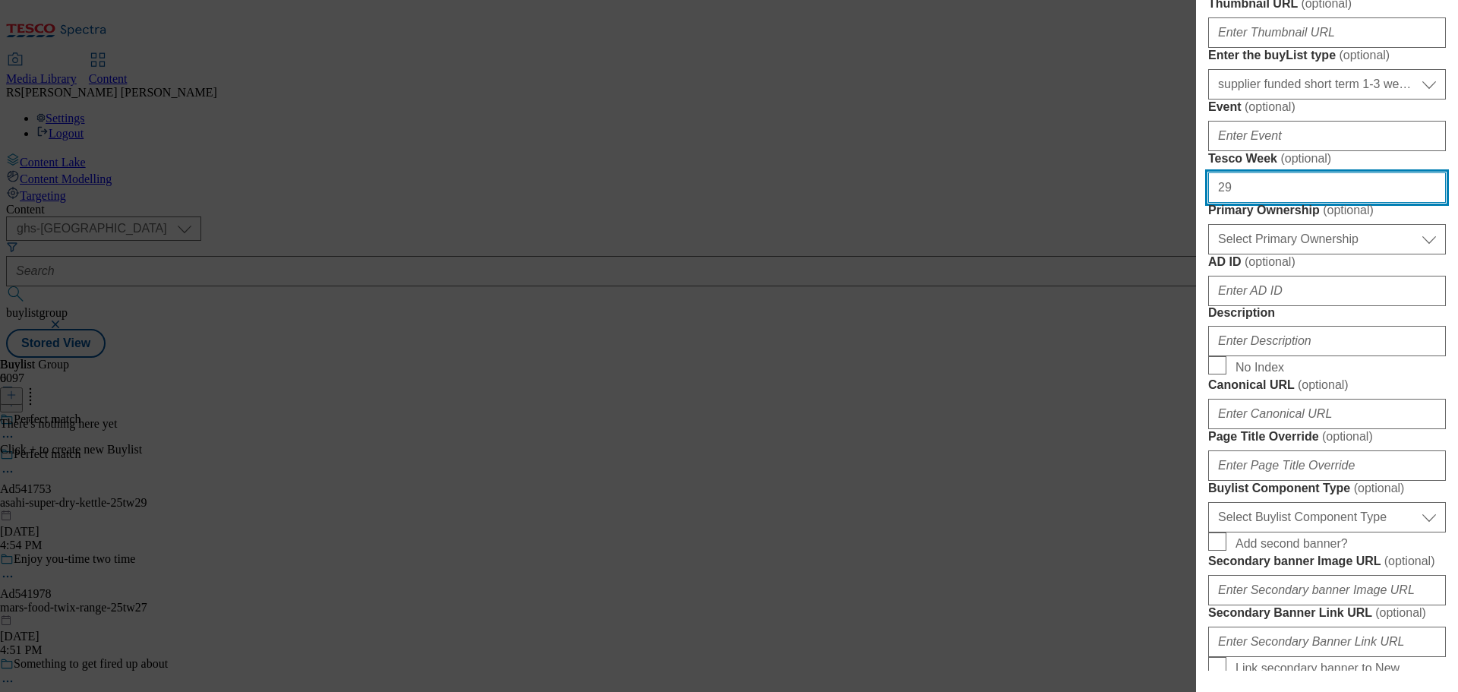
scroll to position [380, 0]
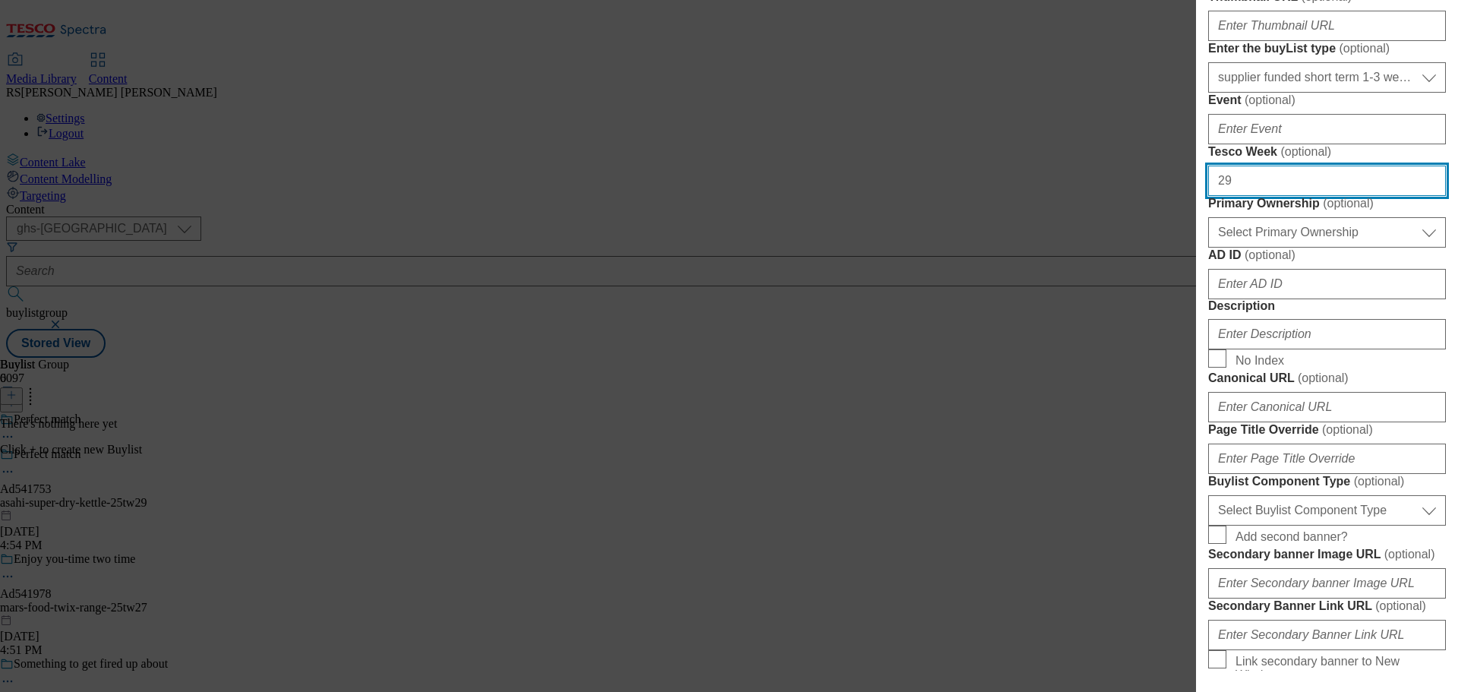
type input "29"
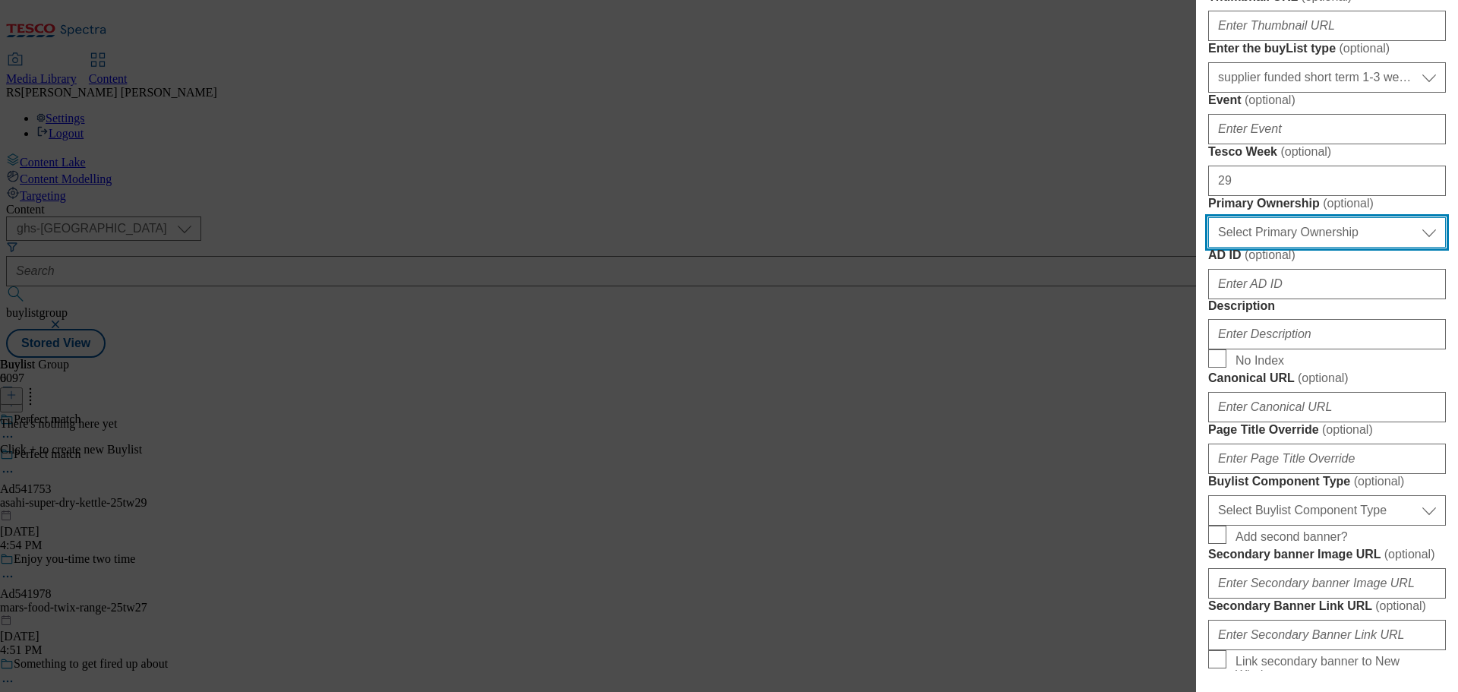
click at [1288, 248] on select "Select Primary Ownership [PERSON_NAME]" at bounding box center [1327, 232] width 238 height 30
select select "dunnhumby"
click at [1208, 248] on select "Select Primary Ownership [PERSON_NAME]" at bounding box center [1327, 232] width 238 height 30
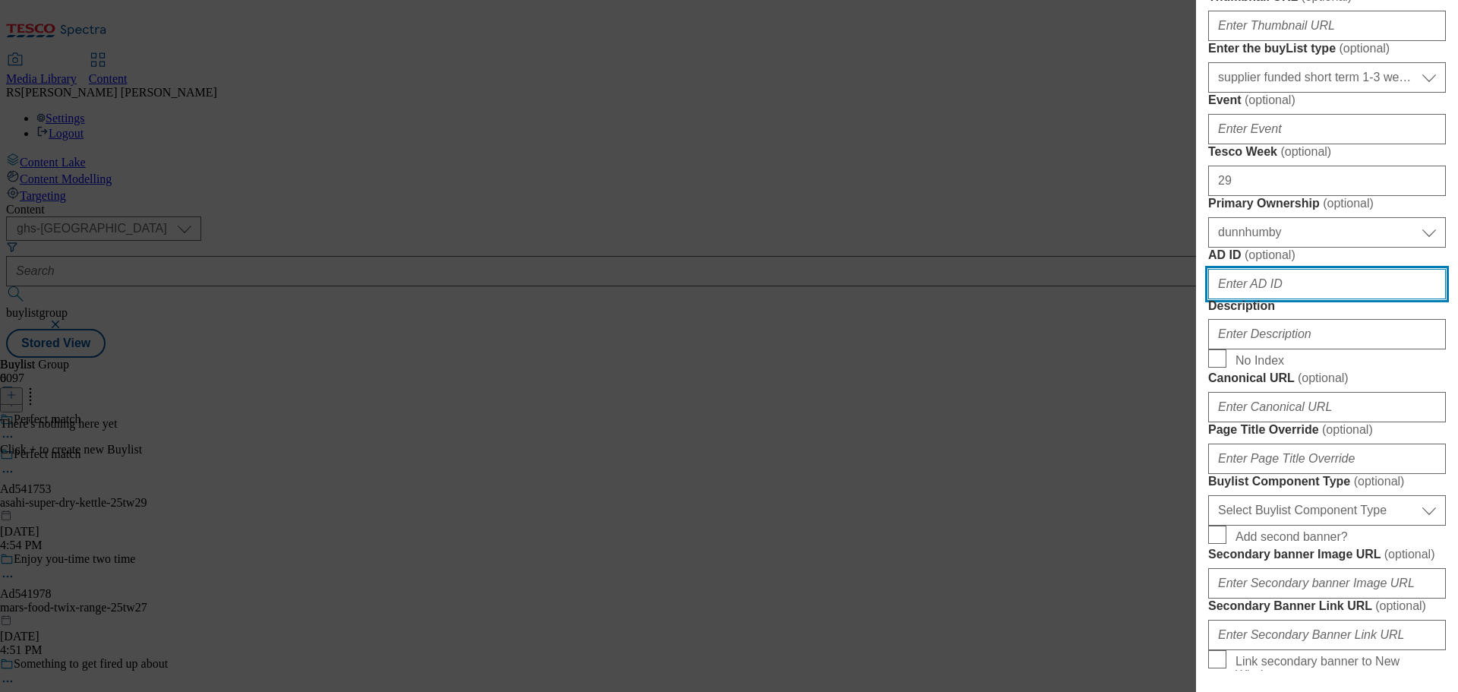
click at [1283, 299] on input "AD ID ( optional )" at bounding box center [1327, 284] width 238 height 30
paste input "541753"
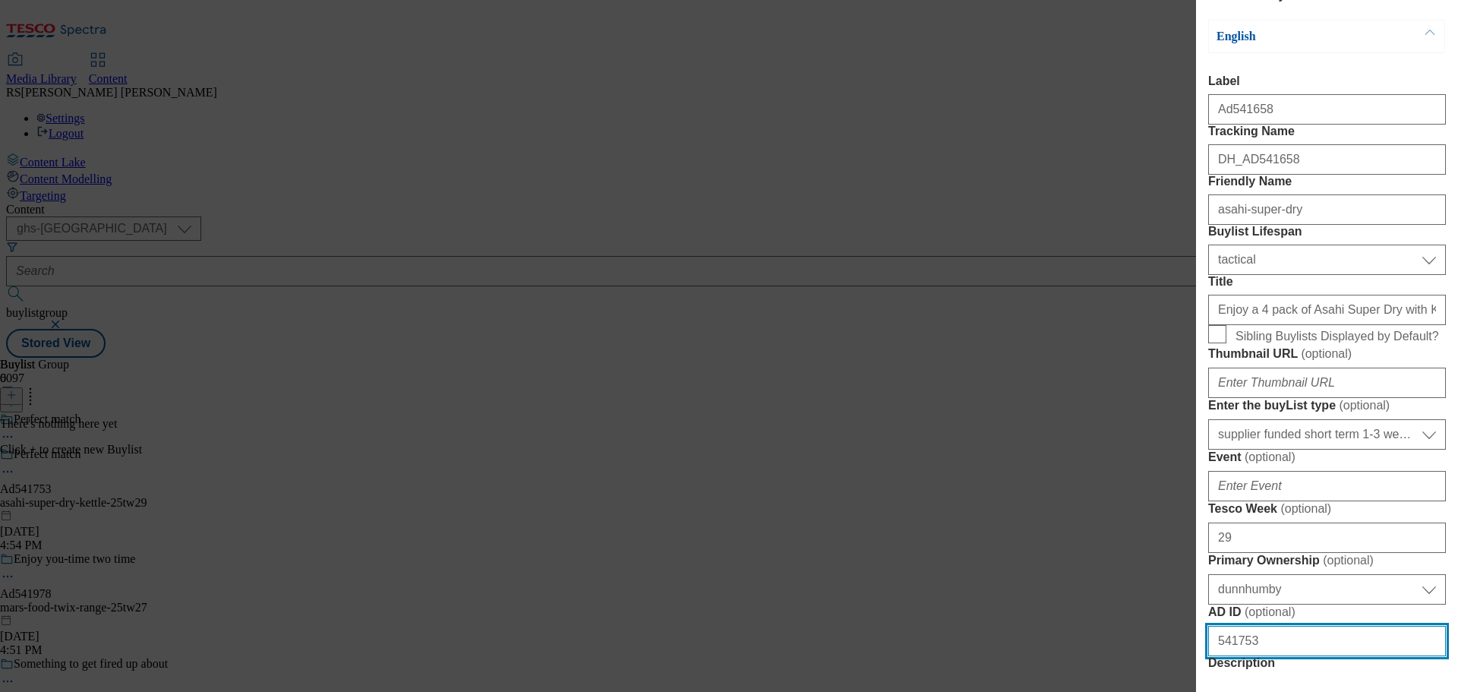
scroll to position [0, 0]
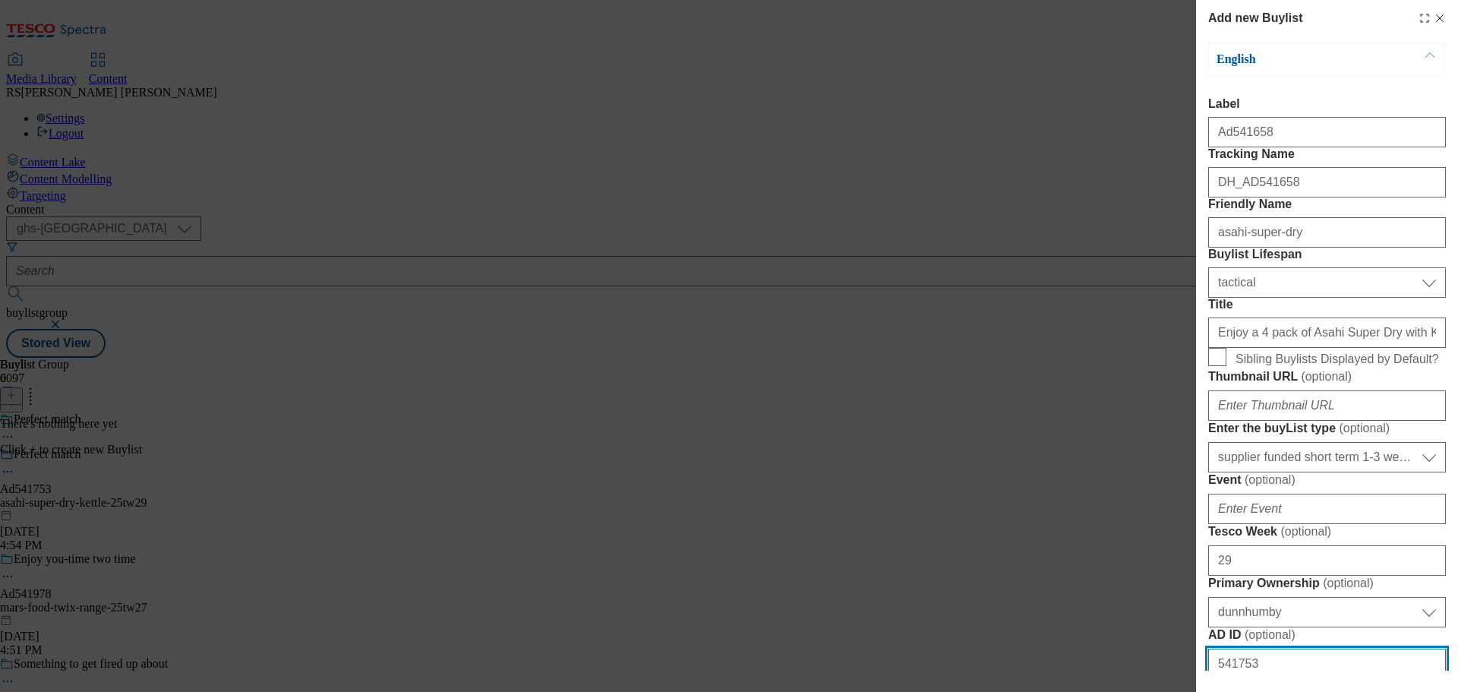
type input "541753"
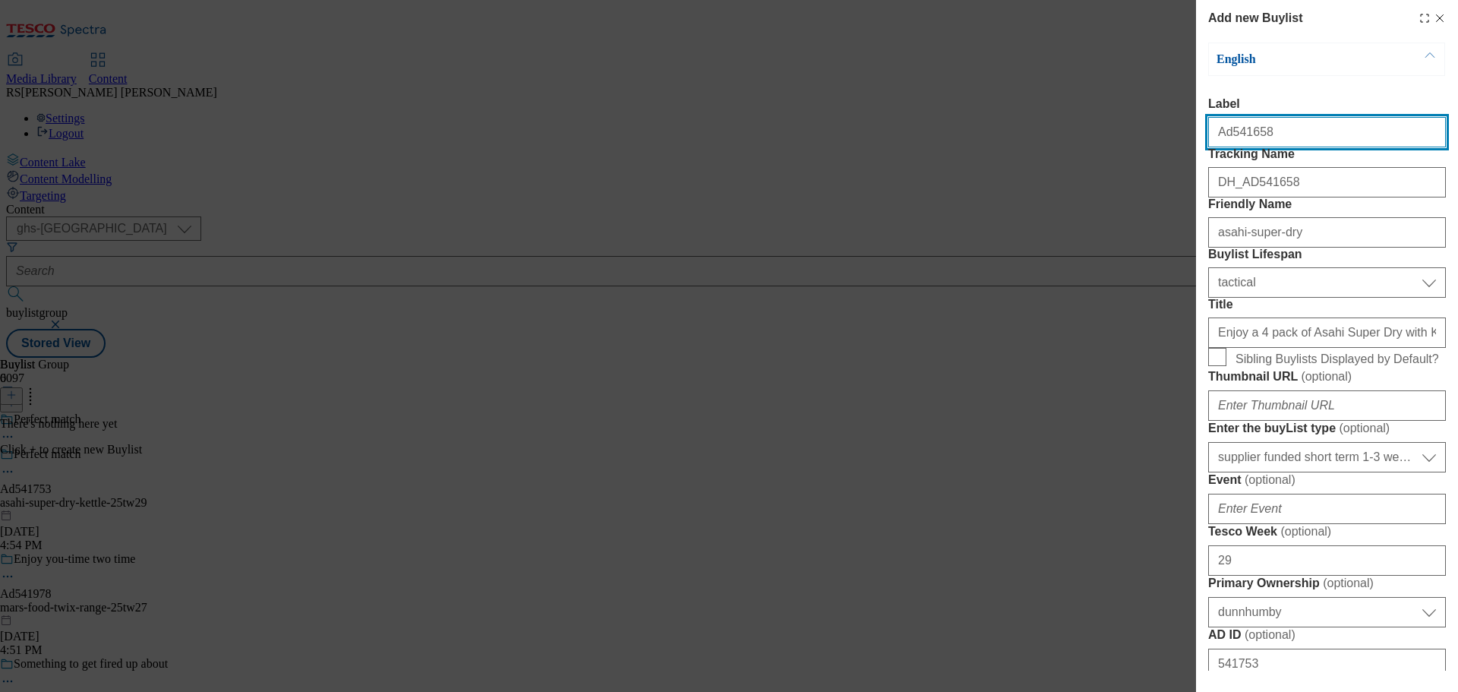
drag, startPoint x: 1273, startPoint y: 139, endPoint x: 1229, endPoint y: 152, distance: 45.9
click at [1229, 147] on input "Ad541658" at bounding box center [1327, 132] width 238 height 30
paste input "753"
type input "Ad541753"
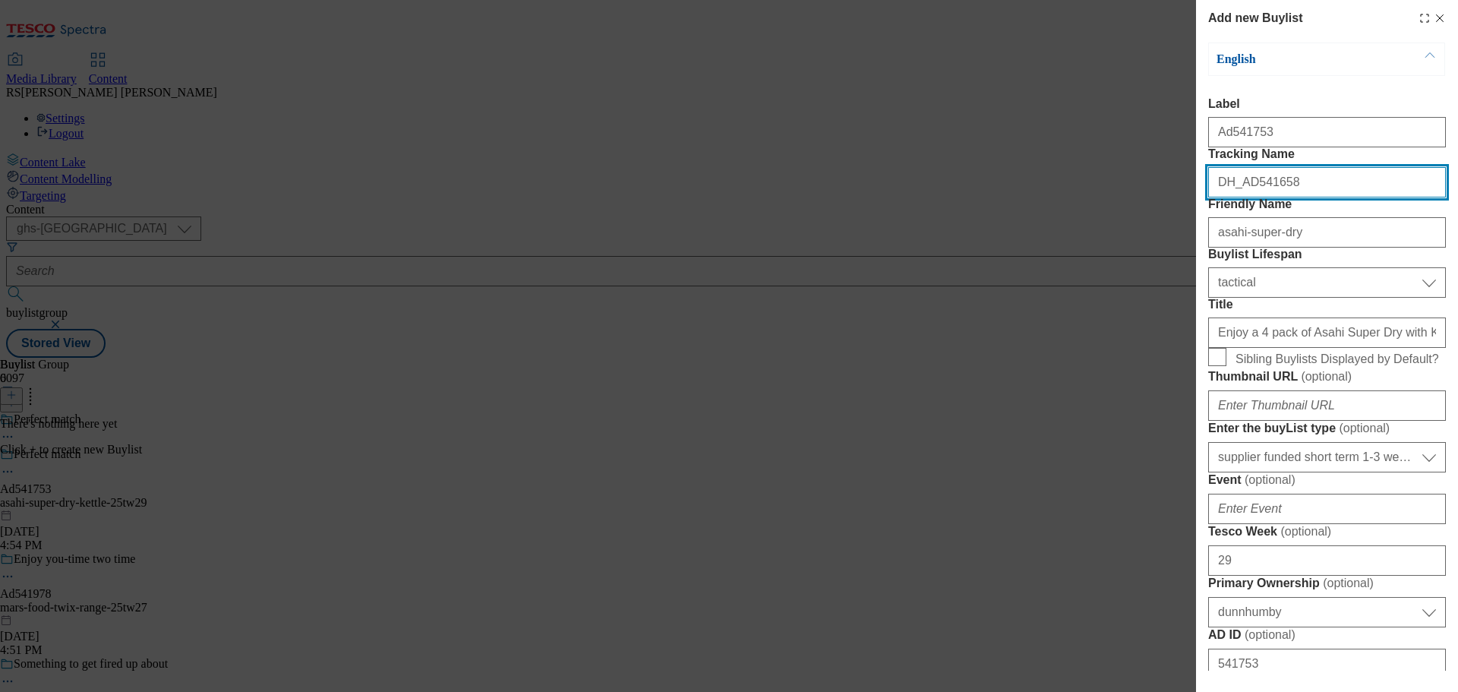
drag, startPoint x: 1303, startPoint y: 213, endPoint x: 1243, endPoint y: 219, distance: 60.4
click at [1243, 197] on input "DH_AD541658" at bounding box center [1327, 182] width 238 height 30
paste input "753"
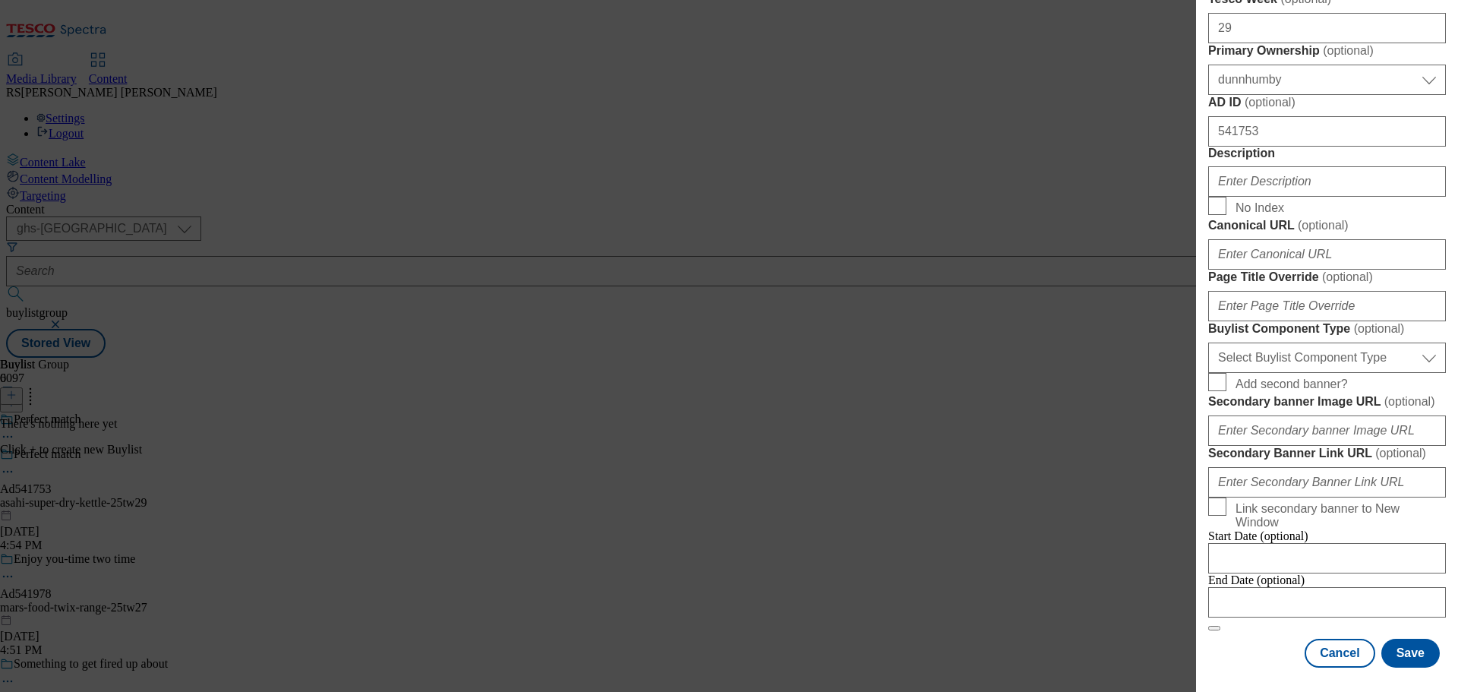
scroll to position [911, 0]
type input "DH_AD541753"
click at [1322, 373] on select "Select Buylist Component Type Banner Competition Header Meal" at bounding box center [1327, 357] width 238 height 30
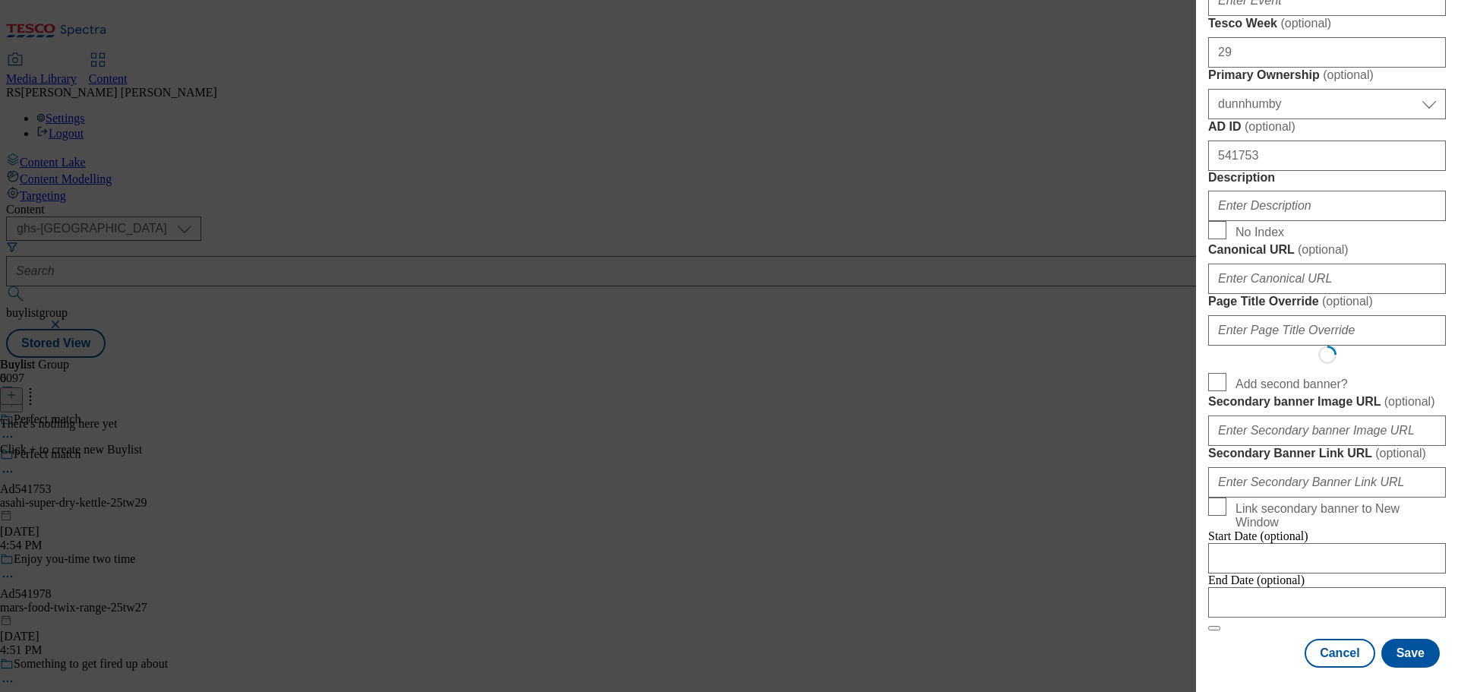
select select "Banner"
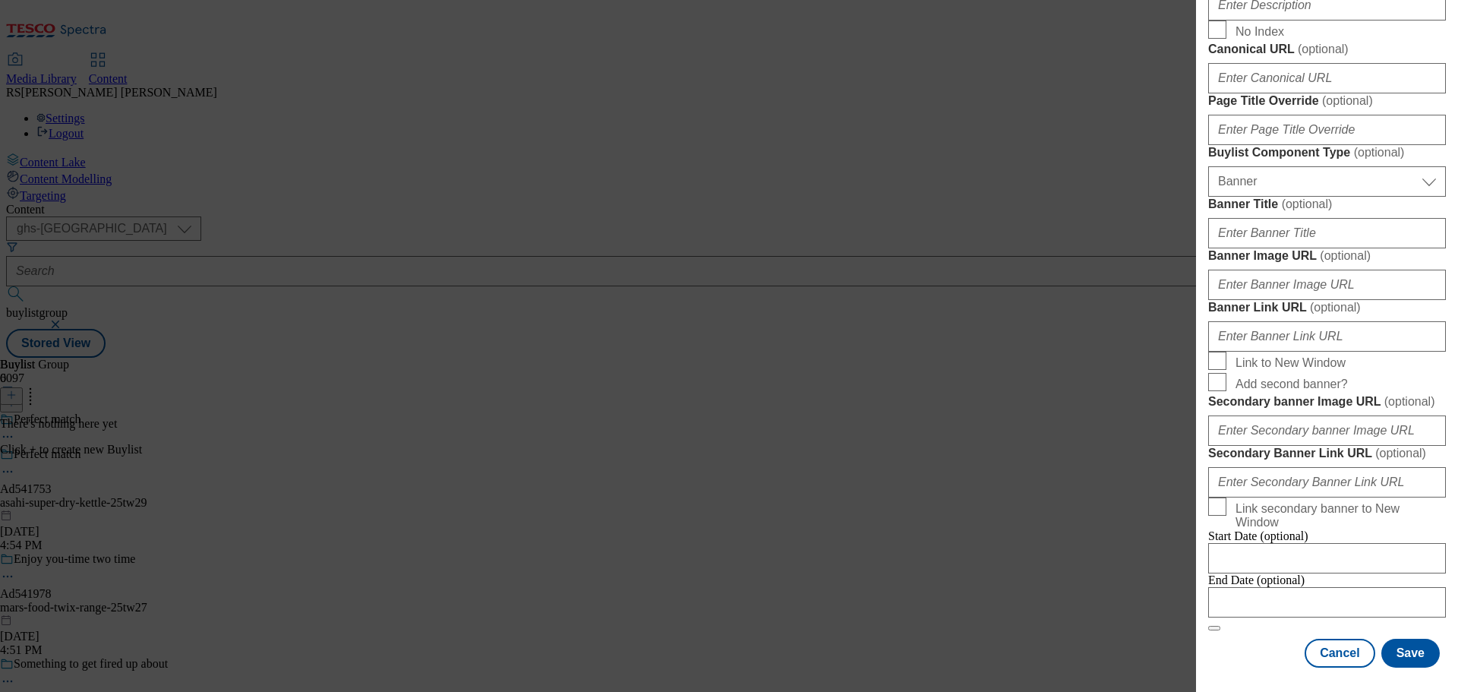
scroll to position [1357, 0]
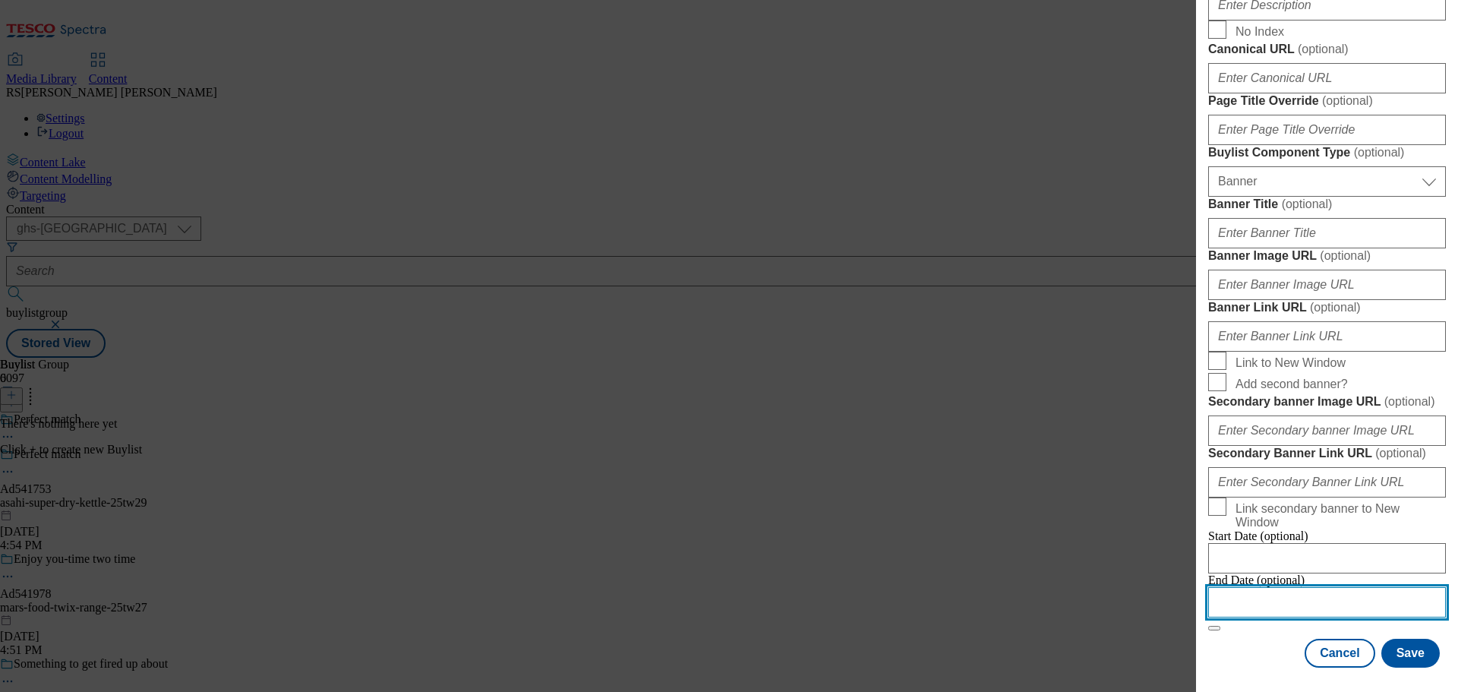
click at [1292, 593] on input "Modal" at bounding box center [1327, 602] width 238 height 30
select select "2025"
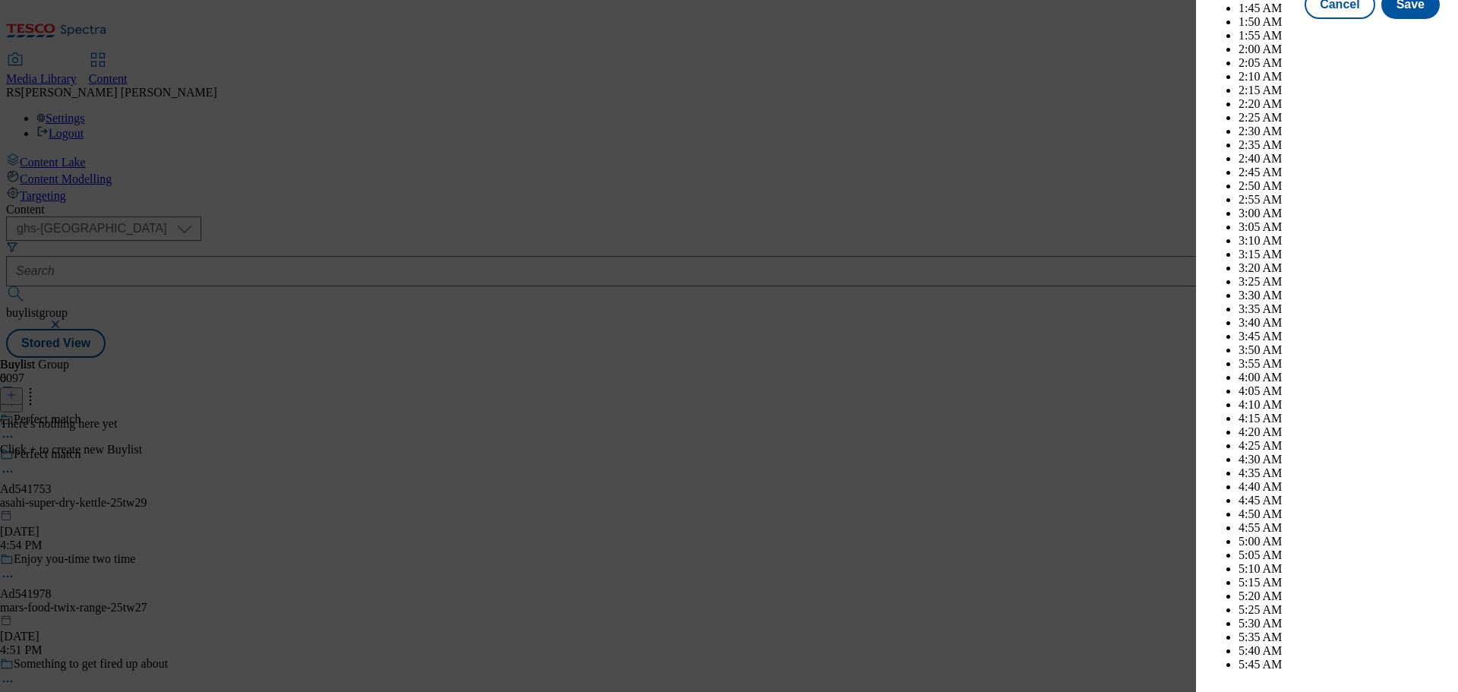
scroll to position [5694, 0]
select select "December"
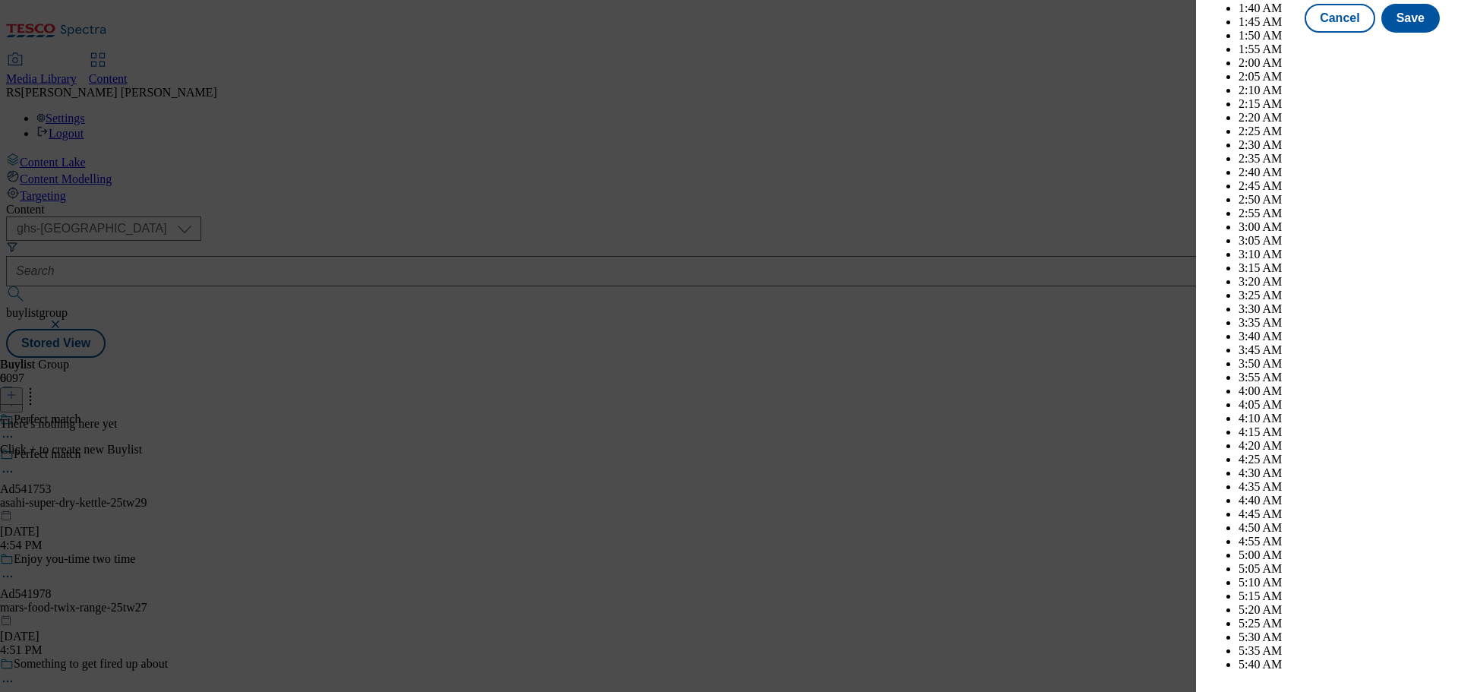
select select "2025"
select select "August"
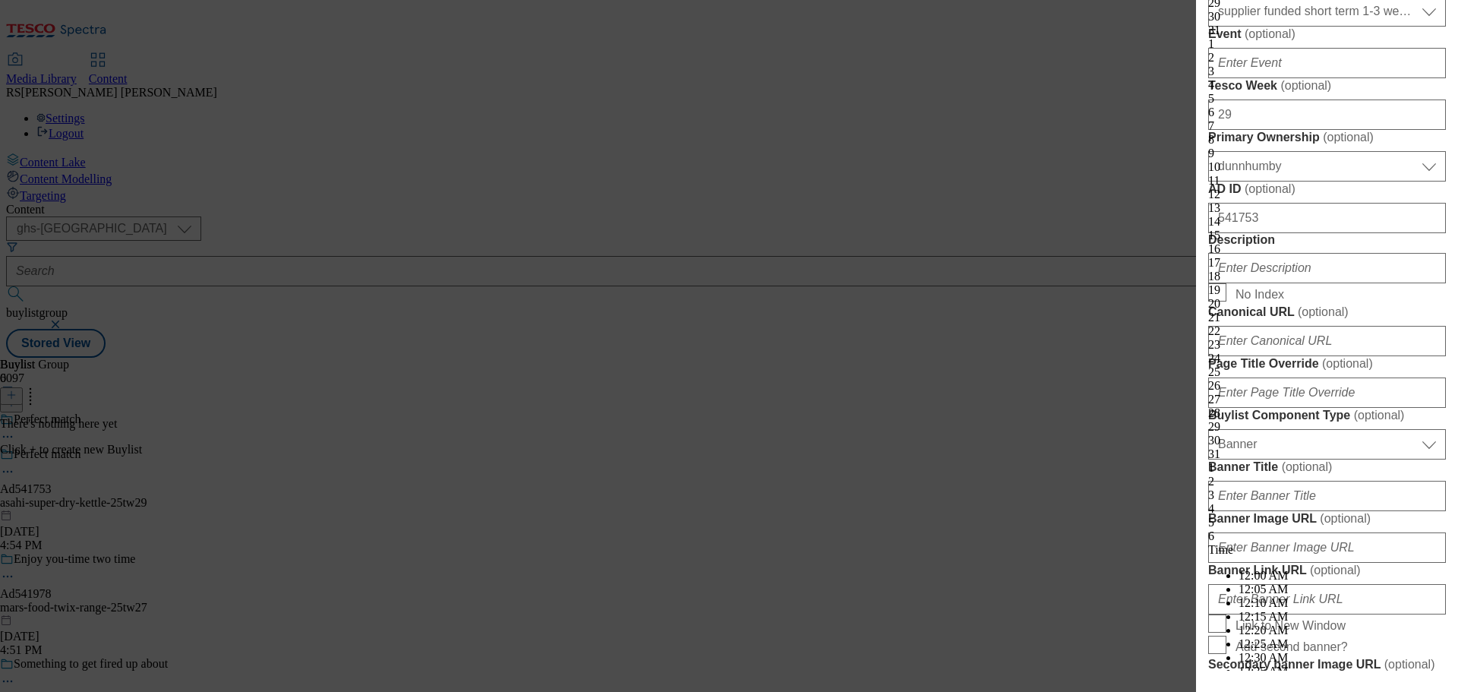
scroll to position [0, 0]
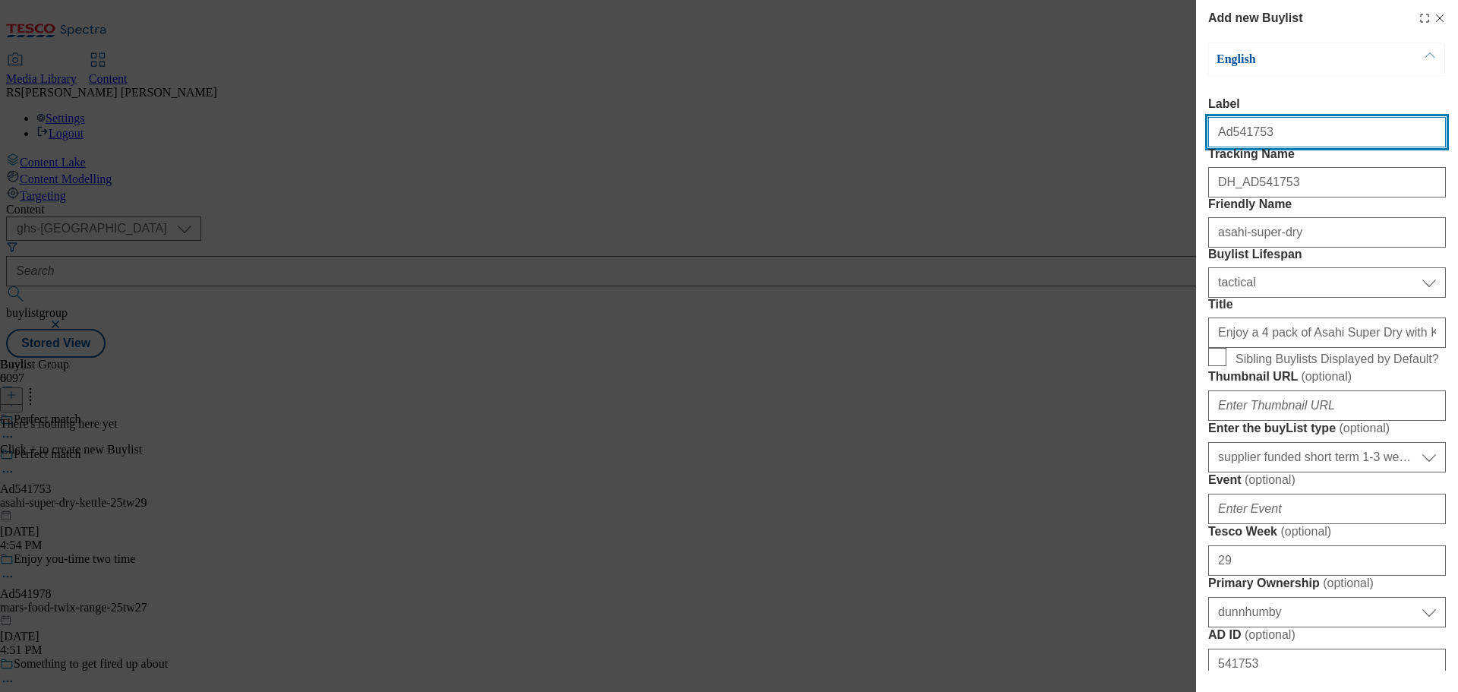
drag, startPoint x: 1320, startPoint y: 127, endPoint x: 1229, endPoint y: 158, distance: 95.6
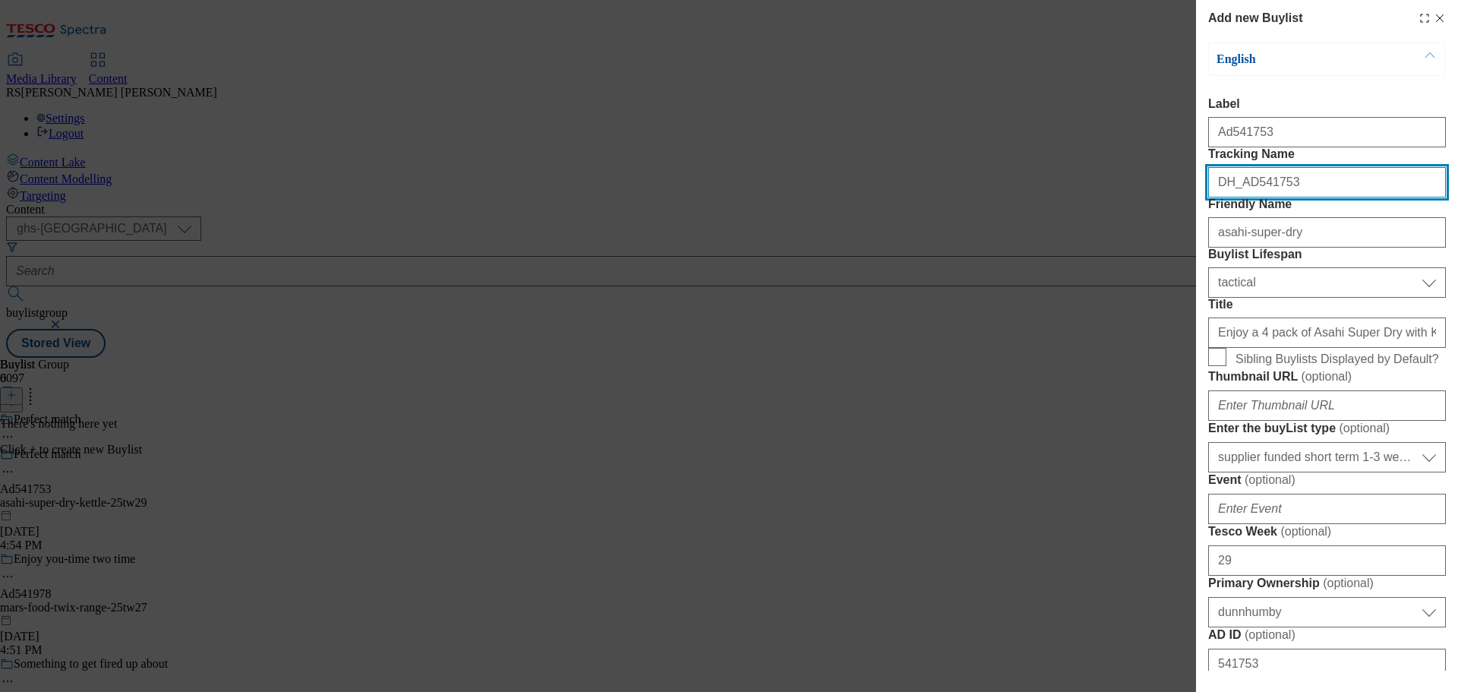
drag, startPoint x: 1299, startPoint y: 216, endPoint x: 1244, endPoint y: 232, distance: 57.7
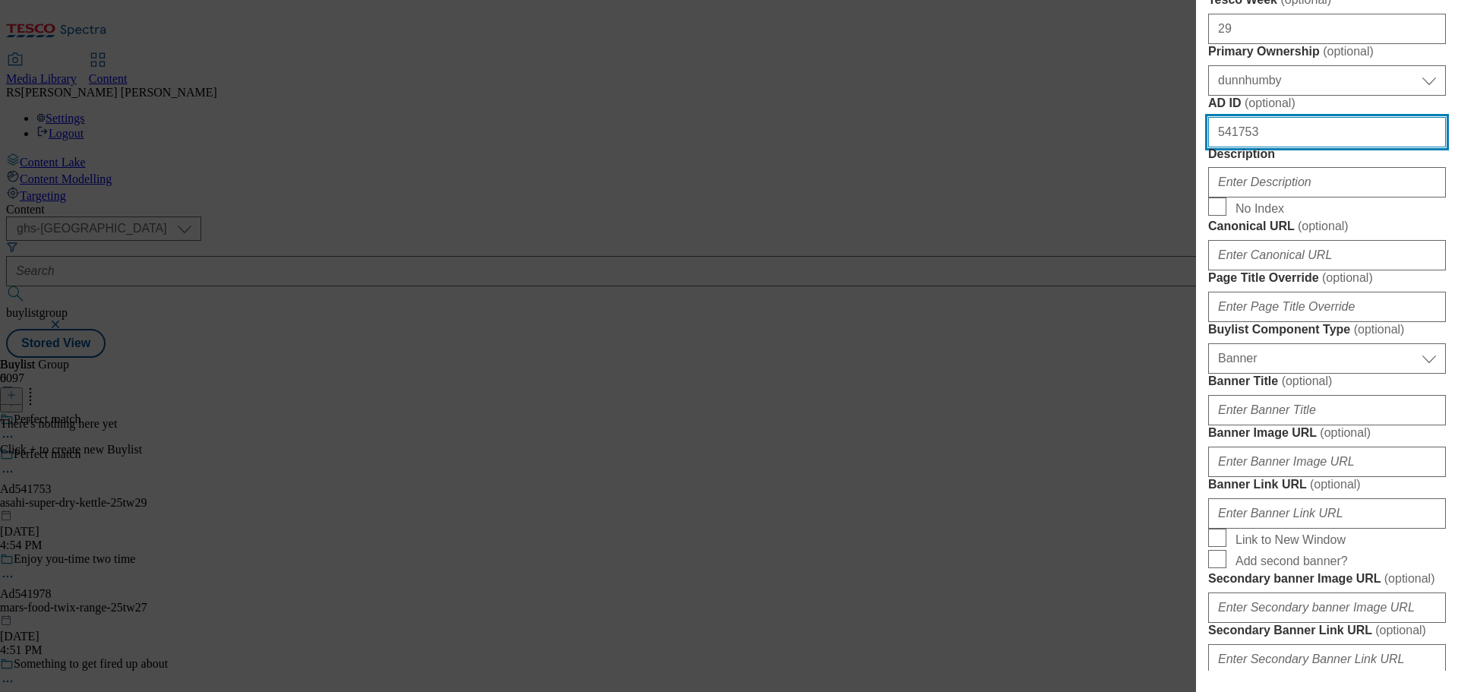
drag, startPoint x: 1302, startPoint y: 408, endPoint x: 1153, endPoint y: 413, distance: 149.7
click at [1153, 413] on div "Add new Buylist English Label Ad541753 Tracking Name DH_AD541753 Friendly Name …" at bounding box center [729, 346] width 1458 height 692
click at [954, 334] on div "Add new Buylist English Label Ad541753 Tracking Name DH_AD541753 Friendly Name …" at bounding box center [729, 346] width 1458 height 692
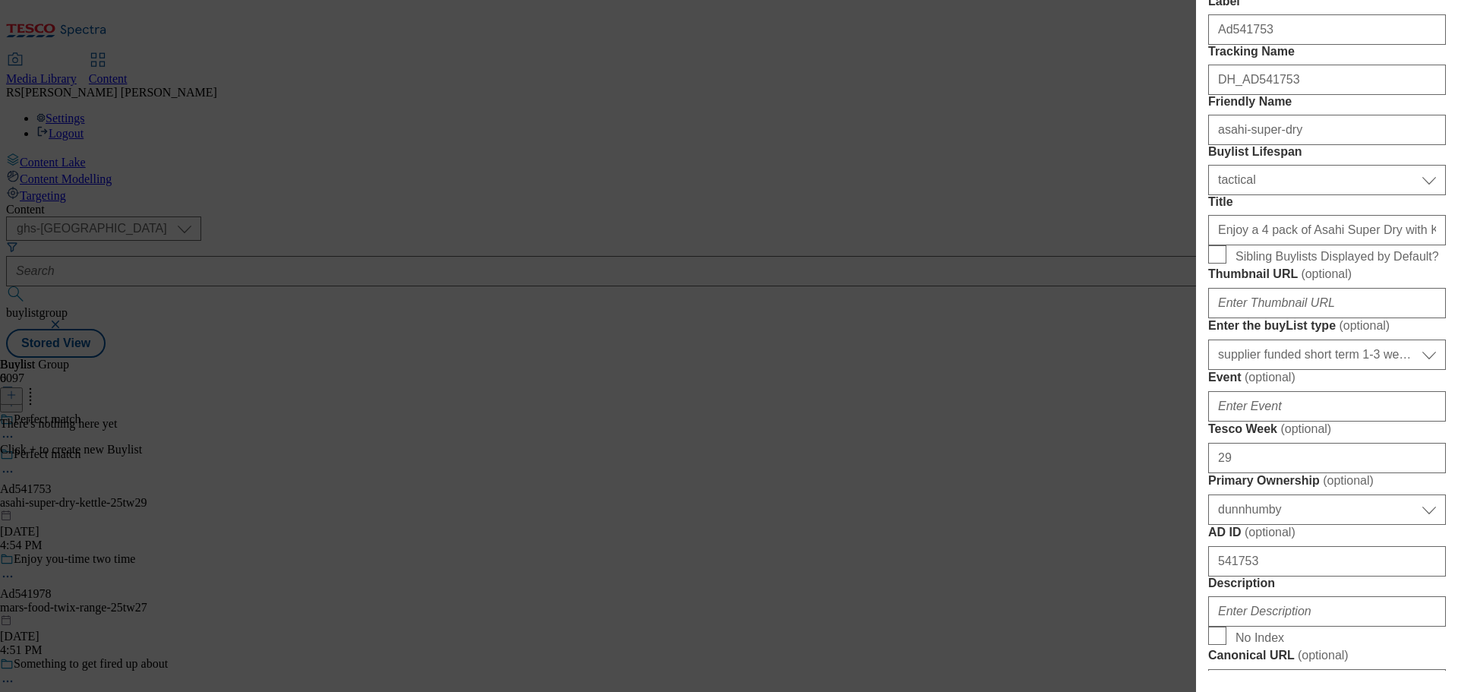
scroll to position [76, 0]
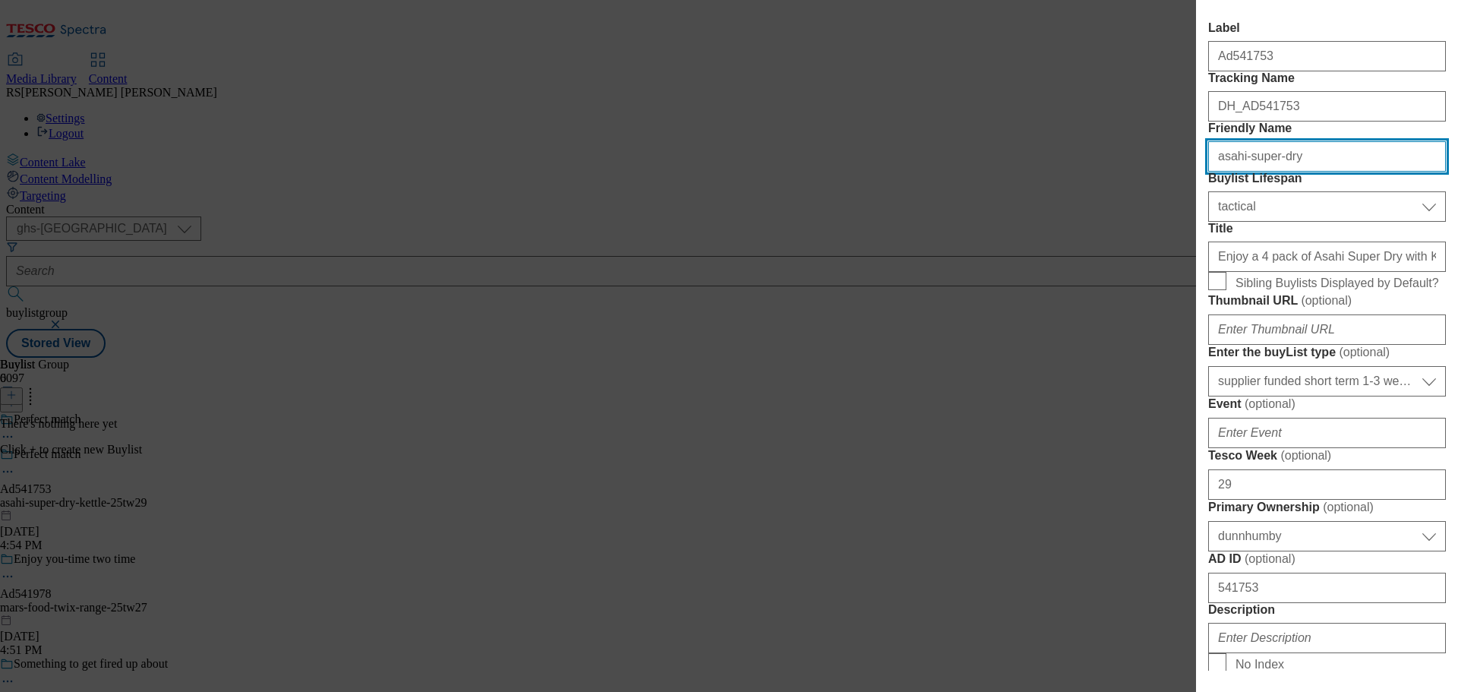
drag, startPoint x: 1311, startPoint y: 212, endPoint x: 1152, endPoint y: 207, distance: 158.8
click at [1152, 207] on div "Add new Buylist English Label Ad541753 Tracking Name DH_AD541753 Friendly Name …" at bounding box center [729, 346] width 1458 height 692
paste input "-kettle"
type input "asahi-super-dry-kettle"
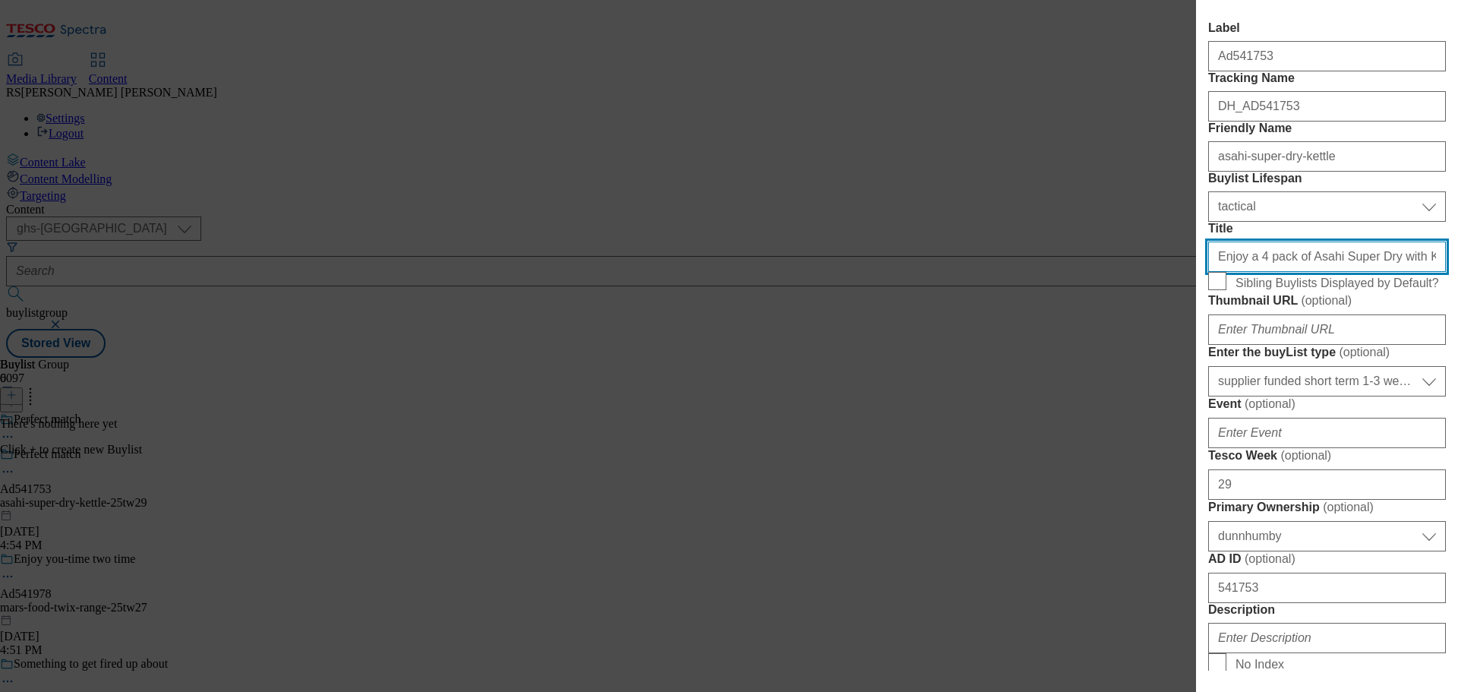
click at [1278, 272] on input "Enjoy a 4 pack of Asahi Super Dry with Kettle Chips" at bounding box center [1327, 256] width 238 height 30
paste input "GRAB A 4 PACK OFASAHI SUPER DRYWITH KETTLE CRISPS"
paste input "rab a 4 pack ofasahi super dry with kettle crisps"
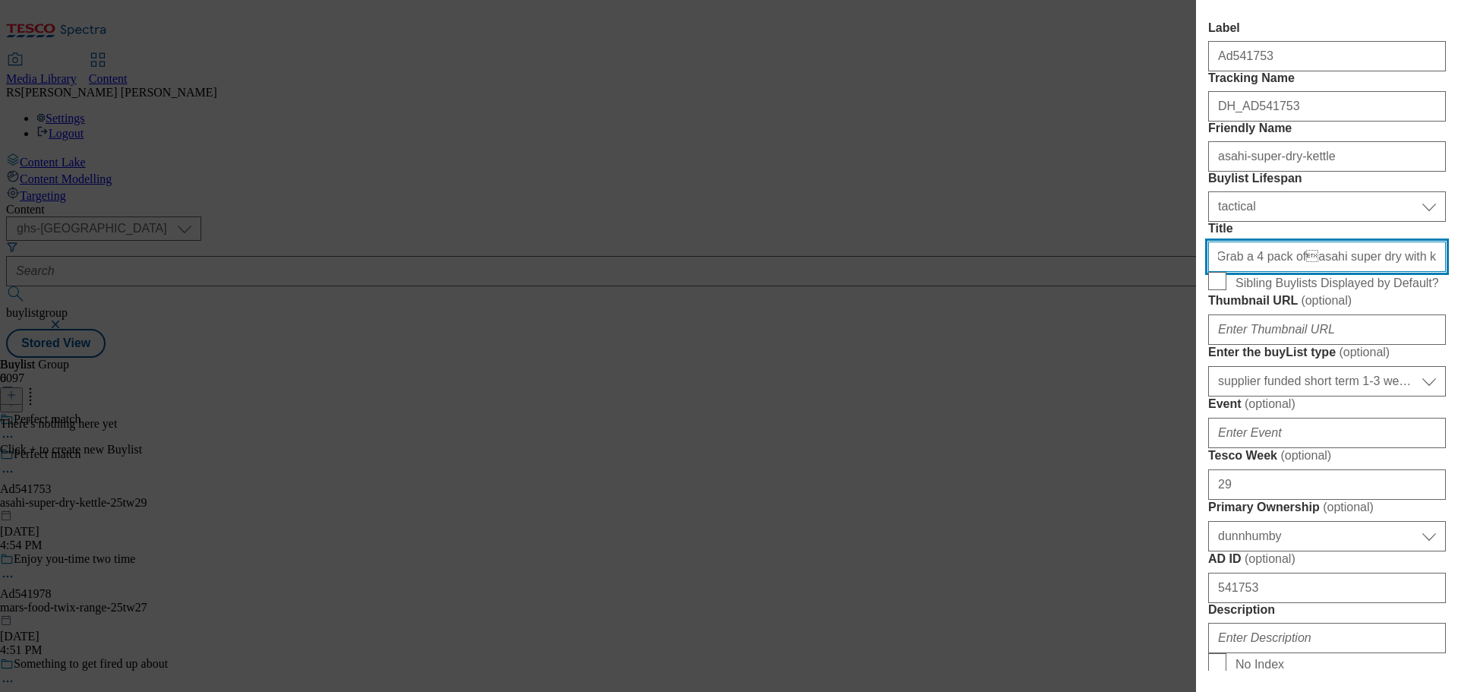
click at [1289, 272] on input "Grab a 4 pack ofasahi super dry with kettle crisps" at bounding box center [1327, 256] width 238 height 30
type input "Grab a 4 pack of asahi super dry with kettle crisps"
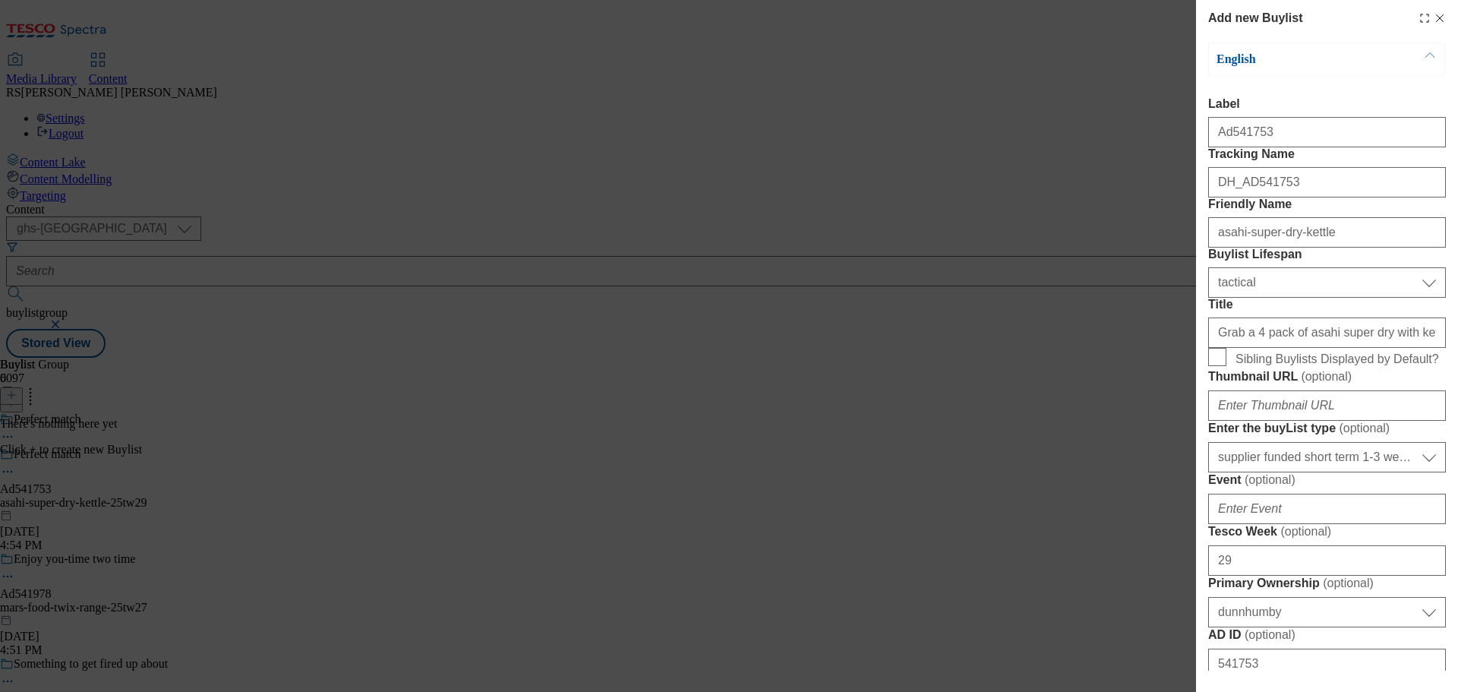
scroll to position [228, 0]
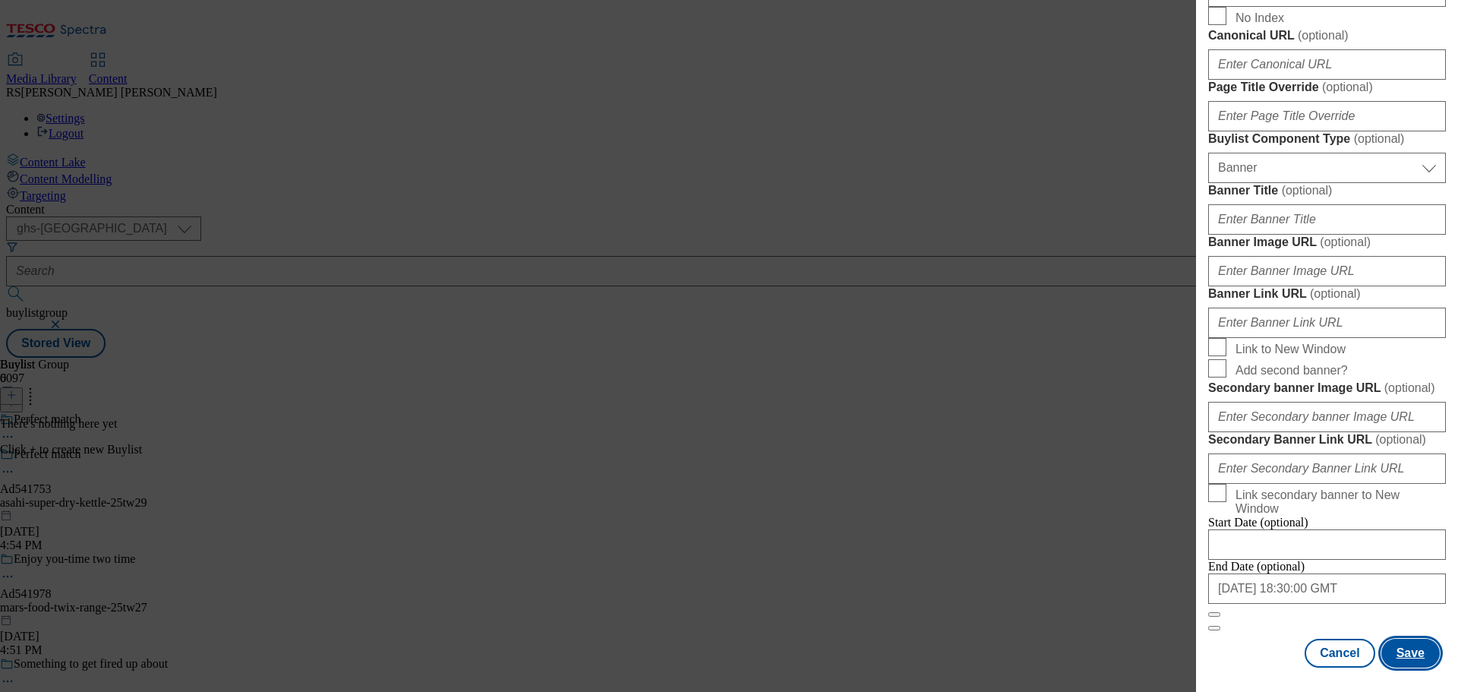
click at [1387, 661] on button "Save" at bounding box center [1410, 653] width 58 height 29
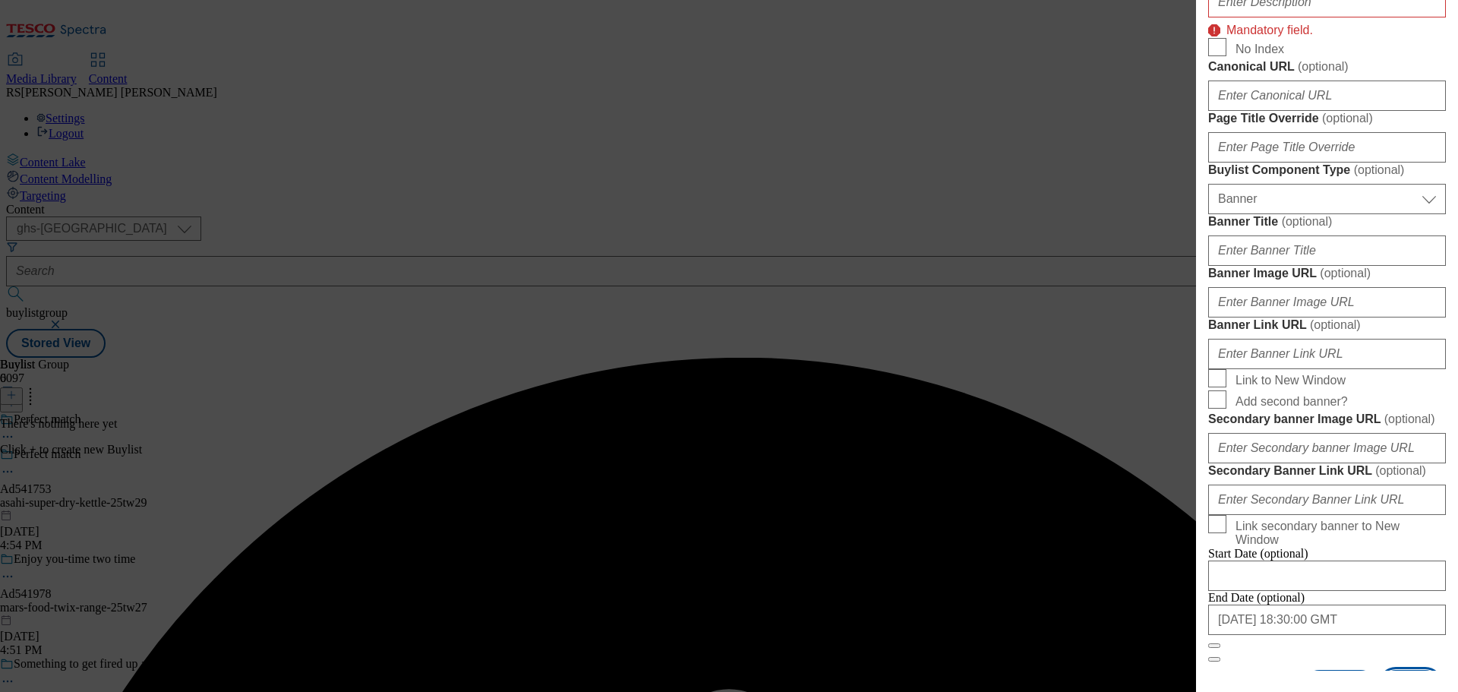
scroll to position [617, 0]
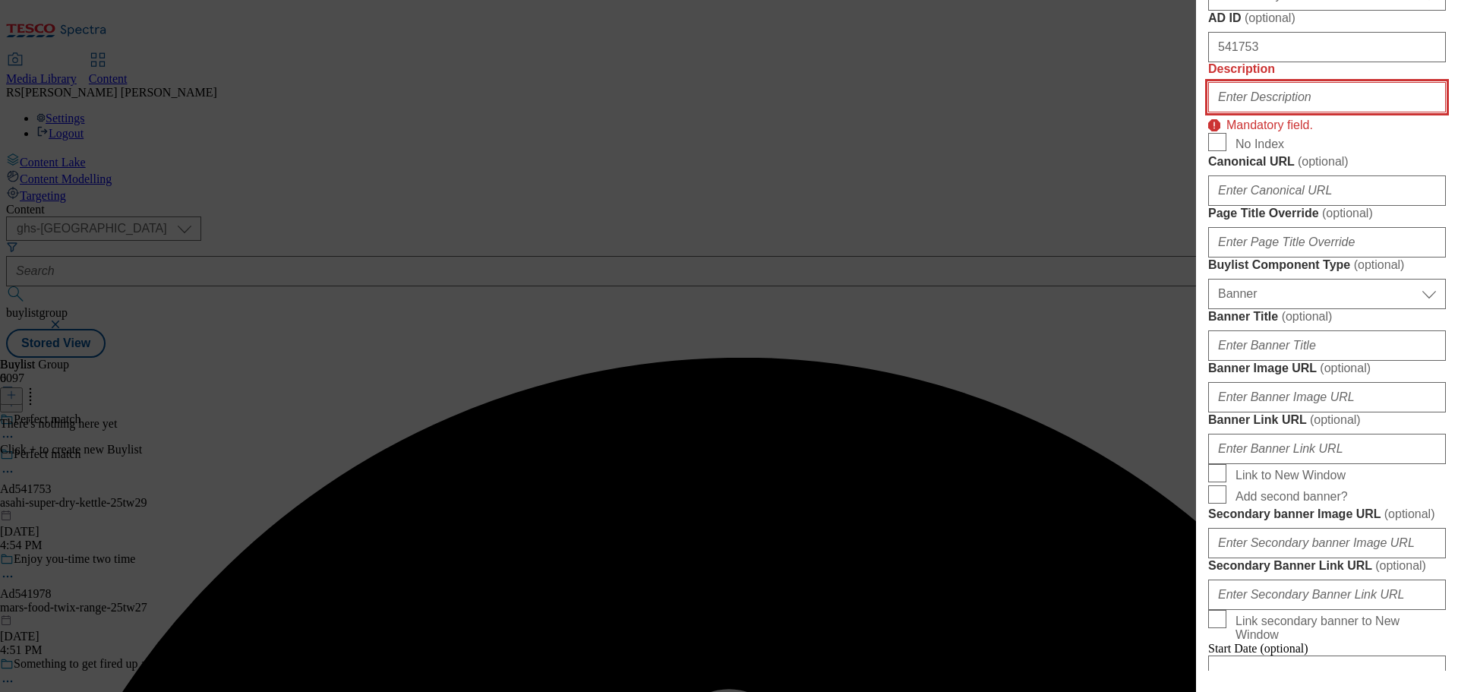
click at [1289, 112] on input "Description" at bounding box center [1327, 97] width 238 height 30
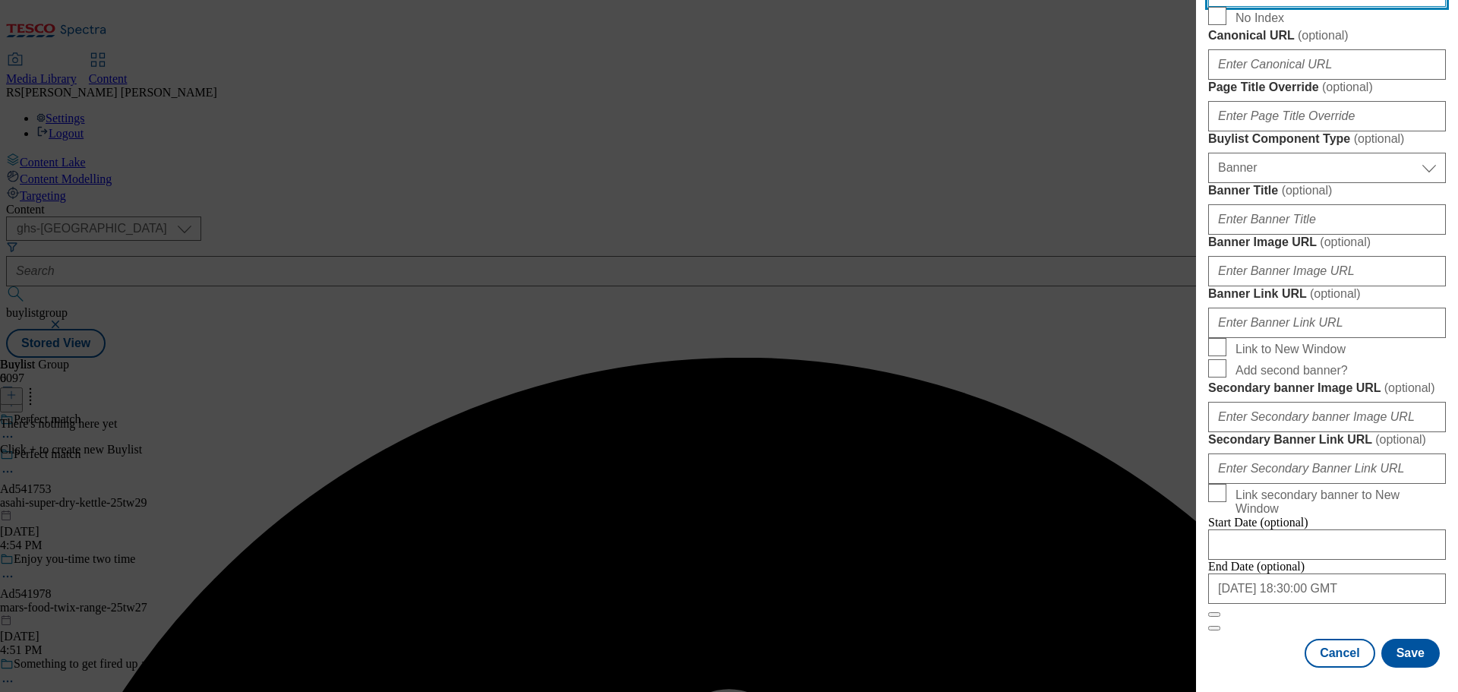
scroll to position [1357, 0]
click at [1396, 647] on button "Save" at bounding box center [1410, 653] width 58 height 29
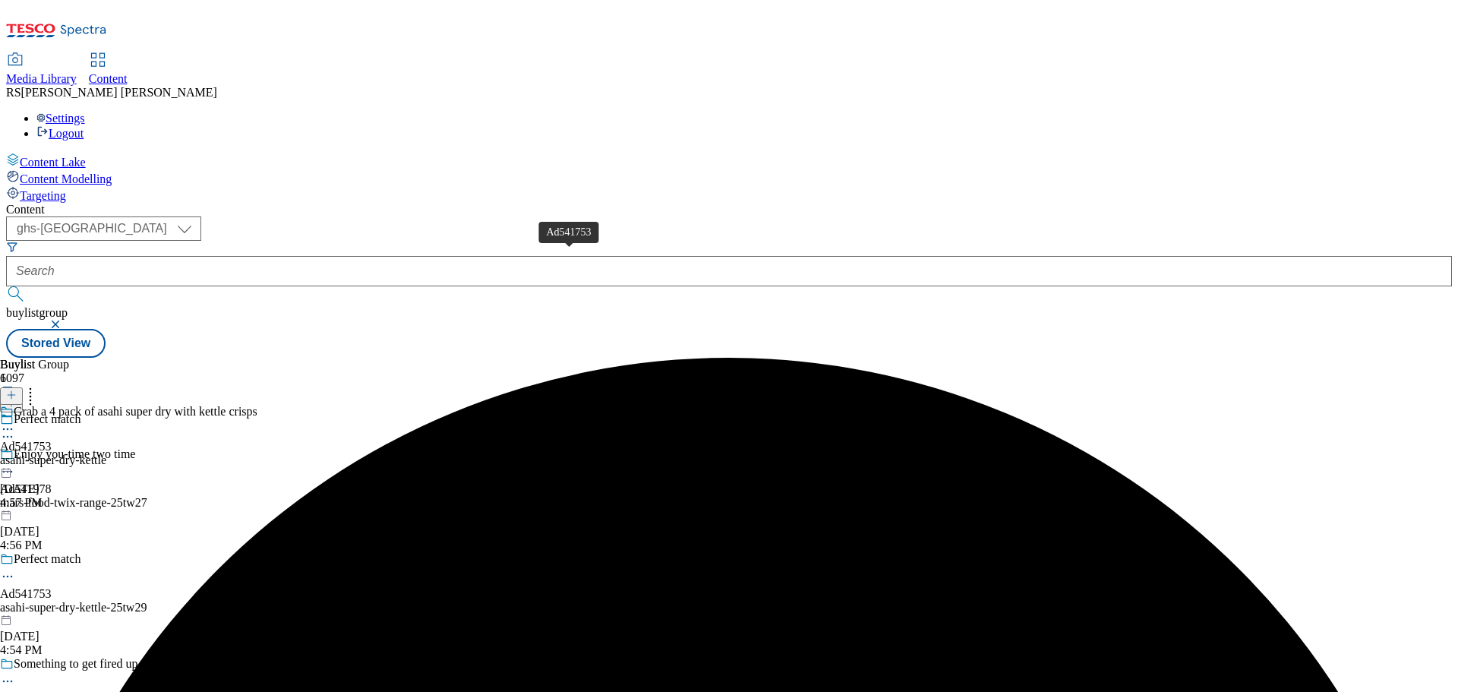
click at [257, 405] on div "Grab a 4 pack of asahi super dry with kettle crisps Ad541753 asahi-super-dry-ke…" at bounding box center [128, 457] width 257 height 105
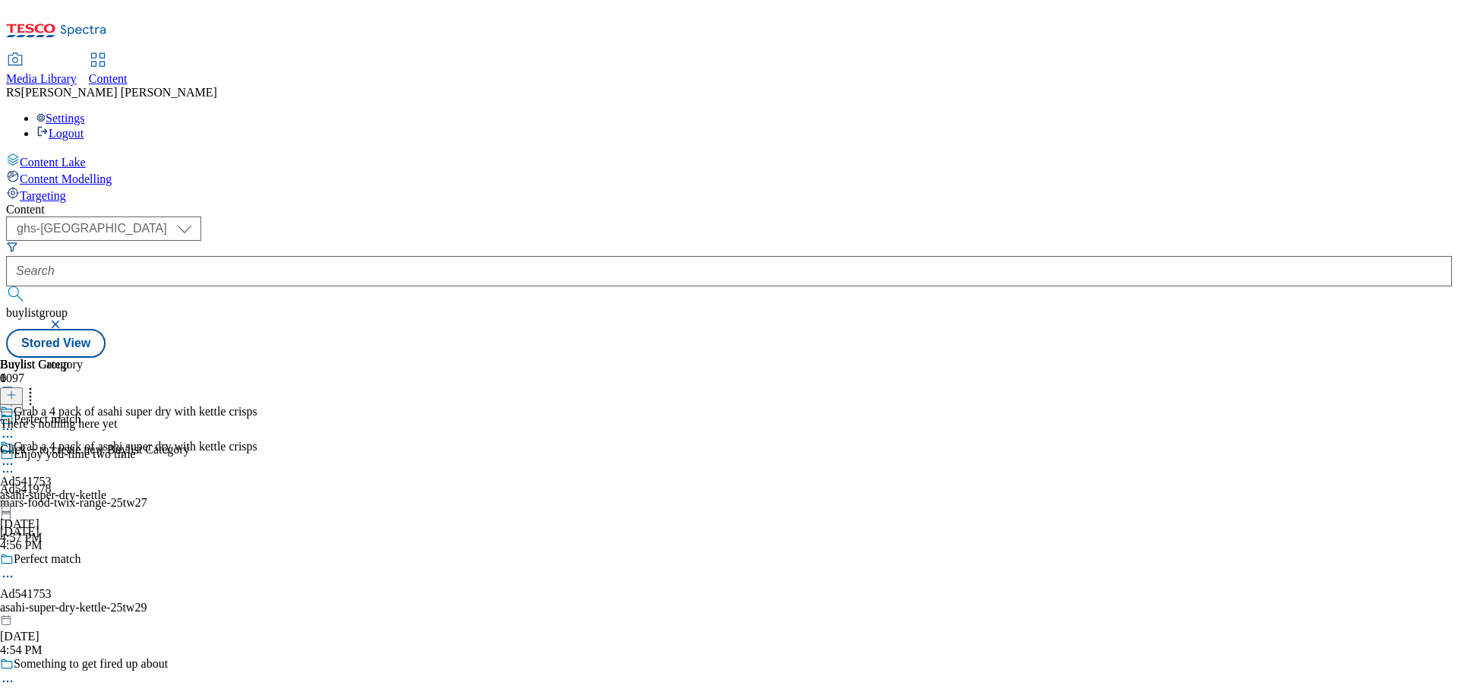
click at [17, 390] on icon at bounding box center [11, 395] width 11 height 11
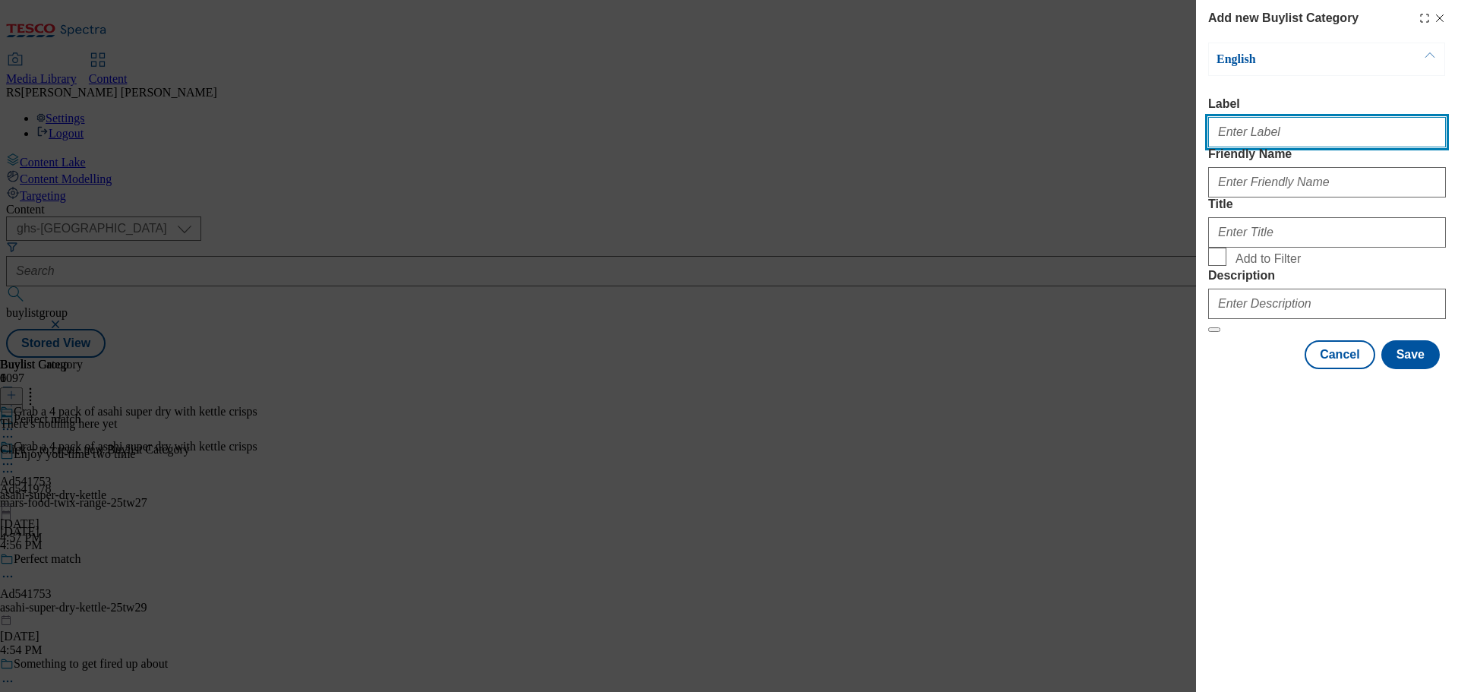
click at [1262, 128] on input "Label" at bounding box center [1327, 132] width 238 height 30
paste input "Ad541658"
type input "Ad541658"
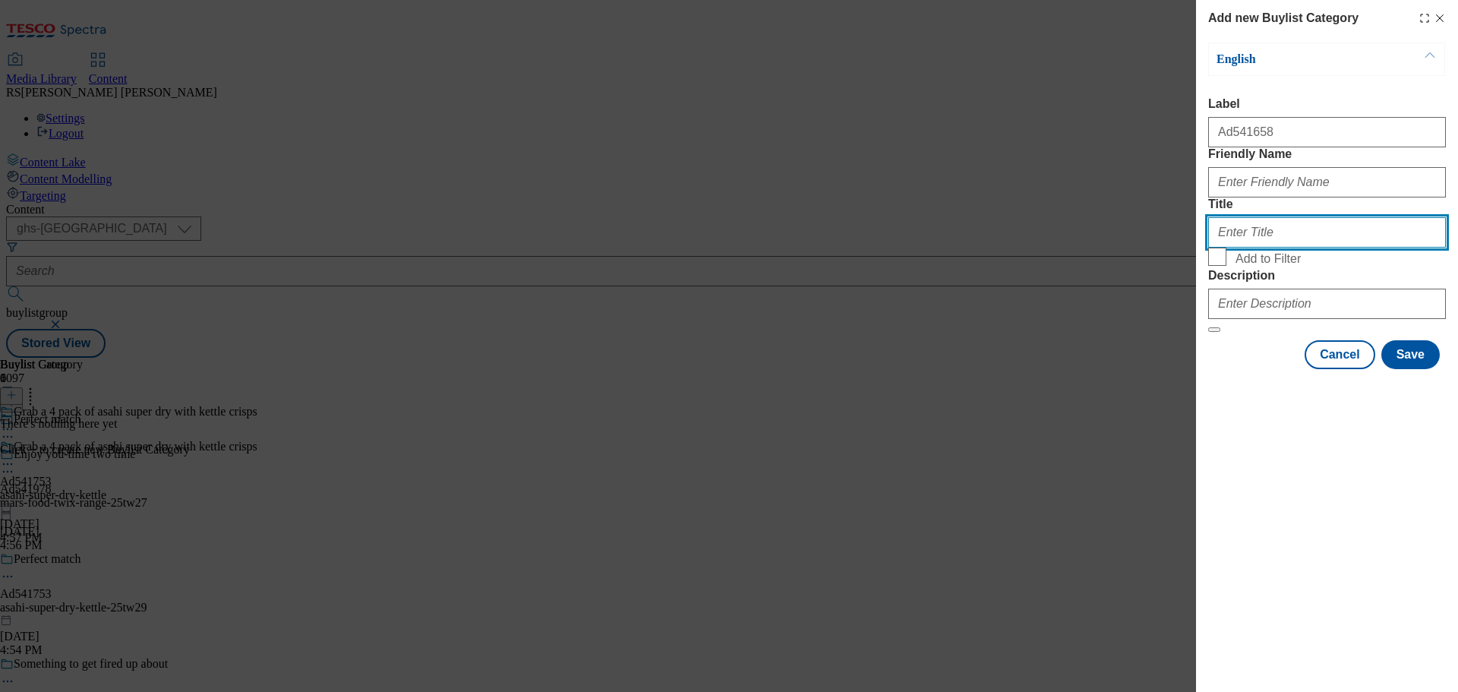
click at [1259, 248] on input "Title" at bounding box center [1327, 232] width 238 height 30
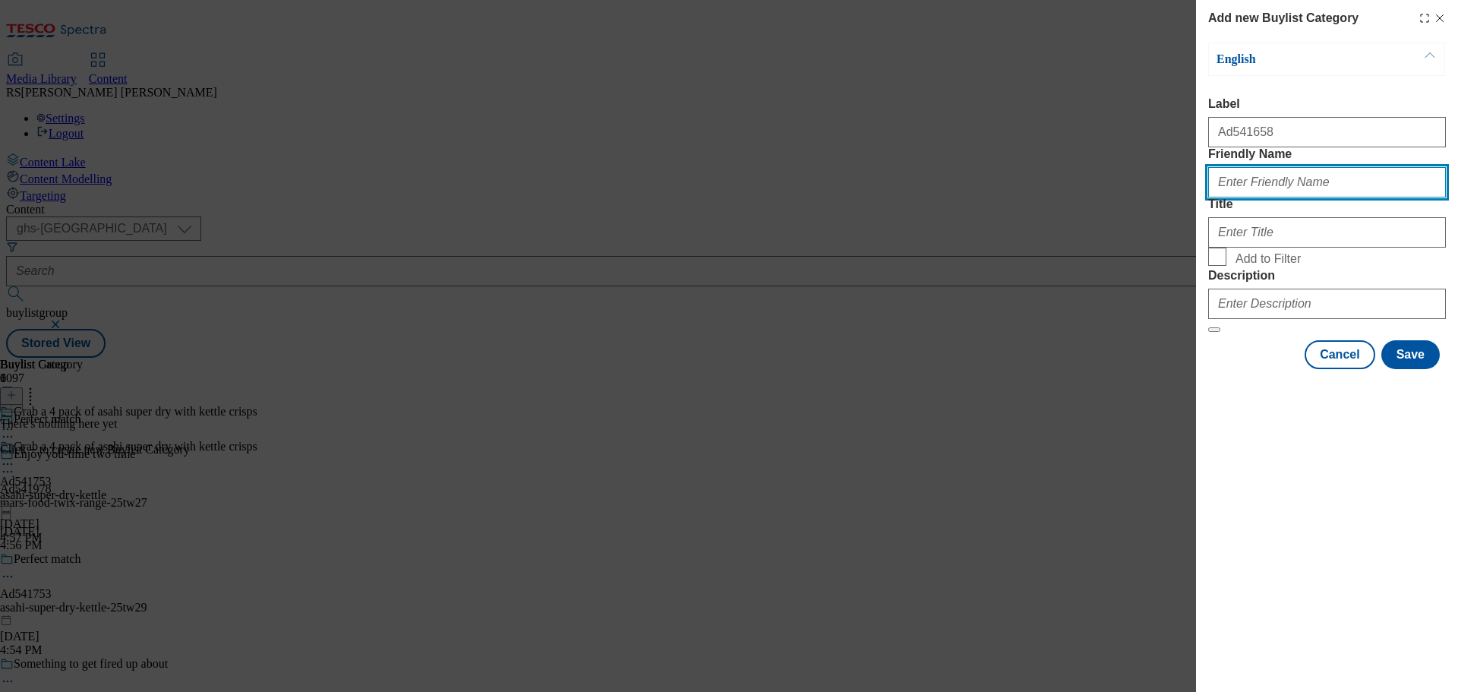
click at [1230, 197] on input "Friendly Name" at bounding box center [1327, 182] width 238 height 30
paste input "asahi-super-dry"
type input "asahi-super-dry"
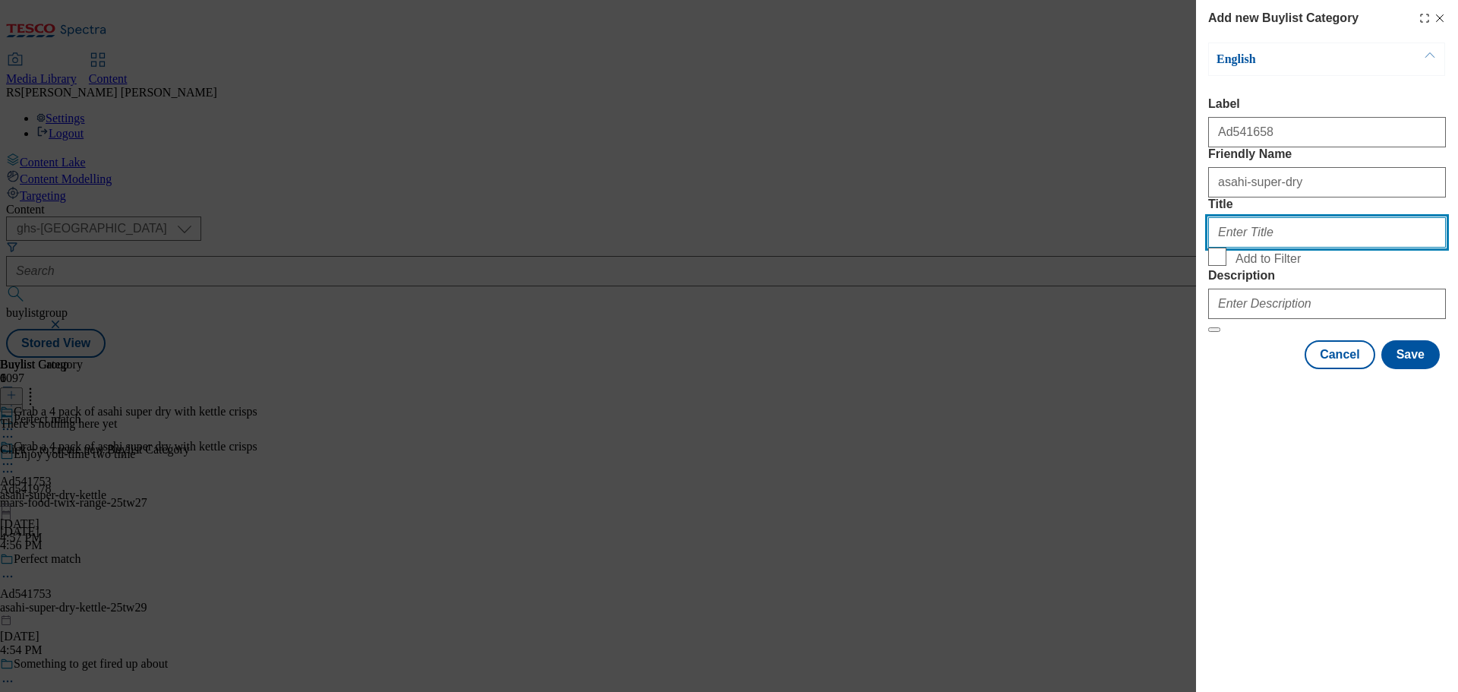
click at [1267, 248] on input "Title" at bounding box center [1327, 232] width 238 height 30
paste input "Asahi UK Ltd"
type input "Asahi UK Ltd"
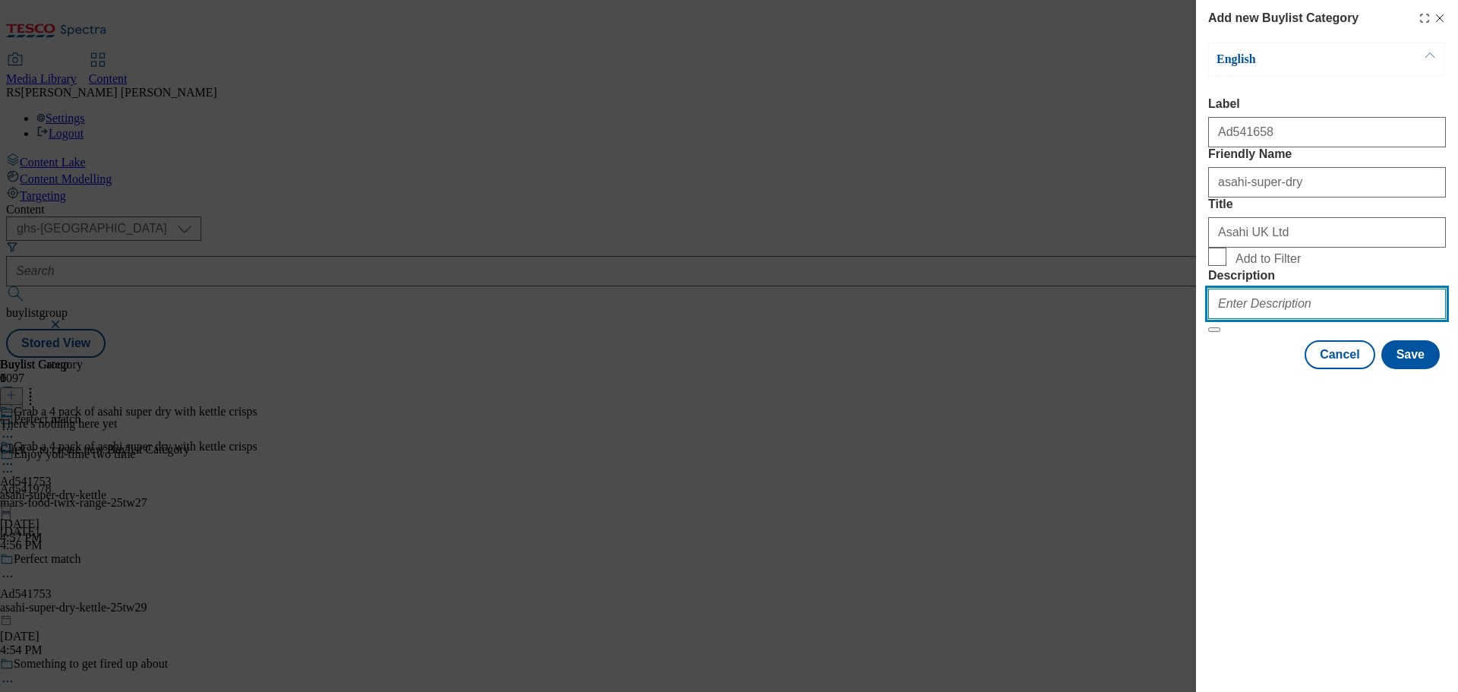
click at [1288, 319] on input "Description" at bounding box center [1327, 304] width 238 height 30
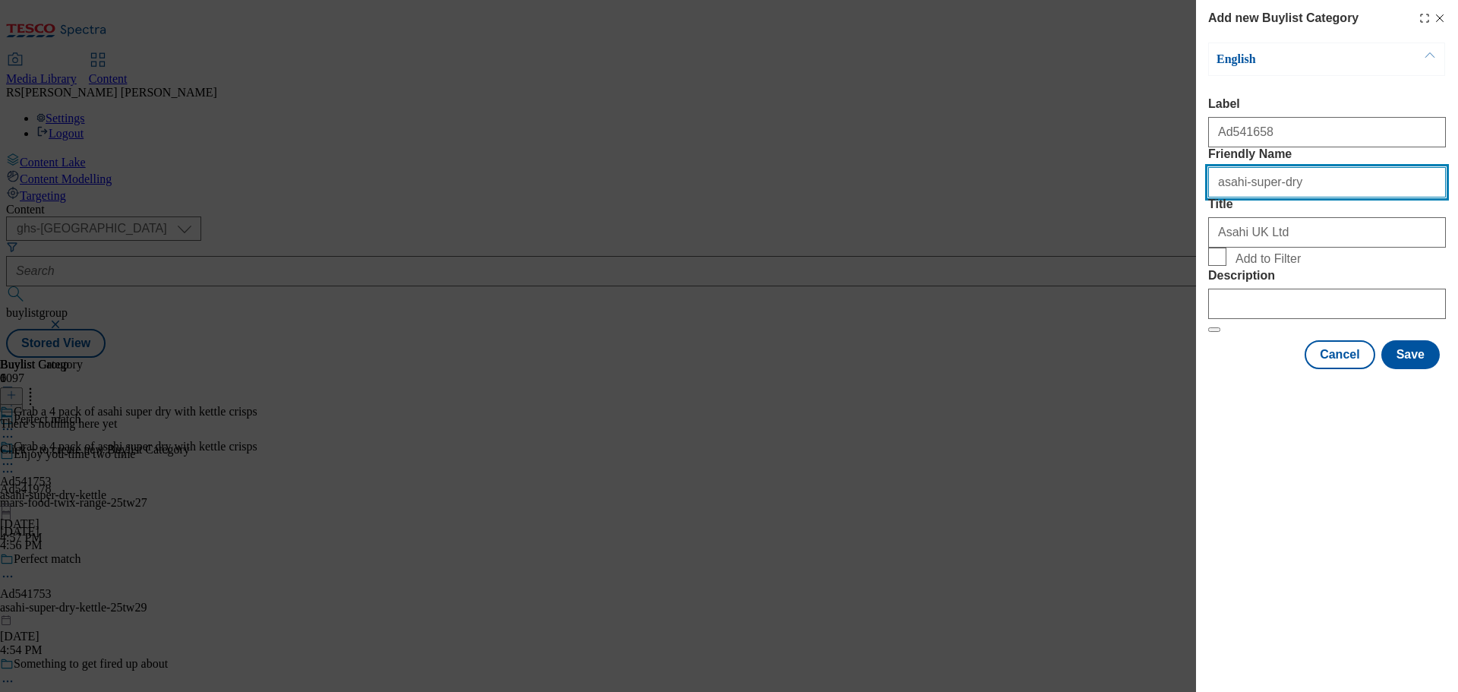
drag, startPoint x: 1305, startPoint y: 219, endPoint x: 1143, endPoint y: 225, distance: 162.6
click at [1143, 225] on div "Add new Buylist Category English Label Ad541658 Friendly Name asahi-super-dry T…" at bounding box center [729, 346] width 1458 height 692
paste input "-kettle"
type input "asahi-super-dry-kettle"
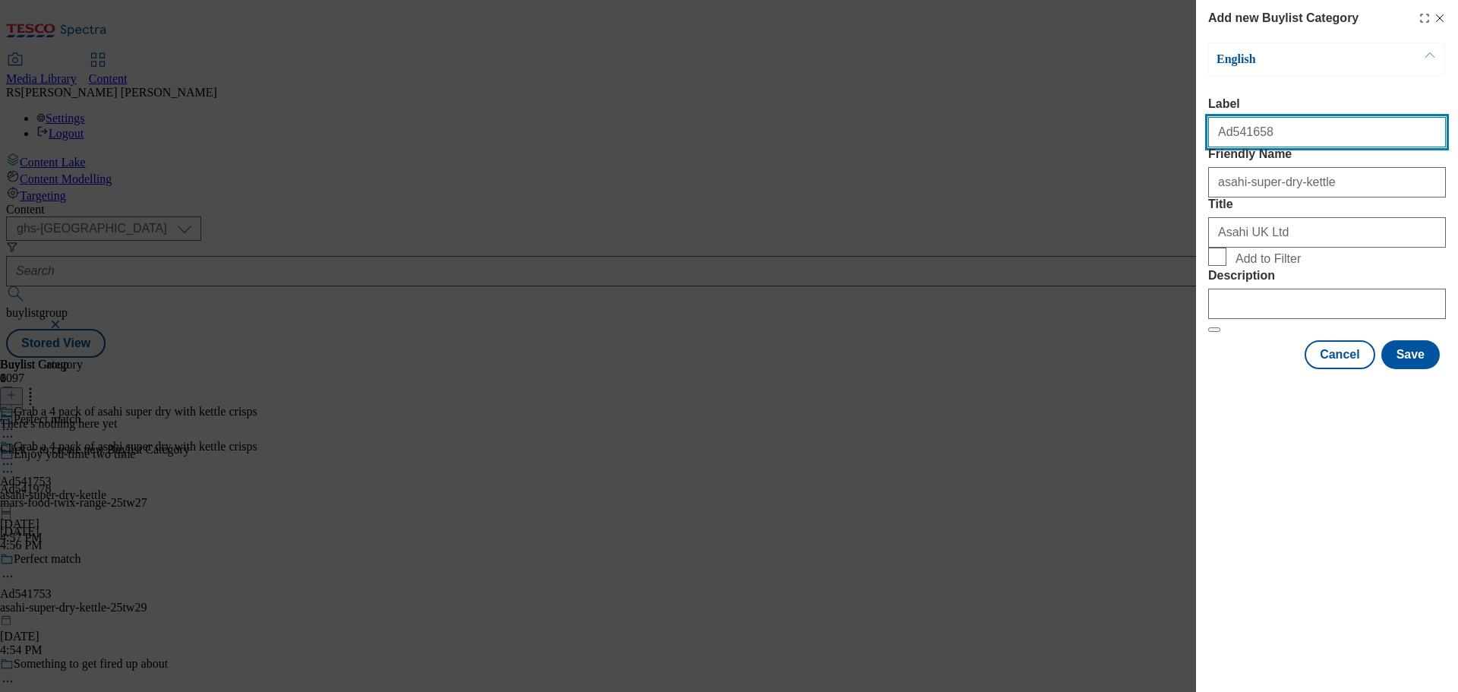
click at [1289, 132] on input "Ad541658" at bounding box center [1327, 132] width 238 height 30
drag, startPoint x: 1283, startPoint y: 138, endPoint x: 1228, endPoint y: 148, distance: 56.3
click at [1228, 147] on input "Ad541658" at bounding box center [1327, 132] width 238 height 30
paste input "753"
type input "Ad541753"
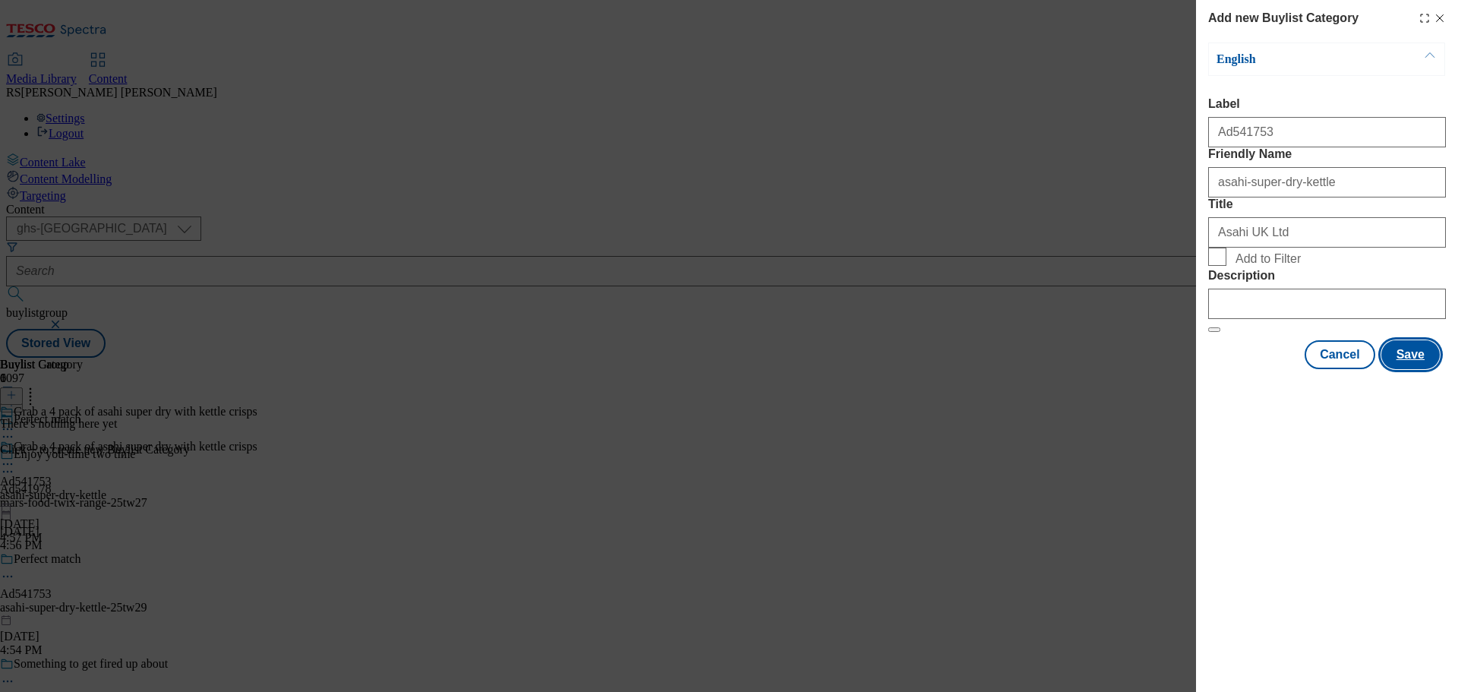
click at [1411, 369] on button "Save" at bounding box center [1410, 354] width 58 height 29
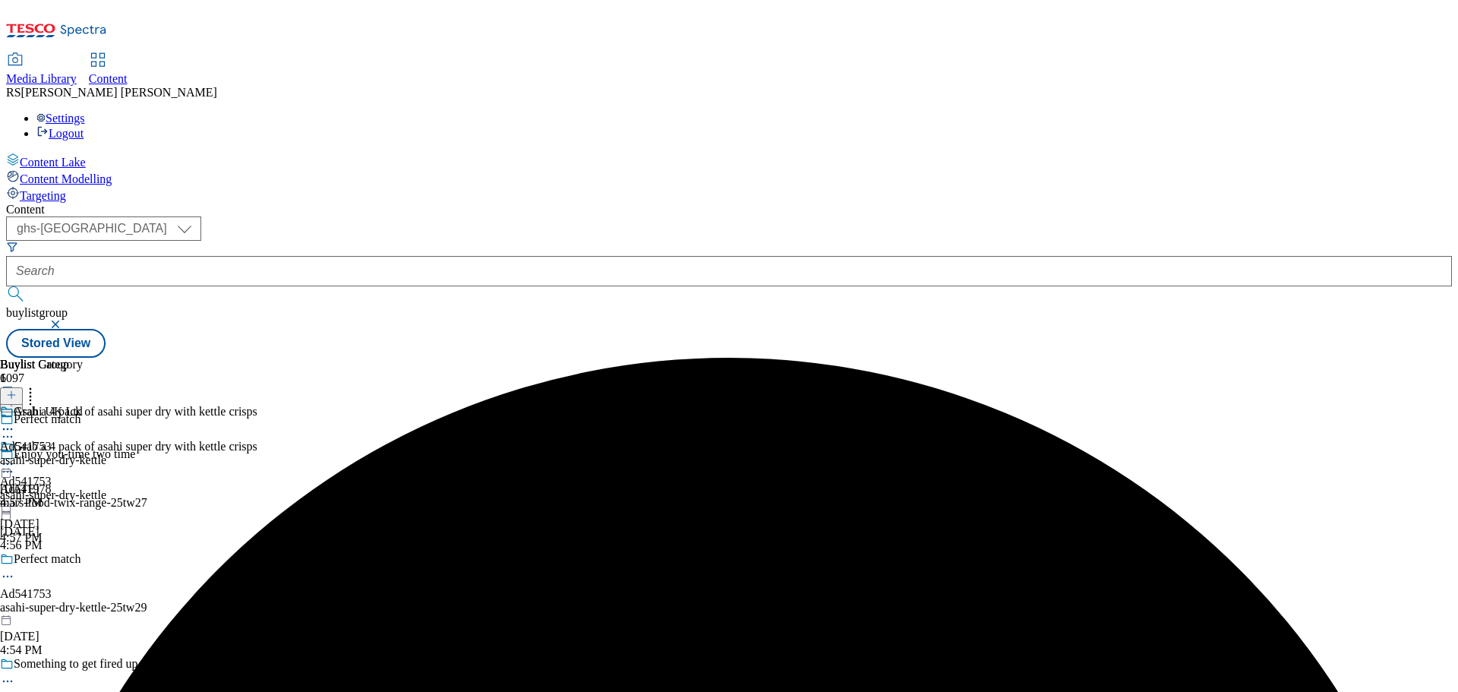
click at [106, 405] on div "Asahi UK Ltd" at bounding box center [53, 422] width 106 height 35
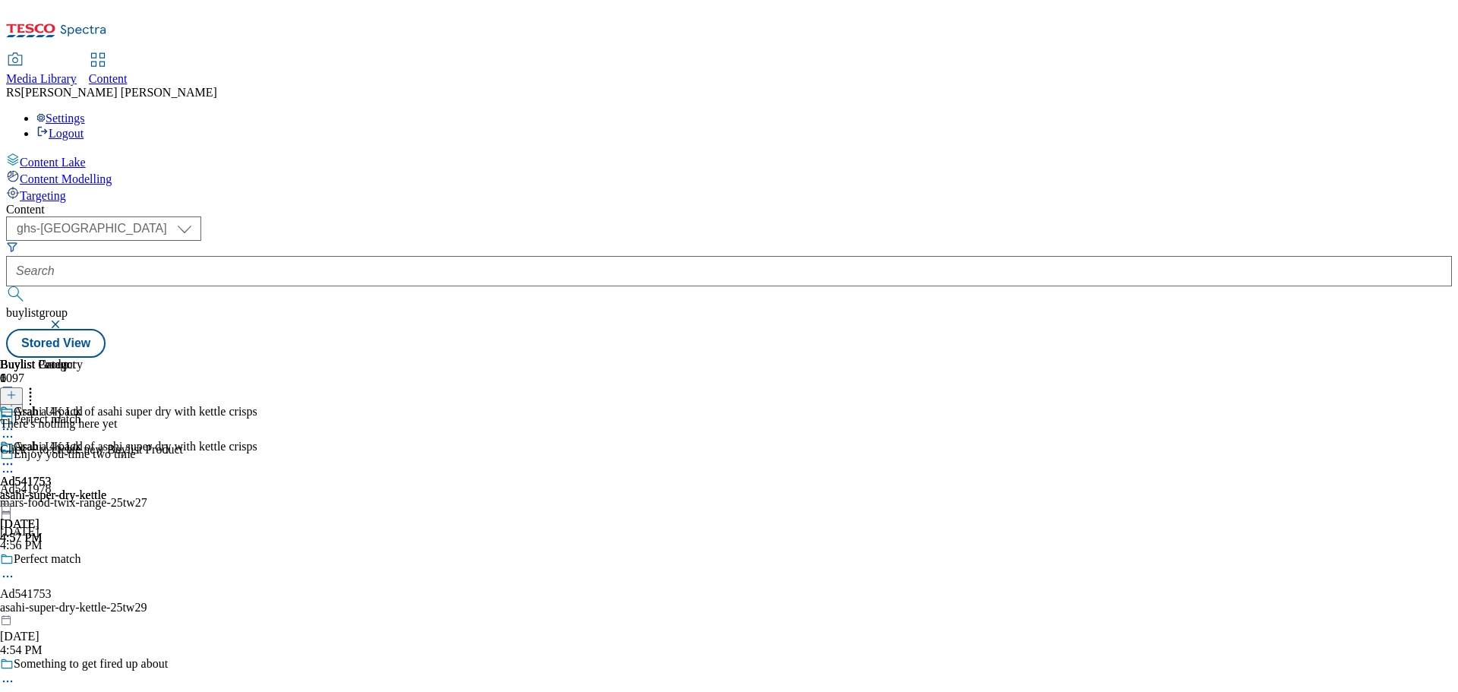
click at [17, 390] on icon at bounding box center [11, 395] width 11 height 11
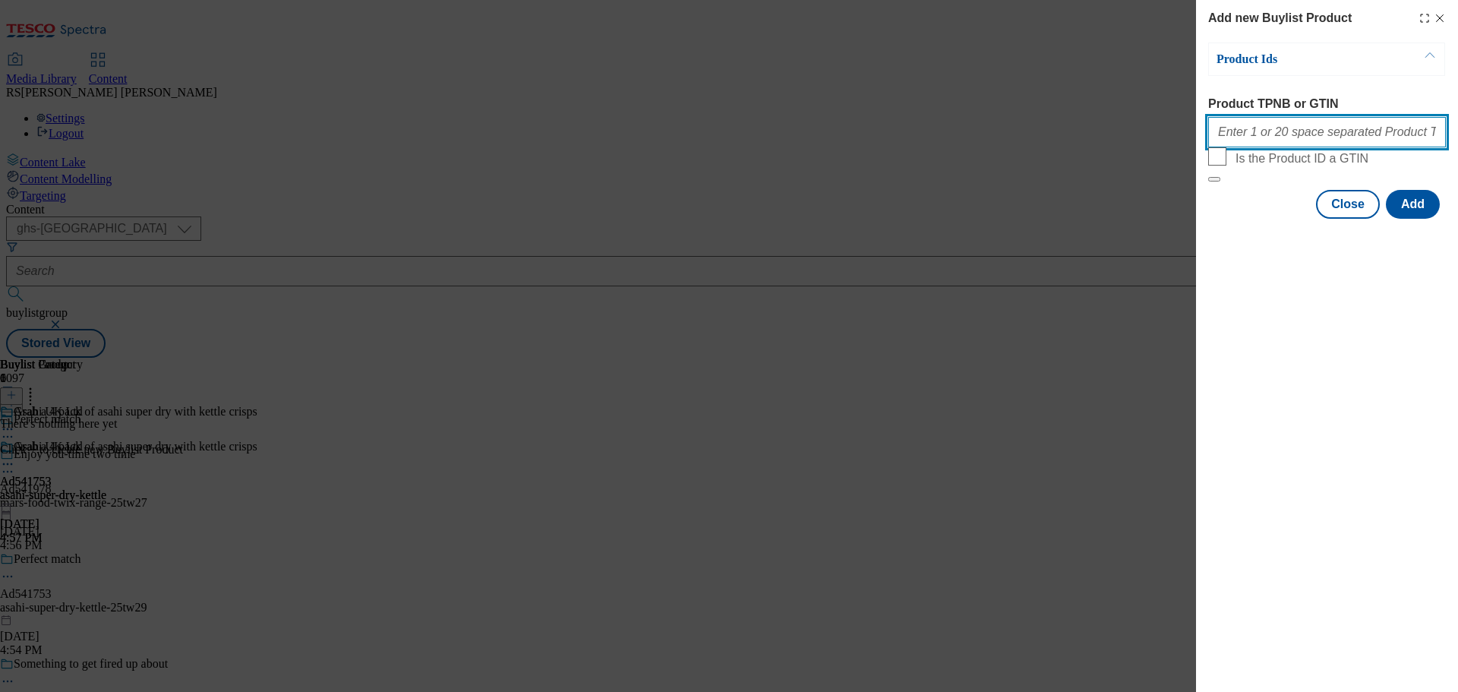
click at [1261, 140] on input "Product TPNB or GTIN" at bounding box center [1327, 132] width 238 height 30
paste input "92255226 87886143, 92255226 87886143"
type input "92255226 87886143, 92255226 87886143"
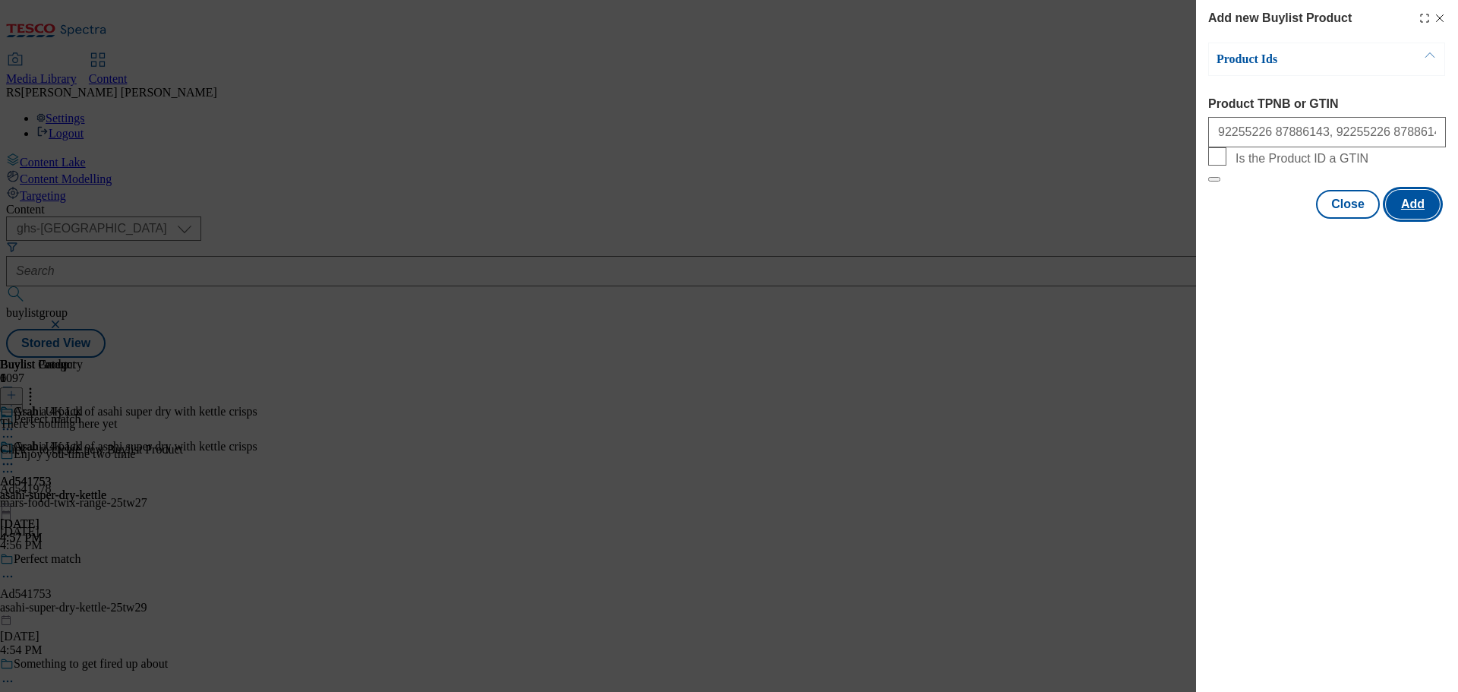
click at [1399, 219] on button "Add" at bounding box center [1413, 204] width 54 height 29
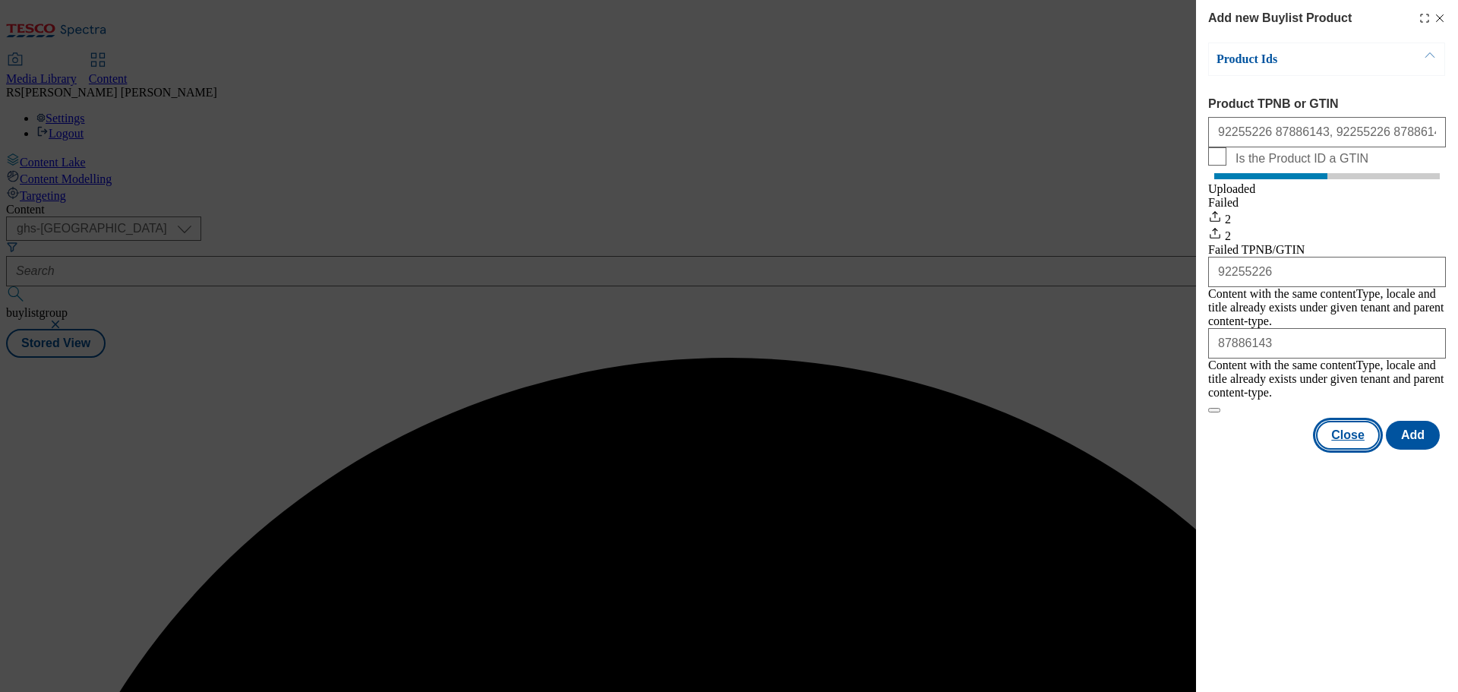
click at [1347, 437] on button "Close" at bounding box center [1348, 435] width 64 height 29
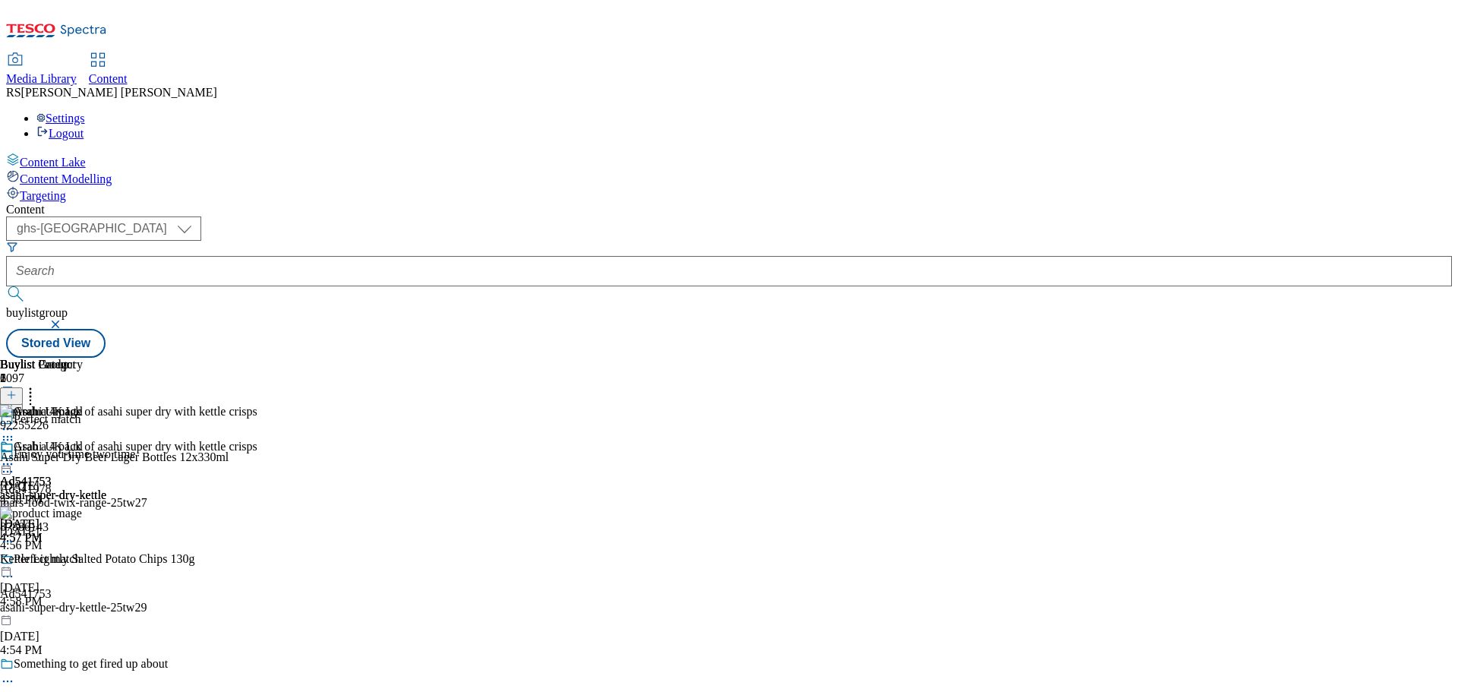
click at [15, 569] on icon at bounding box center [7, 576] width 15 height 15
click at [71, 599] on button "Edit" at bounding box center [50, 607] width 40 height 17
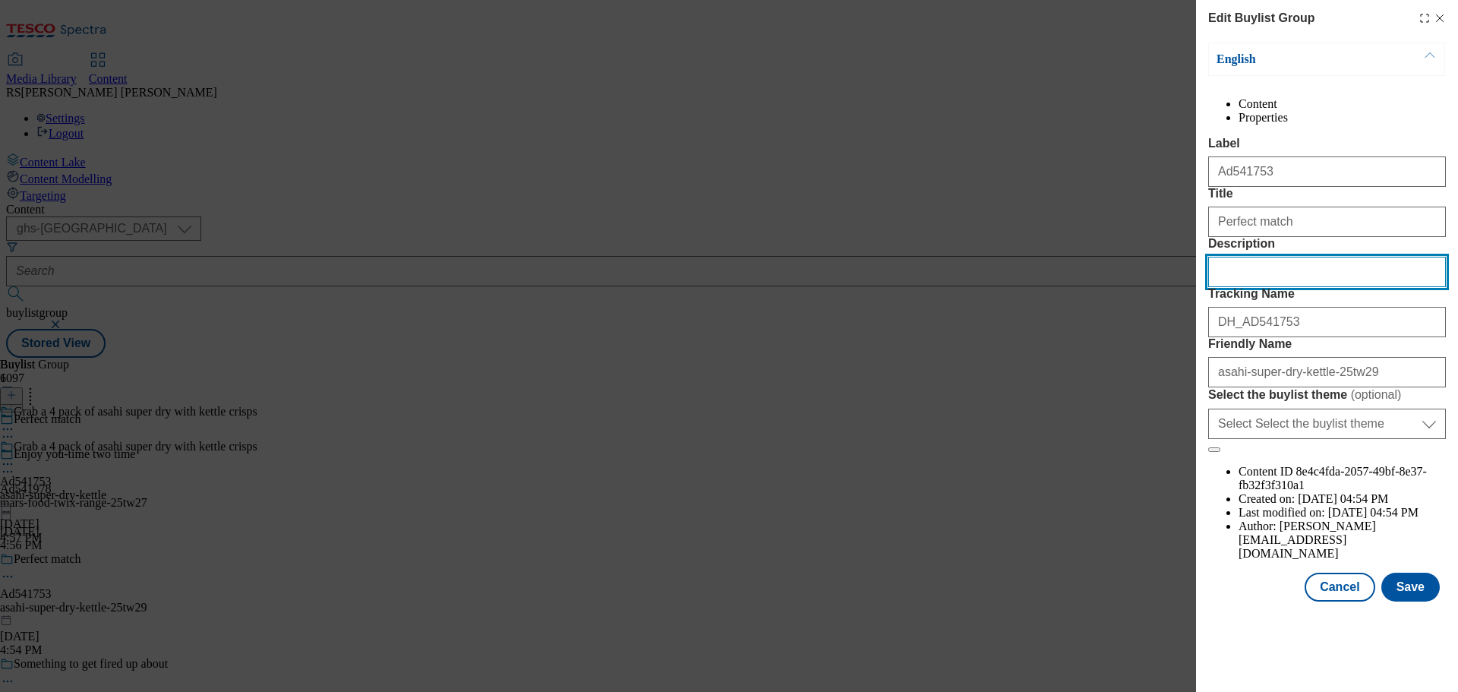
click at [1284, 287] on input "Description" at bounding box center [1327, 272] width 238 height 30
paste input "Asahi Super Dry Beer Lager Bottles 12x330ml"
type input "Asahi Super Dry Beer Lager Bottles 12x330ml"
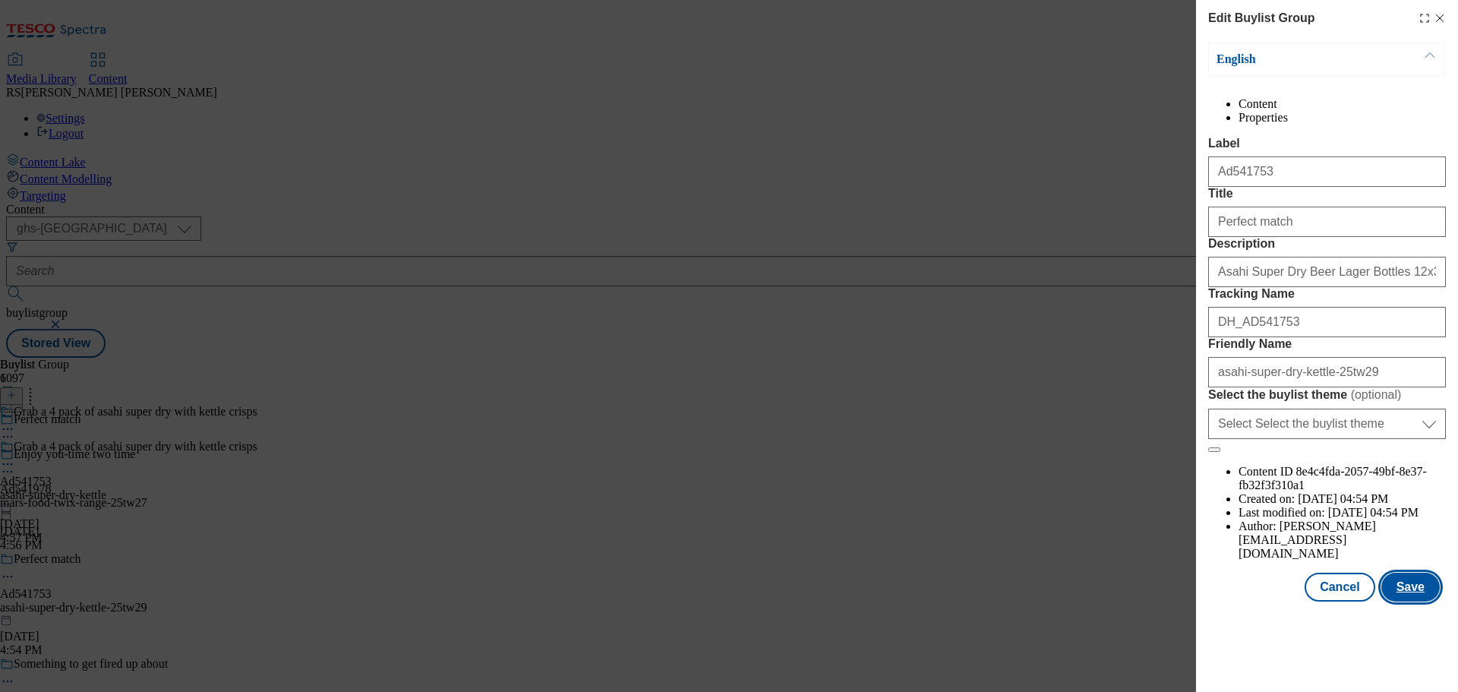
click at [1404, 601] on button "Save" at bounding box center [1410, 587] width 58 height 29
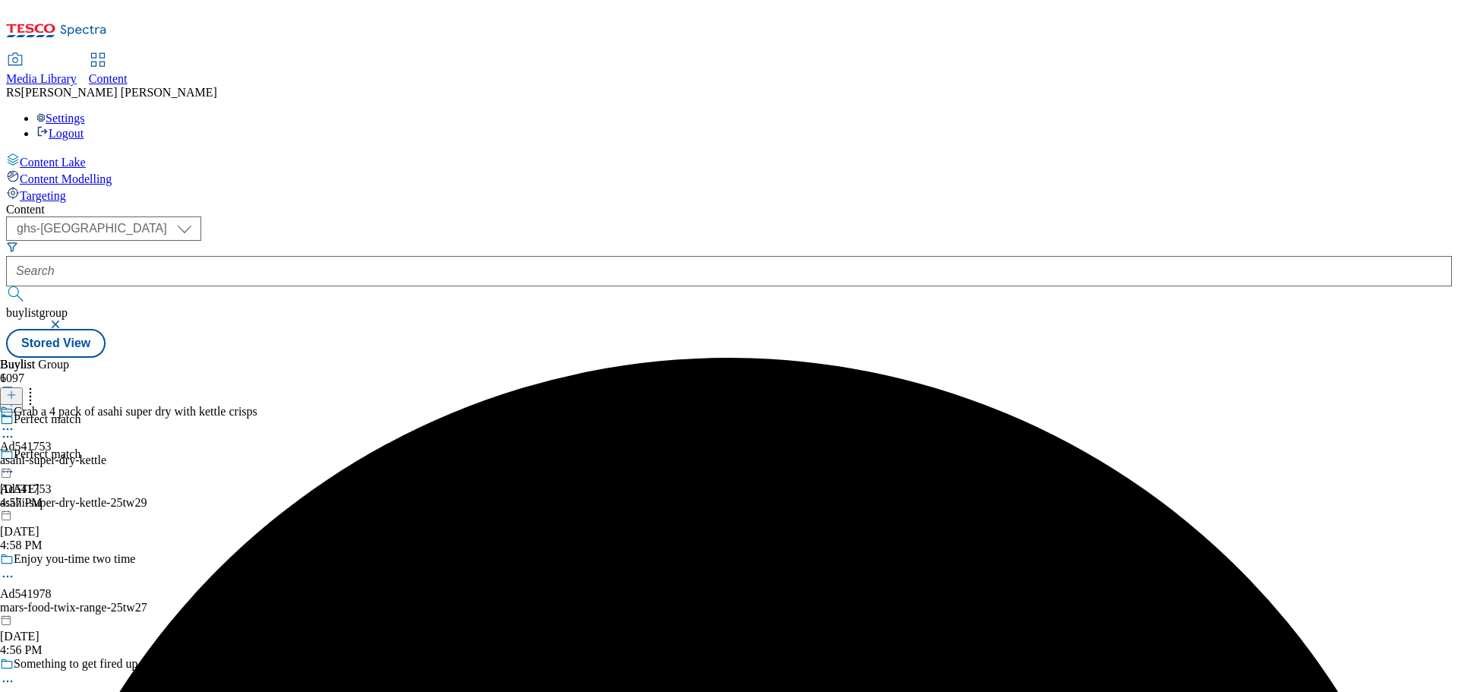
click at [15, 421] on icon at bounding box center [7, 428] width 15 height 15
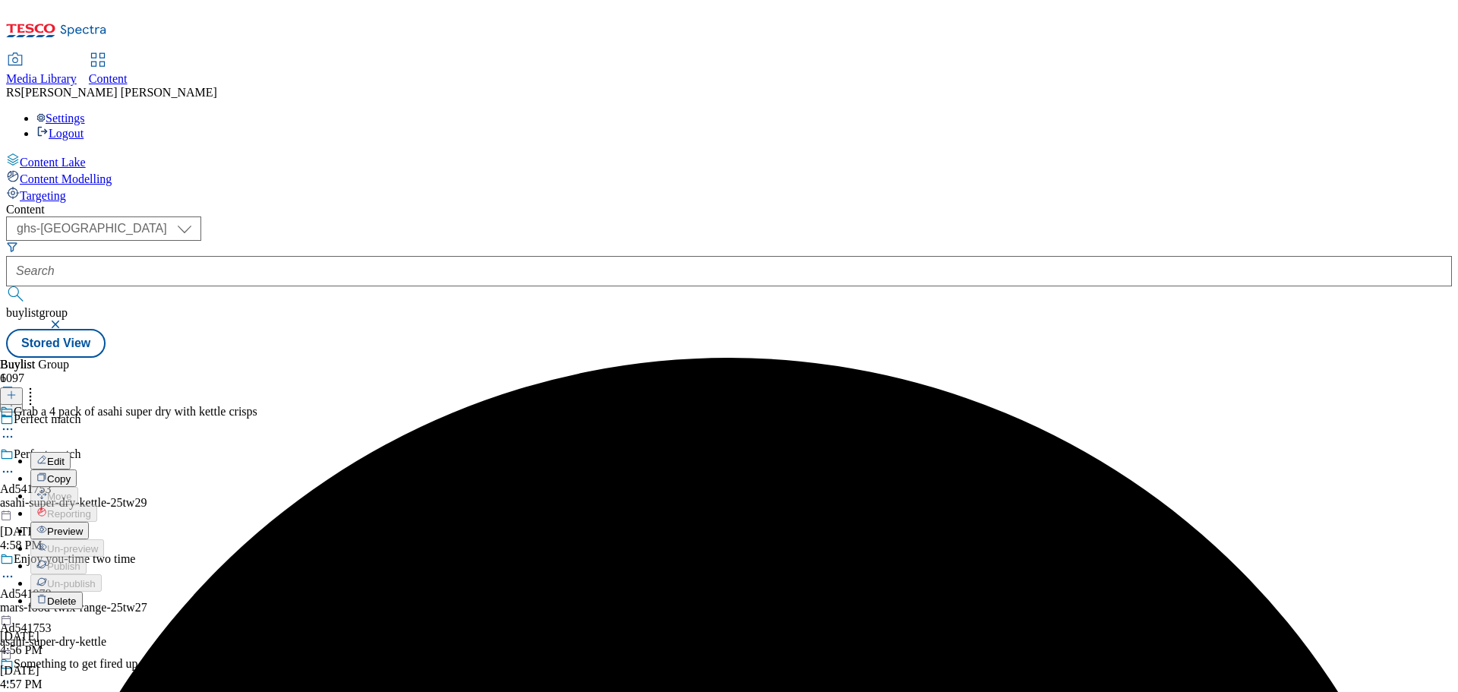
click at [71, 452] on button "Edit" at bounding box center [50, 460] width 40 height 17
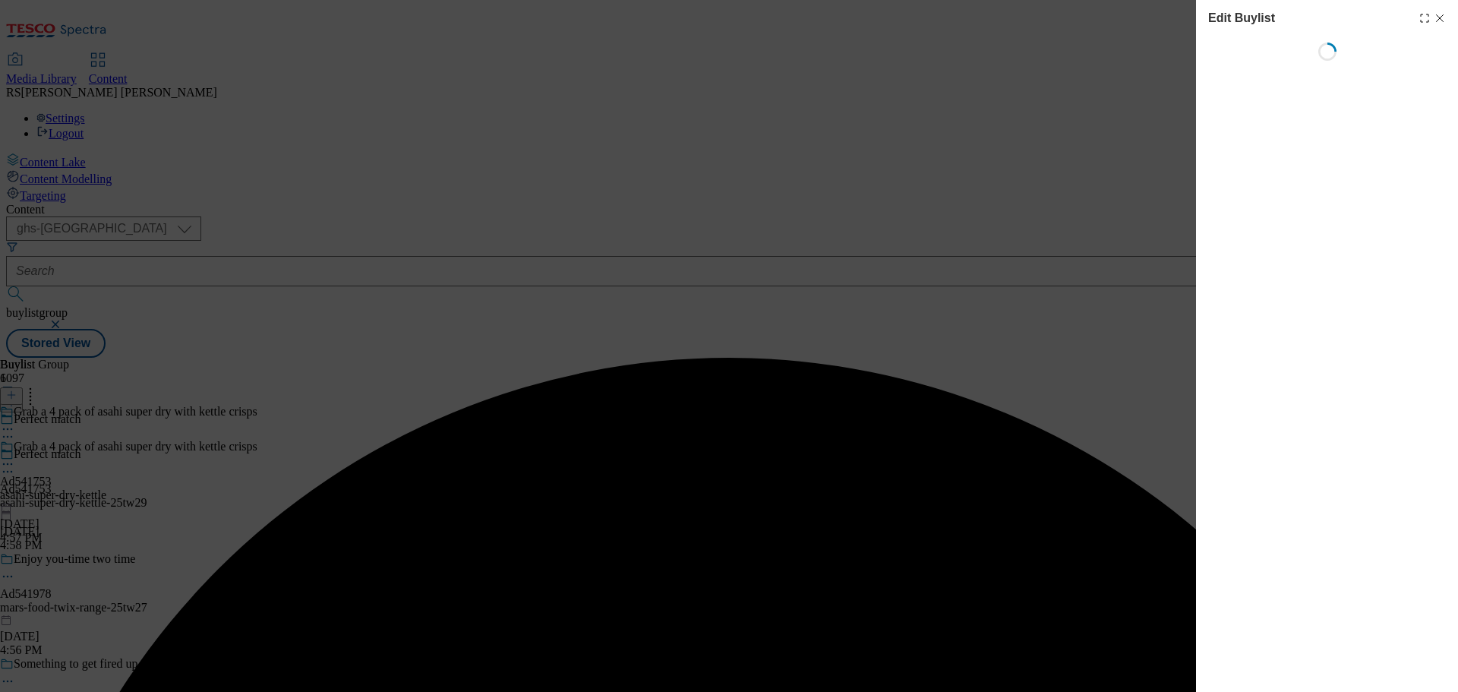
select select "tactical"
select select "supplier funded short term 1-3 weeks"
select select "dunnhumby"
select select "Banner"
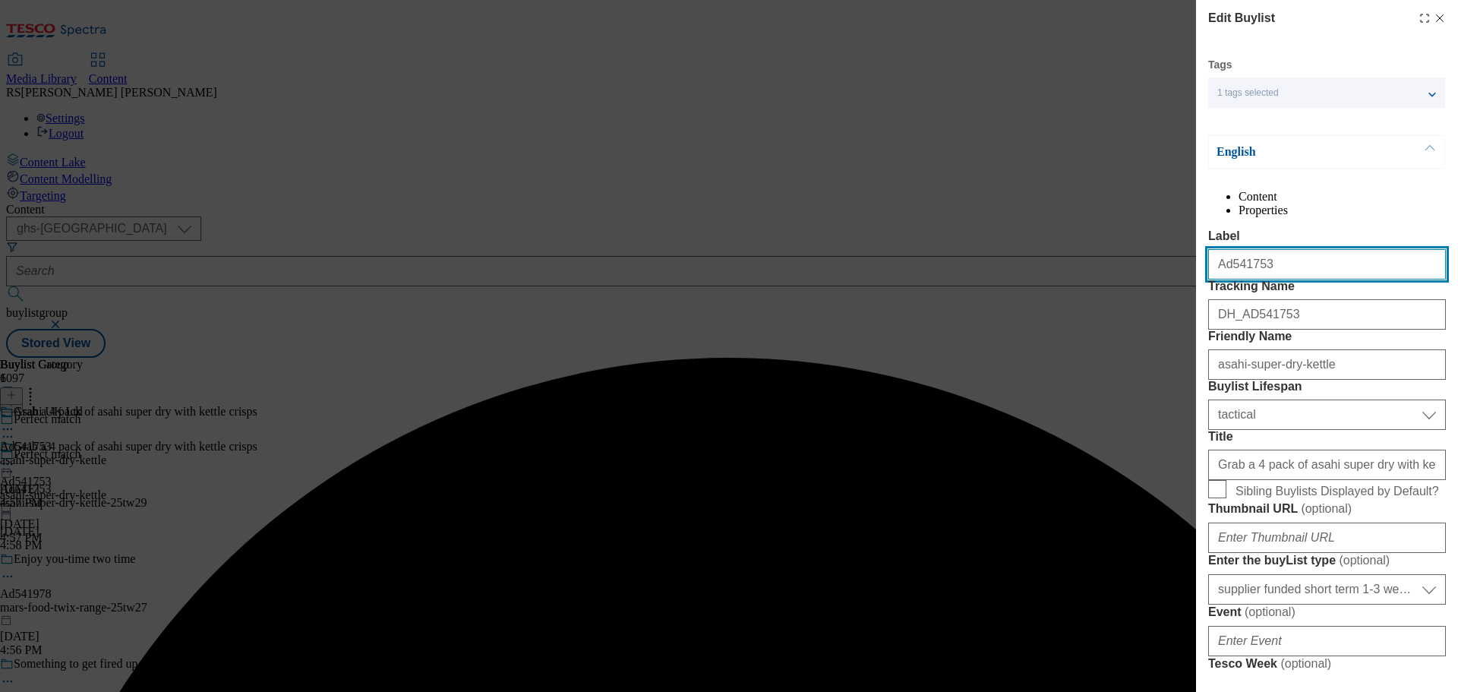
click at [1295, 279] on input "Ad541753" at bounding box center [1327, 264] width 238 height 30
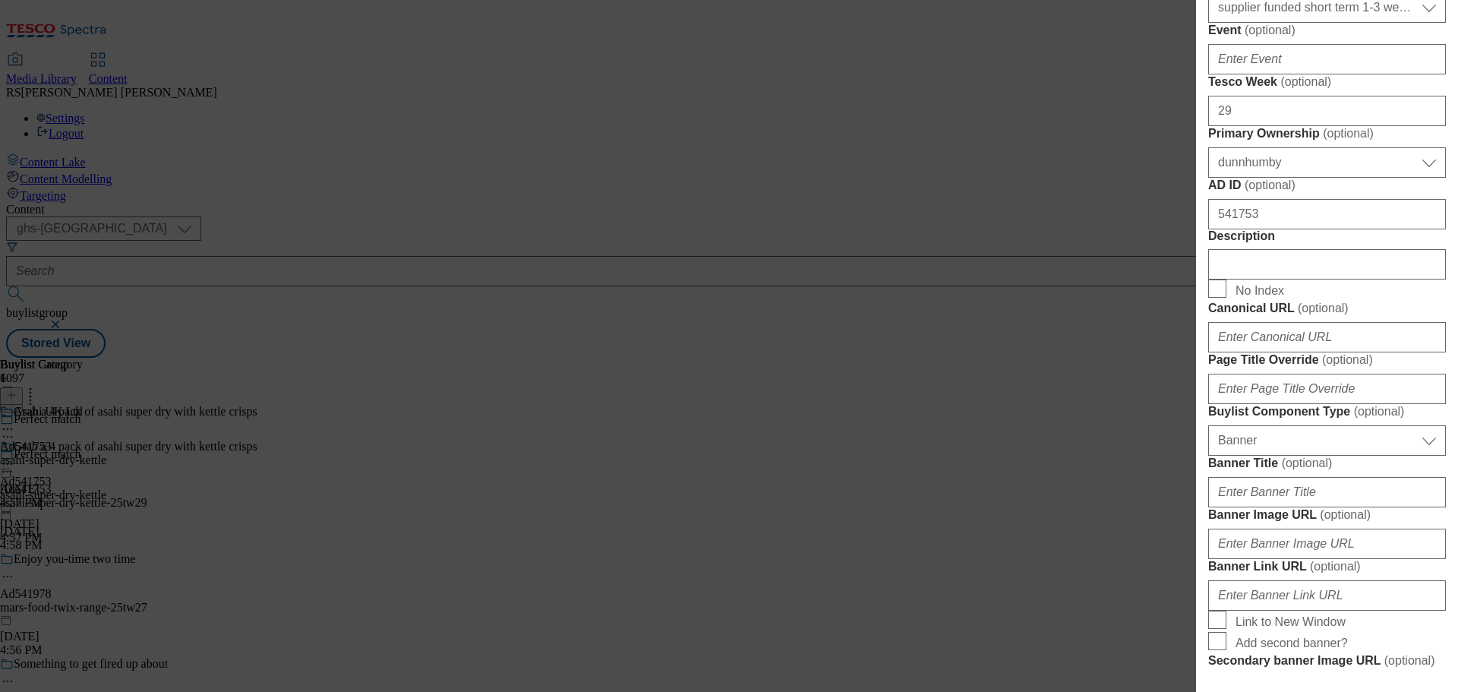
scroll to position [607, 0]
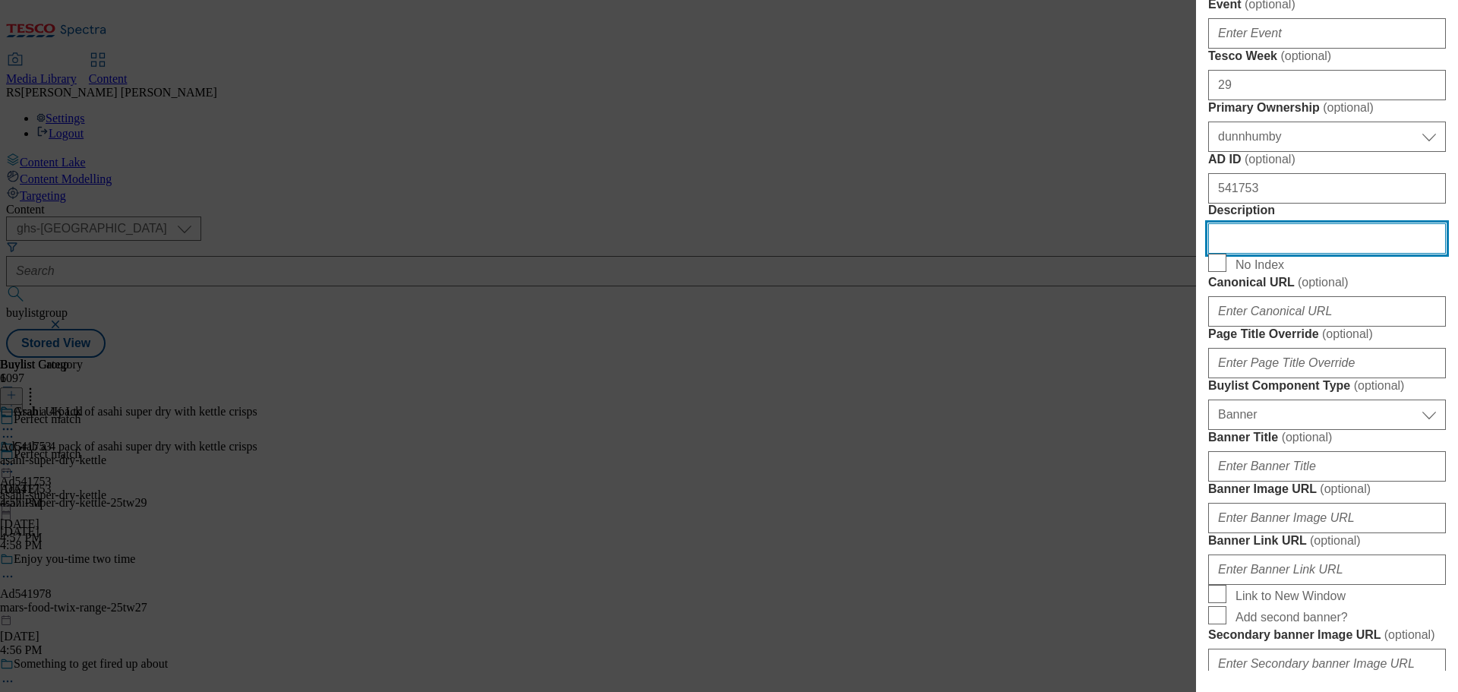
click at [1289, 254] on input "Description" at bounding box center [1327, 238] width 238 height 30
paste input "Asahi Super Dry Beer Lager Bottles 12x330ml"
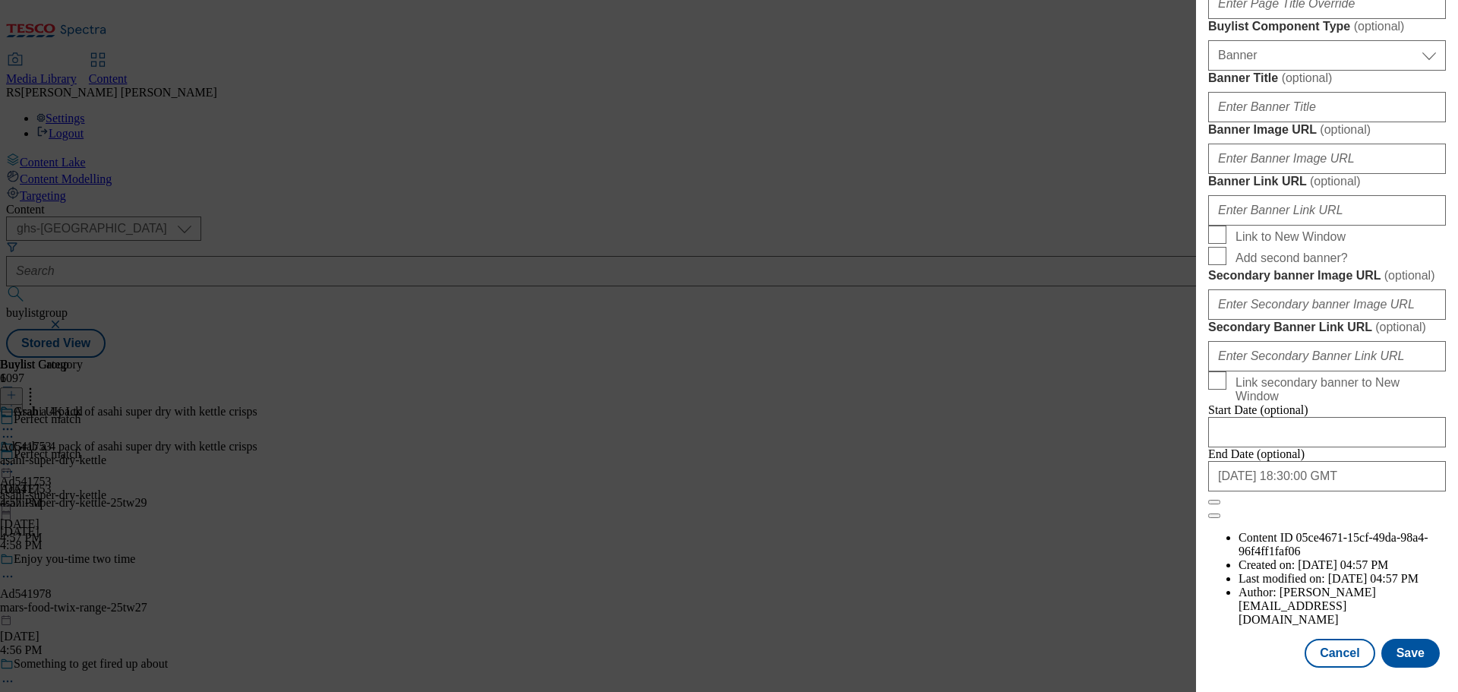
scroll to position [1517, 0]
type input "Asahi Super Dry Beer Lager Bottles 12x330ml"
click at [1395, 658] on button "Save" at bounding box center [1410, 653] width 58 height 29
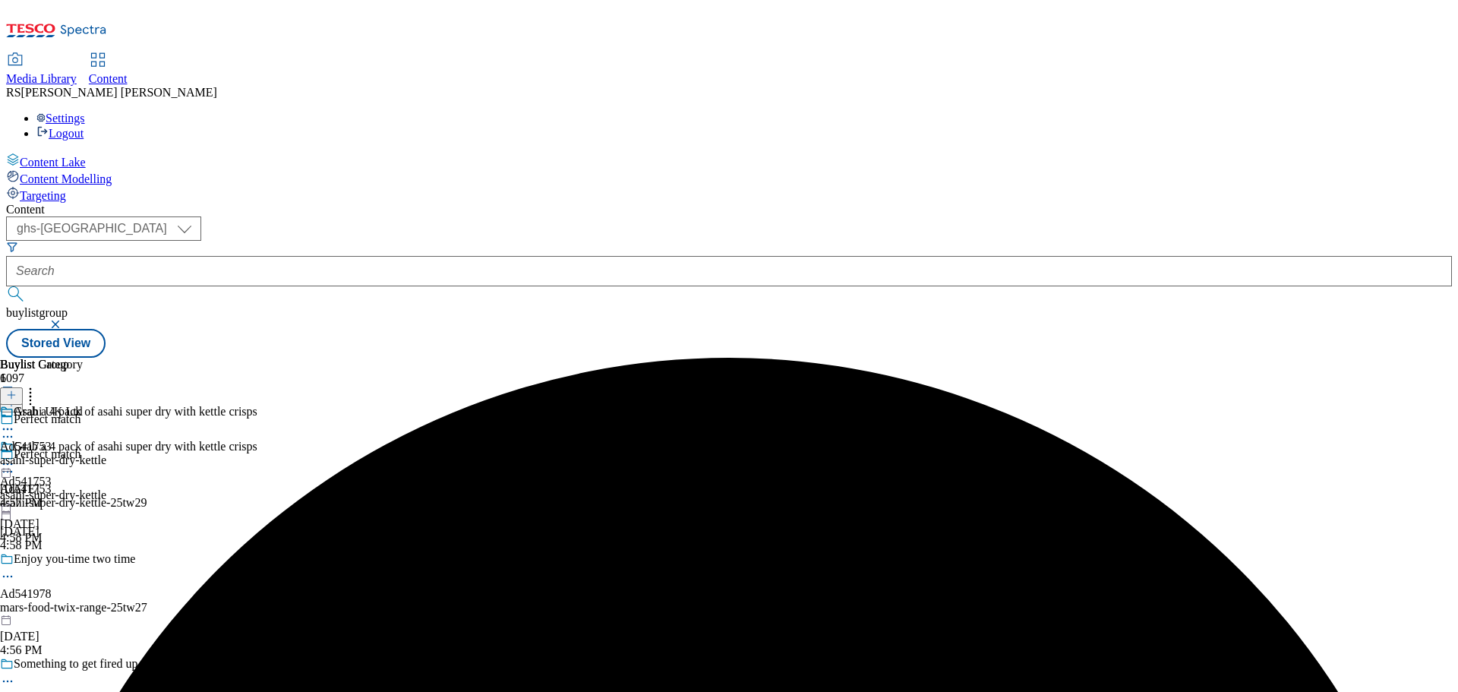
click at [15, 421] on icon at bounding box center [7, 428] width 15 height 15
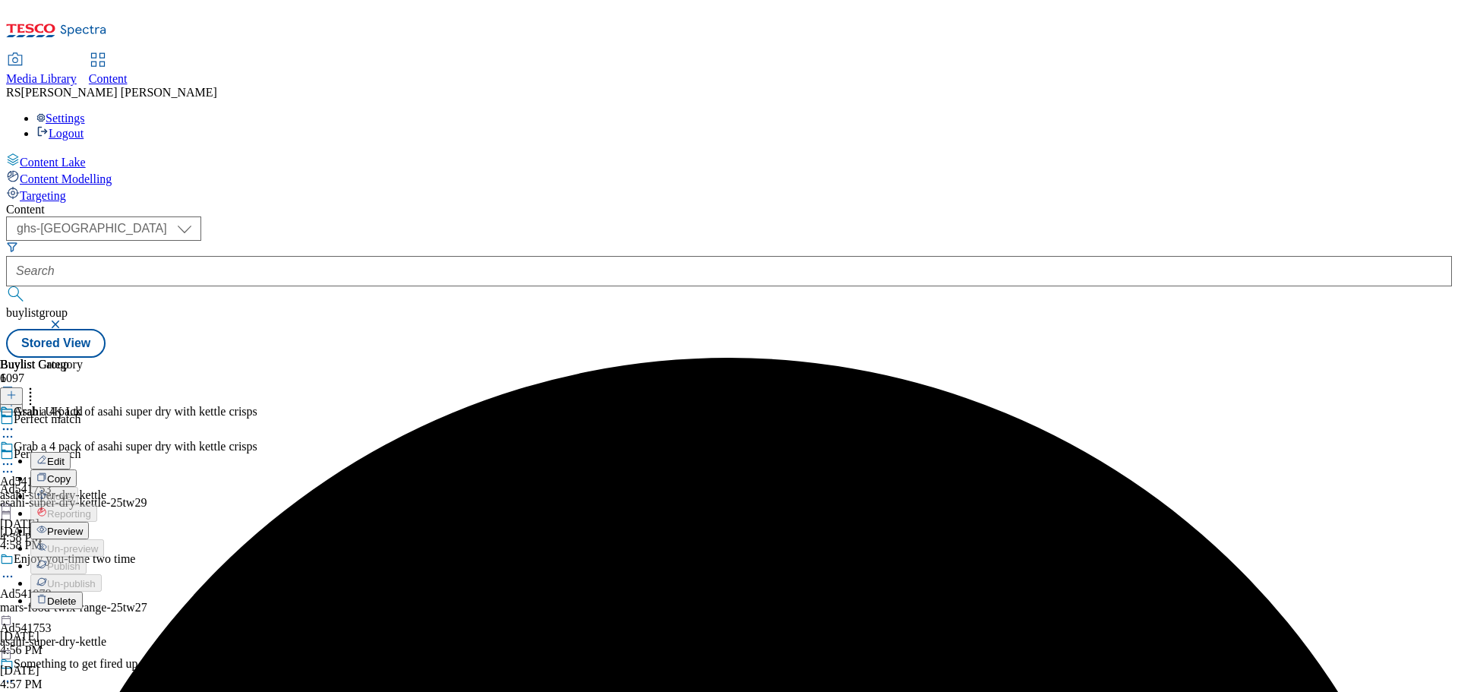
click at [71, 452] on button "Edit" at bounding box center [50, 460] width 40 height 17
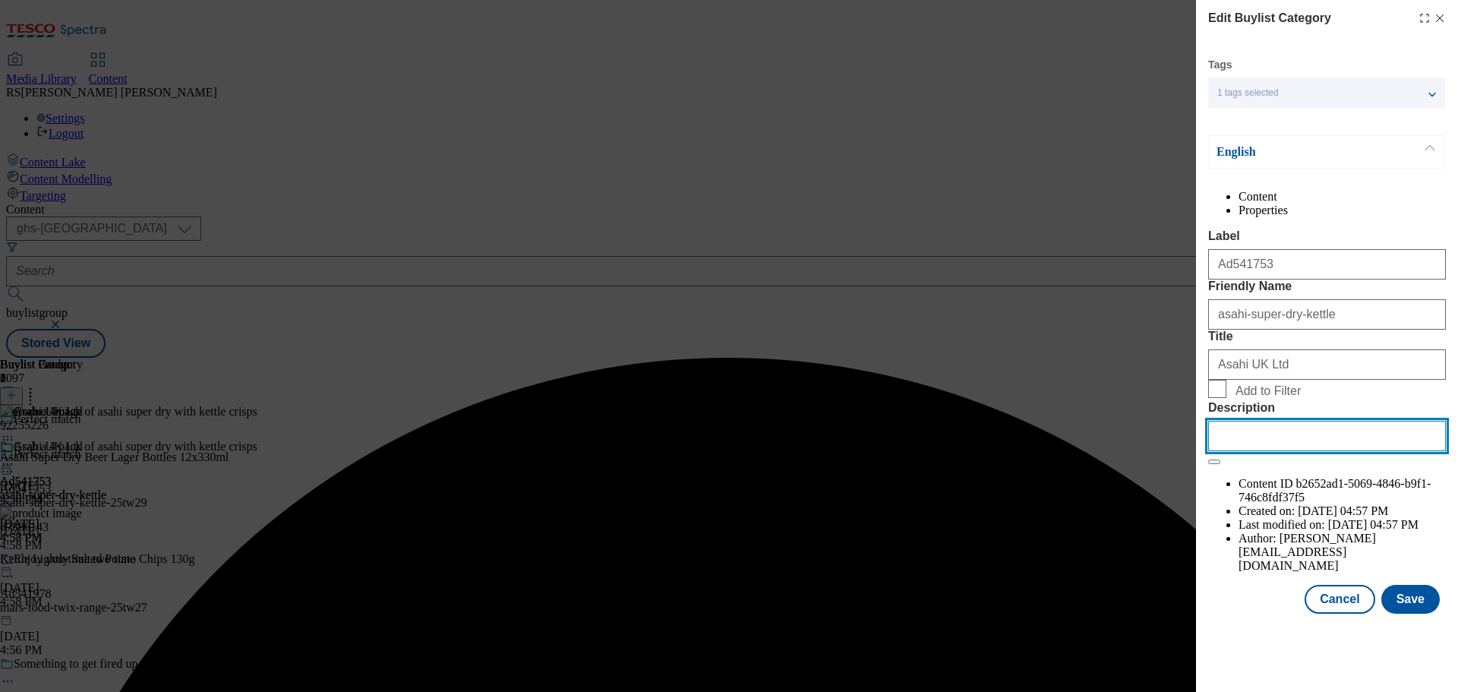
click at [1266, 451] on input "Description" at bounding box center [1327, 436] width 238 height 30
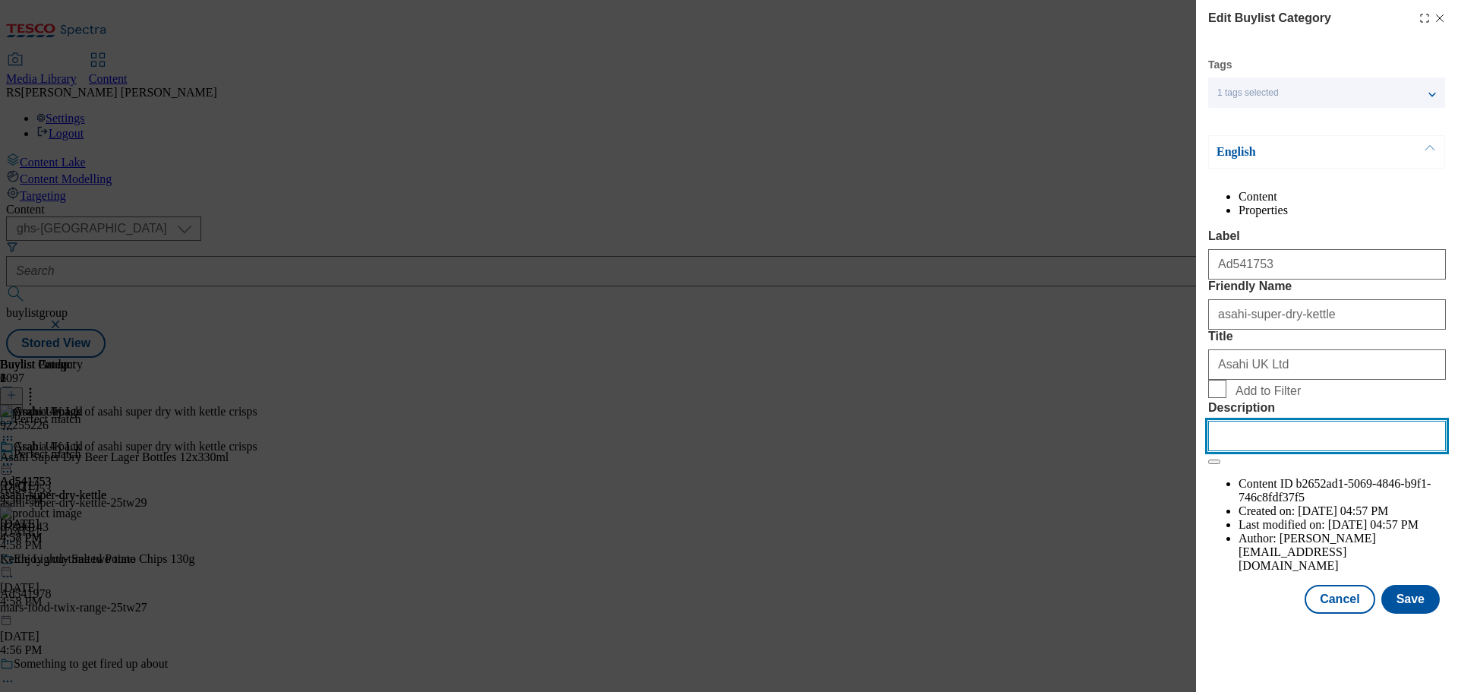
paste input "Asahi Super Dry Beer Lager Bottles 12x330ml"
type input "Asahi Super Dry Beer Lager Bottles 12x330ml"
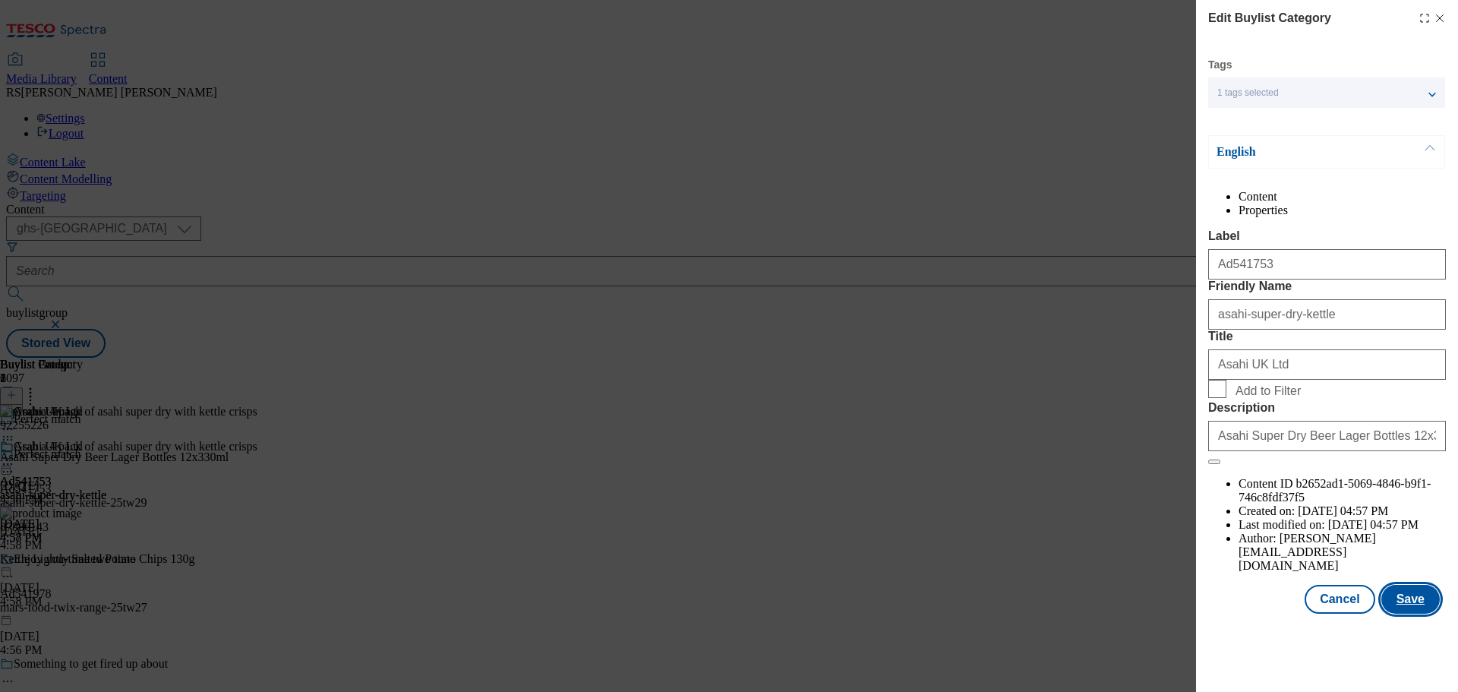
click at [1396, 614] on button "Save" at bounding box center [1410, 599] width 58 height 29
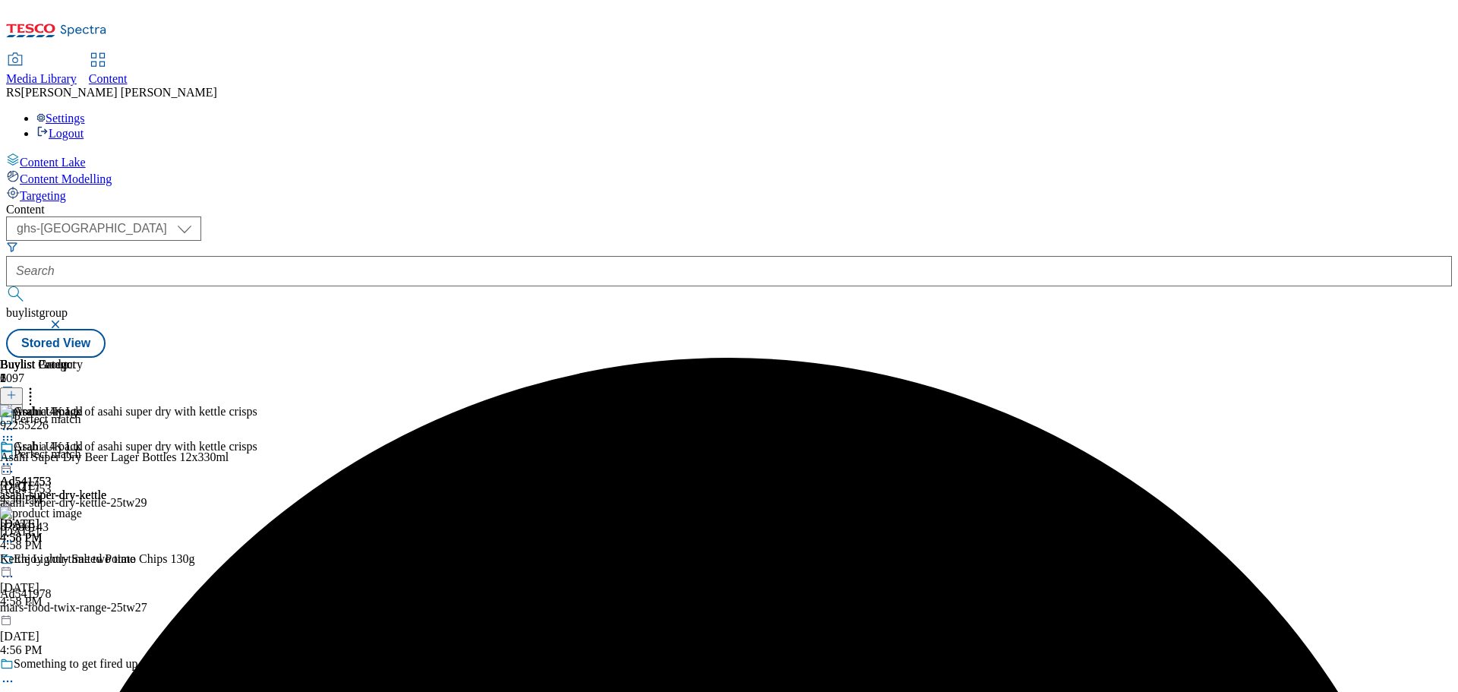
click at [15, 456] on icon at bounding box center [7, 463] width 15 height 15
click at [83, 560] on span "Preview" at bounding box center [65, 565] width 36 height 11
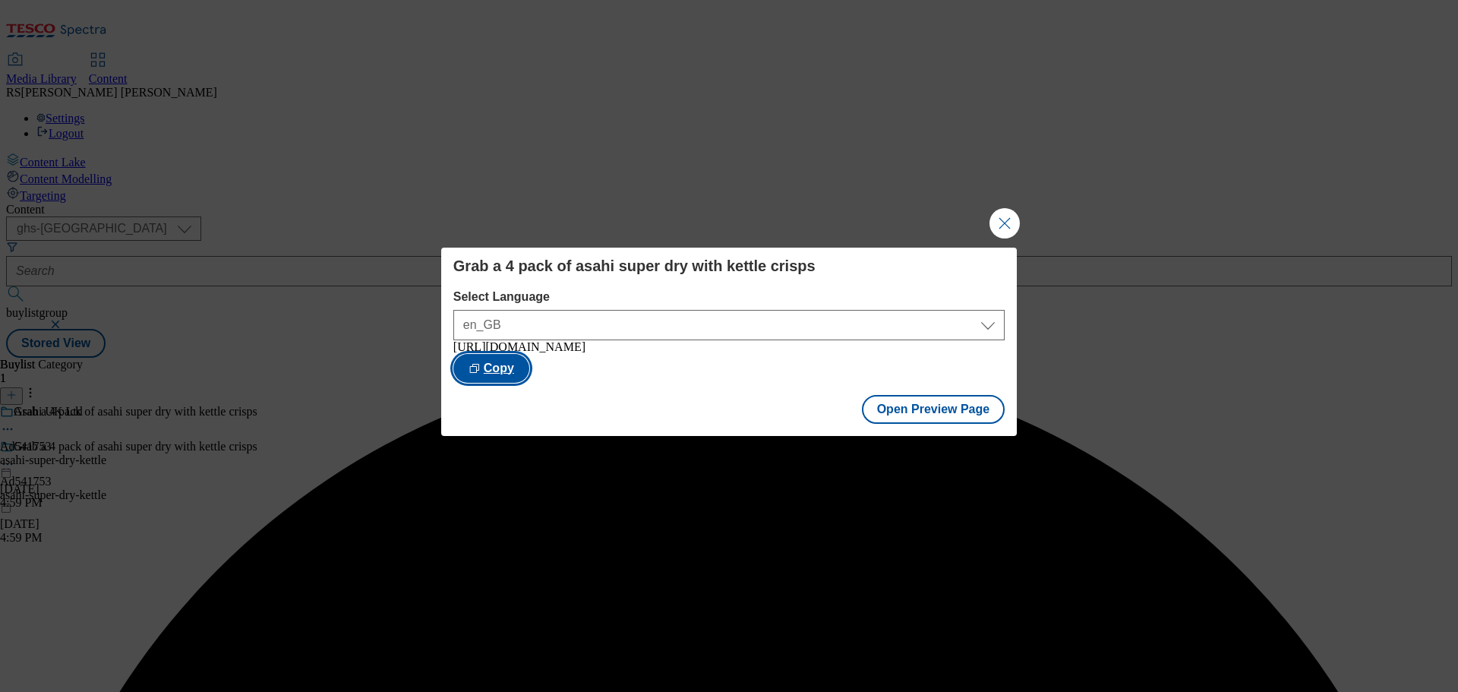
click at [529, 374] on button "Copy" at bounding box center [491, 368] width 76 height 29
